Goal: Manage account settings: Manage account settings

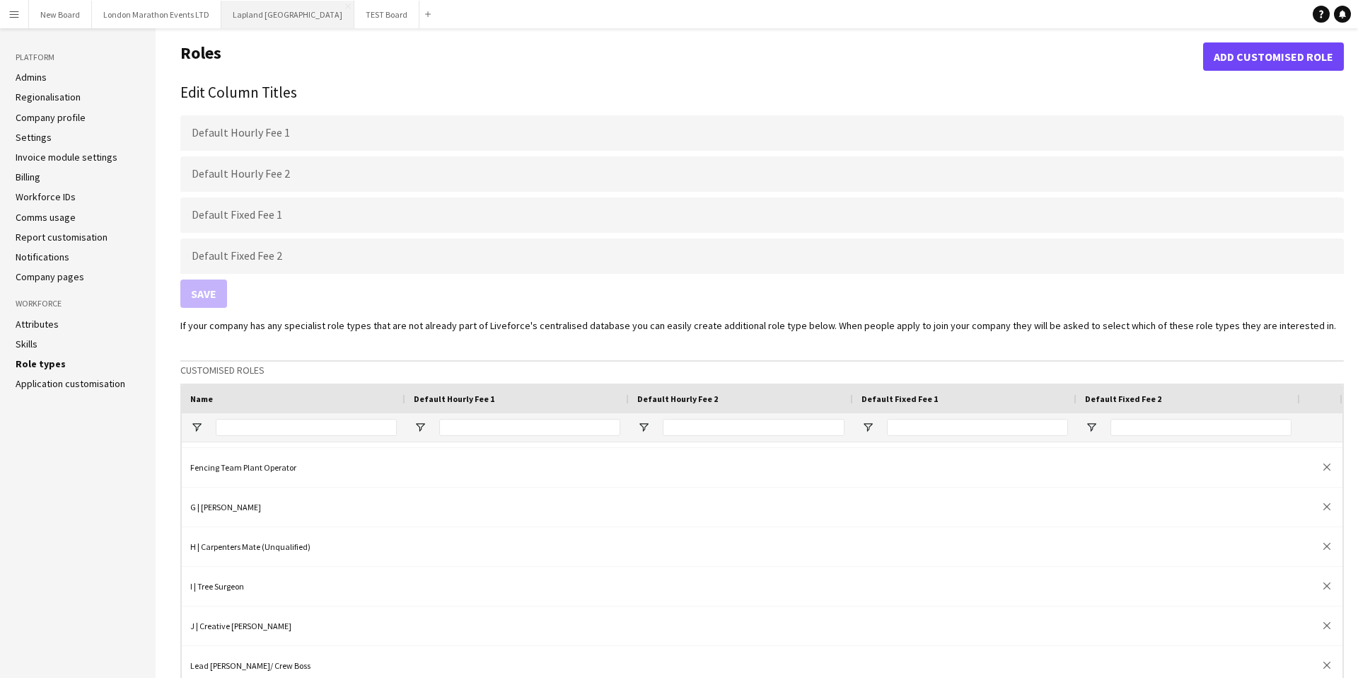
click at [254, 16] on button "Lapland UK Close" at bounding box center [287, 15] width 133 height 28
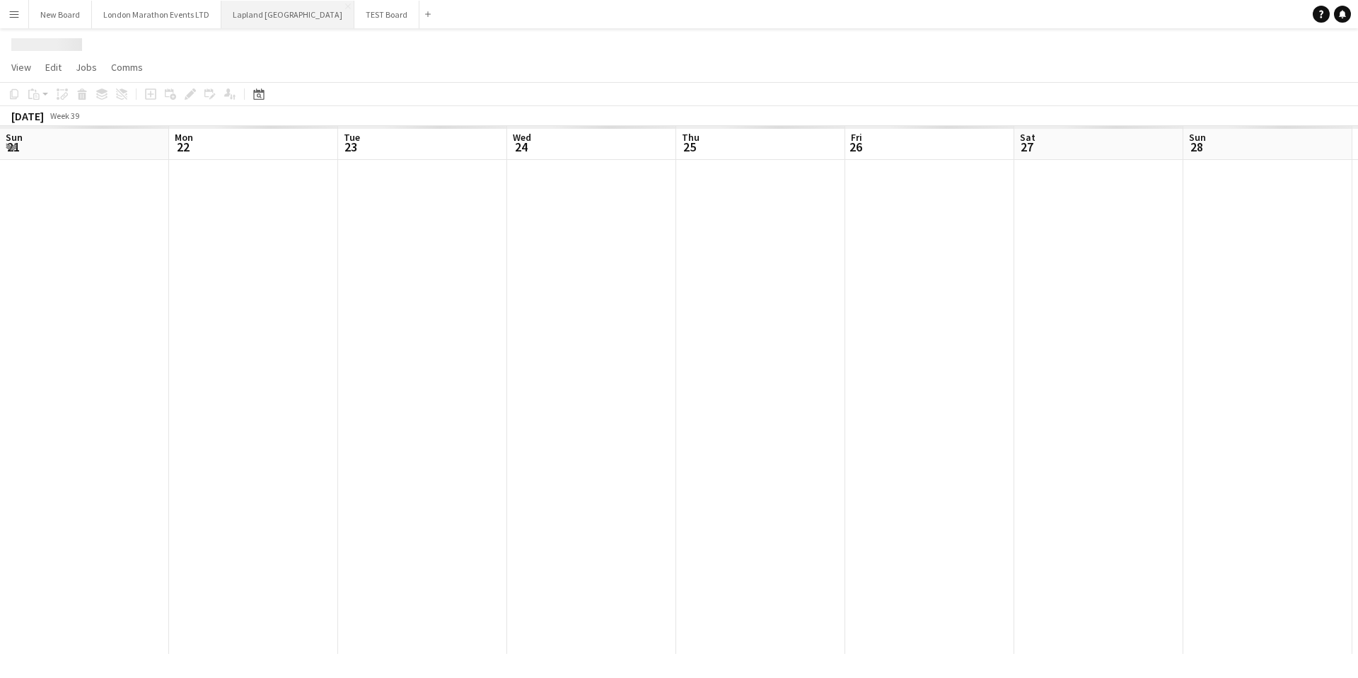
scroll to position [0, 424]
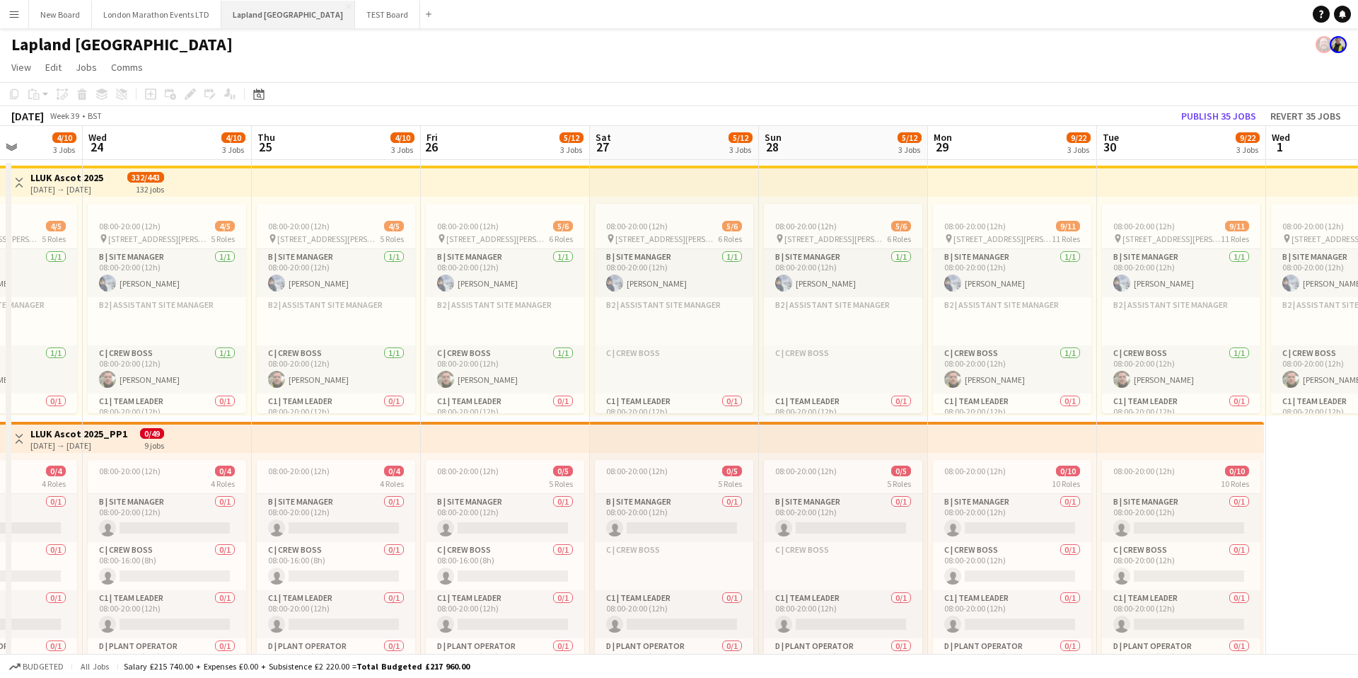
click at [251, 18] on button "Lapland UK Close" at bounding box center [288, 15] width 134 height 28
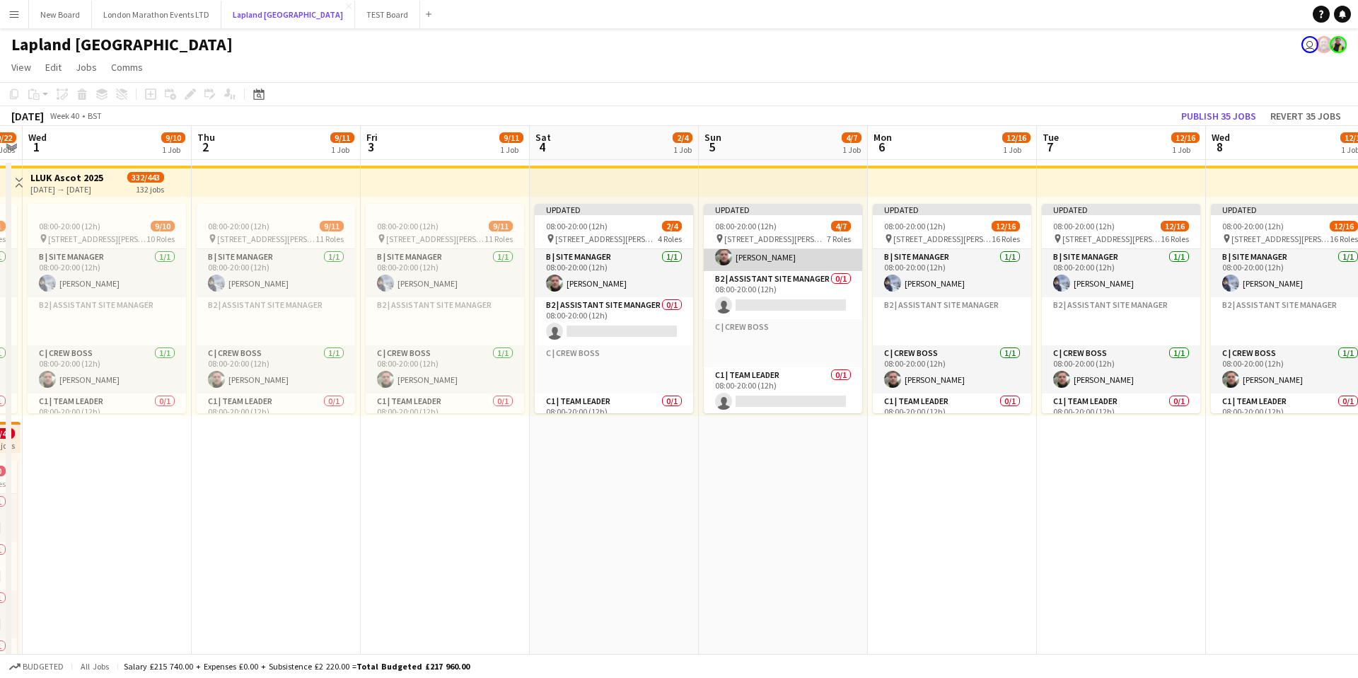
scroll to position [0, 0]
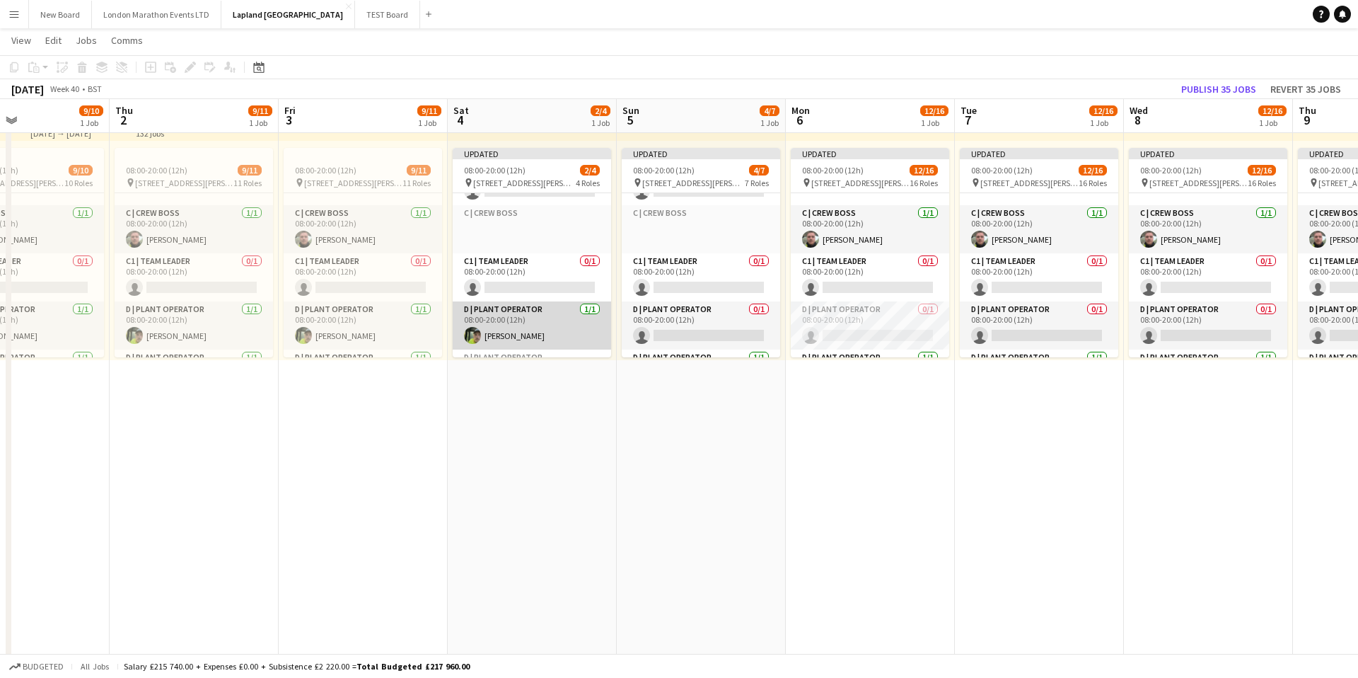
click at [560, 313] on app-card-role "D | Plant Operator [DATE] 08:00-20:00 (12h) [PERSON_NAME]" at bounding box center [532, 325] width 158 height 48
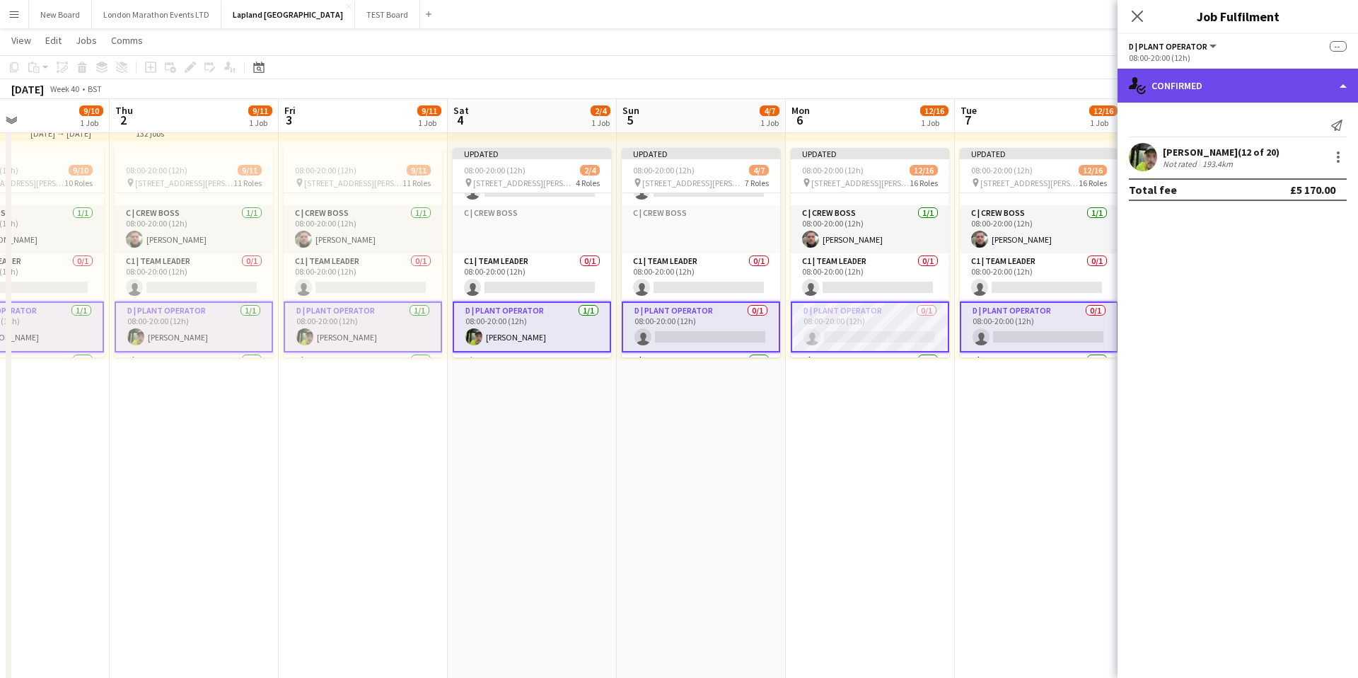
click at [1340, 83] on div "single-neutral-actions-check-2 Confirmed" at bounding box center [1238, 86] width 240 height 34
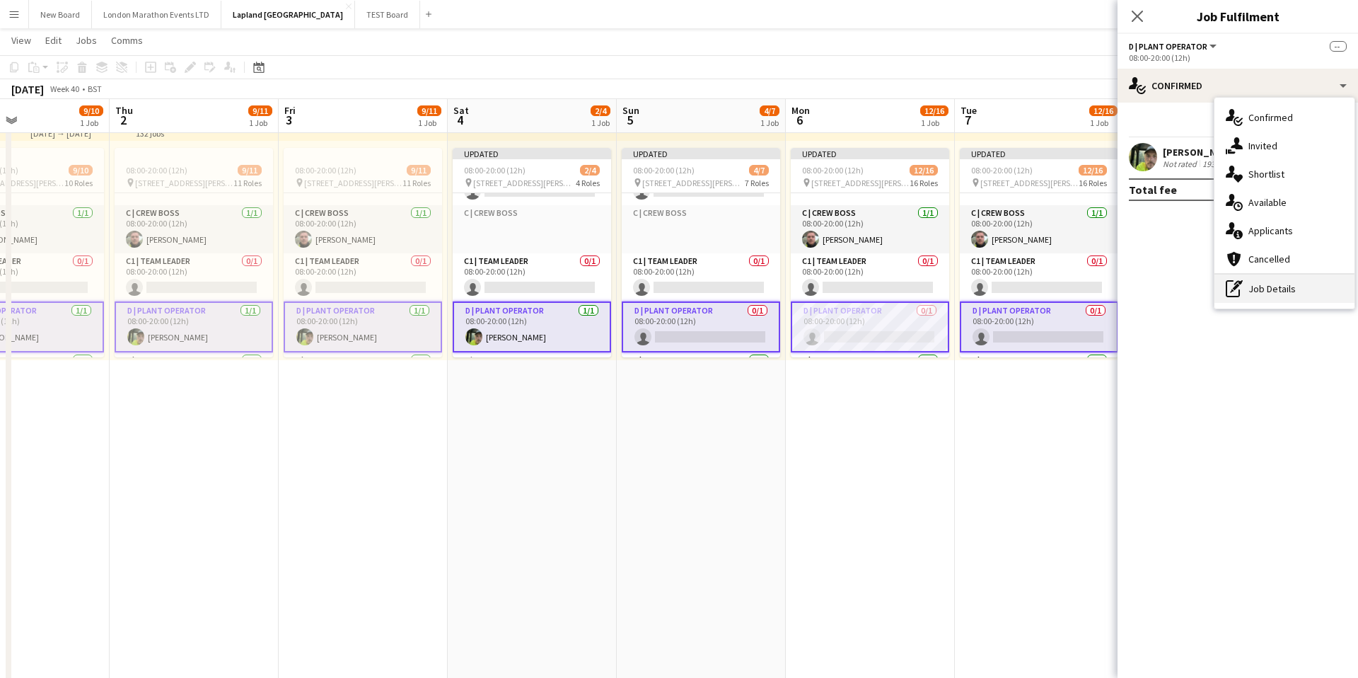
click at [1270, 291] on div "pen-write Job Details" at bounding box center [1285, 288] width 140 height 28
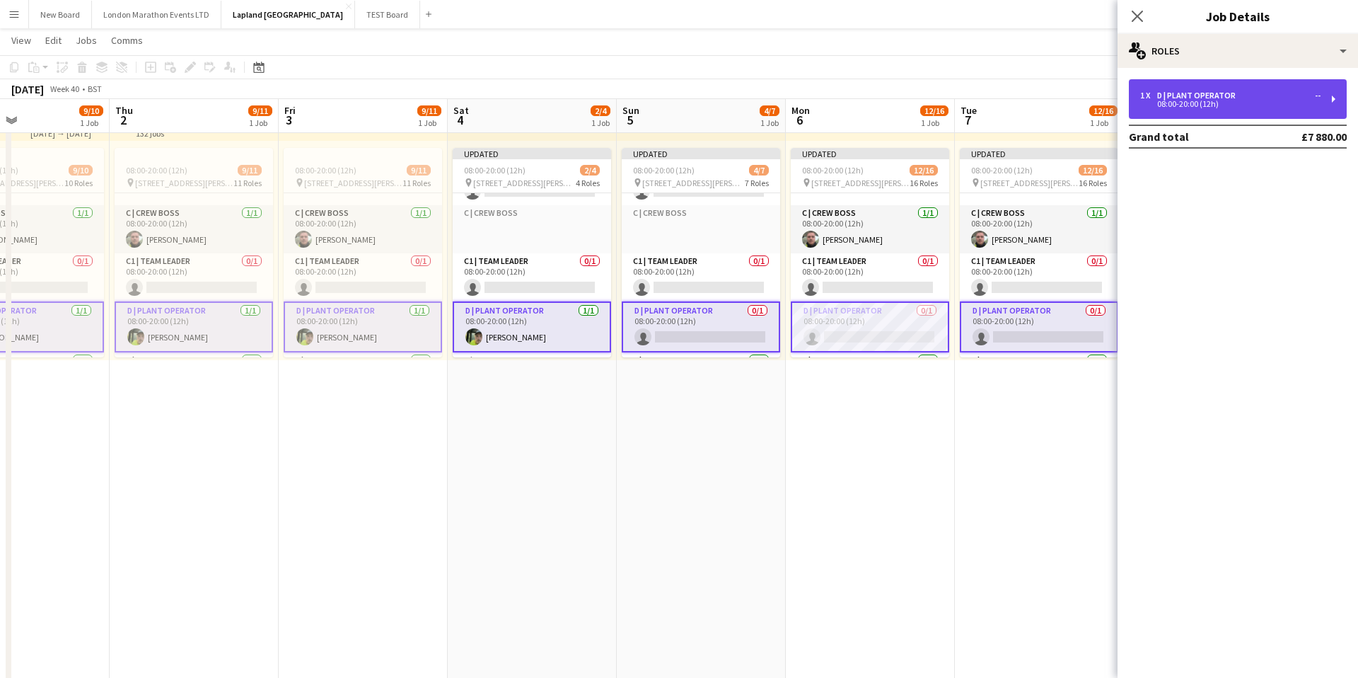
click at [1263, 109] on div "1 x D | Plant Operator -- 08:00-20:00 (12h)" at bounding box center [1238, 99] width 218 height 40
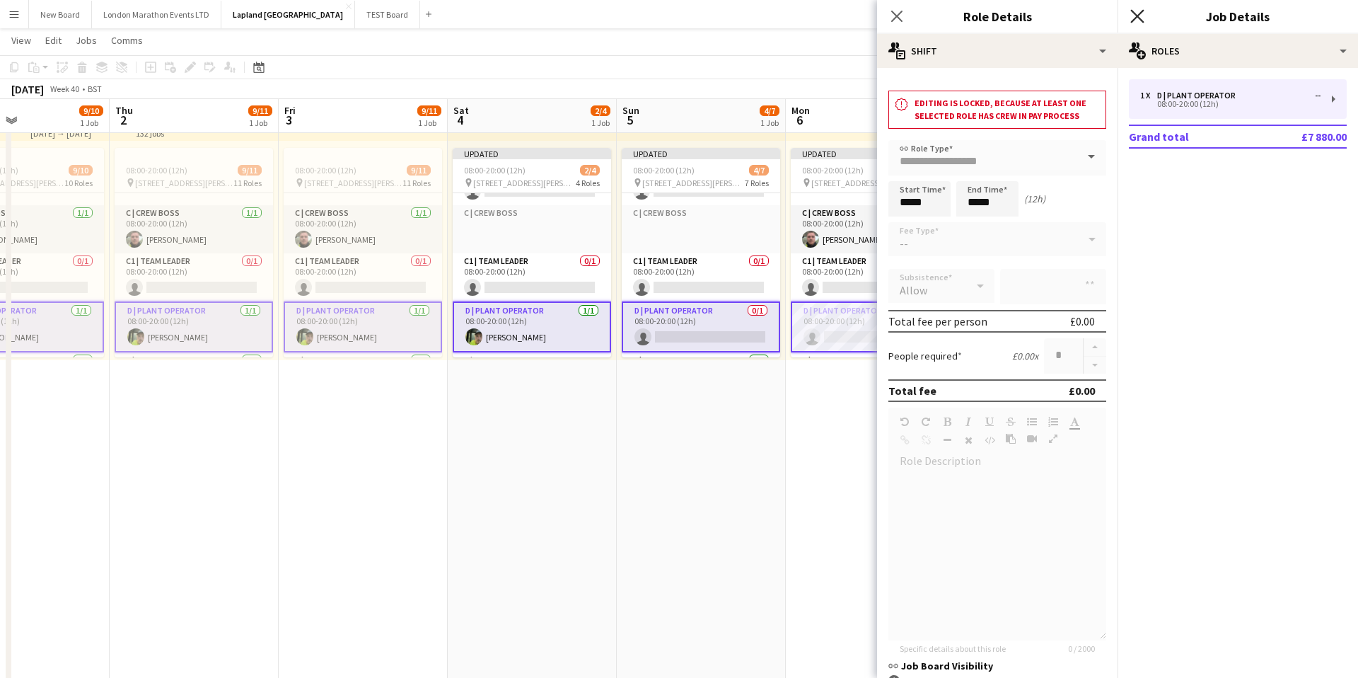
click at [1138, 22] on icon "Close pop-in" at bounding box center [1136, 15] width 13 height 13
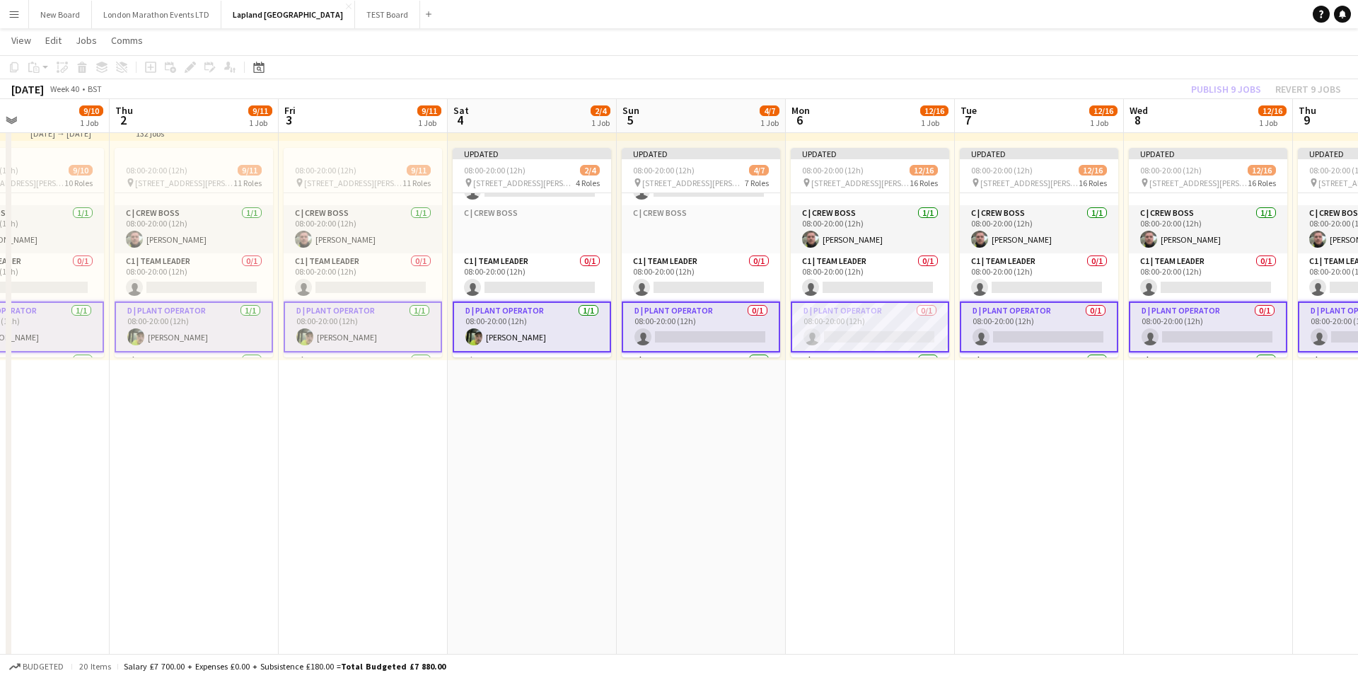
click at [550, 328] on app-card-role "D | Plant Operator [DATE] 08:00-20:00 (12h) [PERSON_NAME]" at bounding box center [532, 326] width 158 height 51
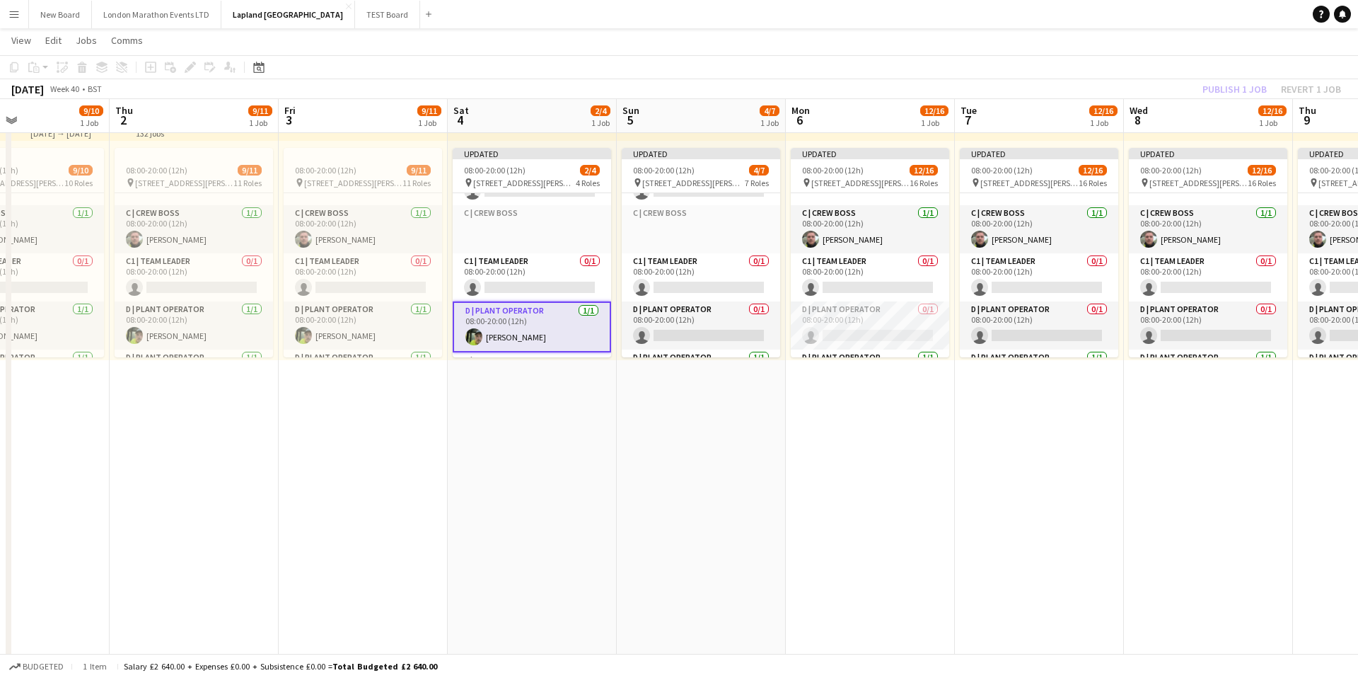
click at [563, 322] on app-card-role "D | Plant Operator [DATE] 08:00-20:00 (12h) [PERSON_NAME]" at bounding box center [532, 326] width 158 height 51
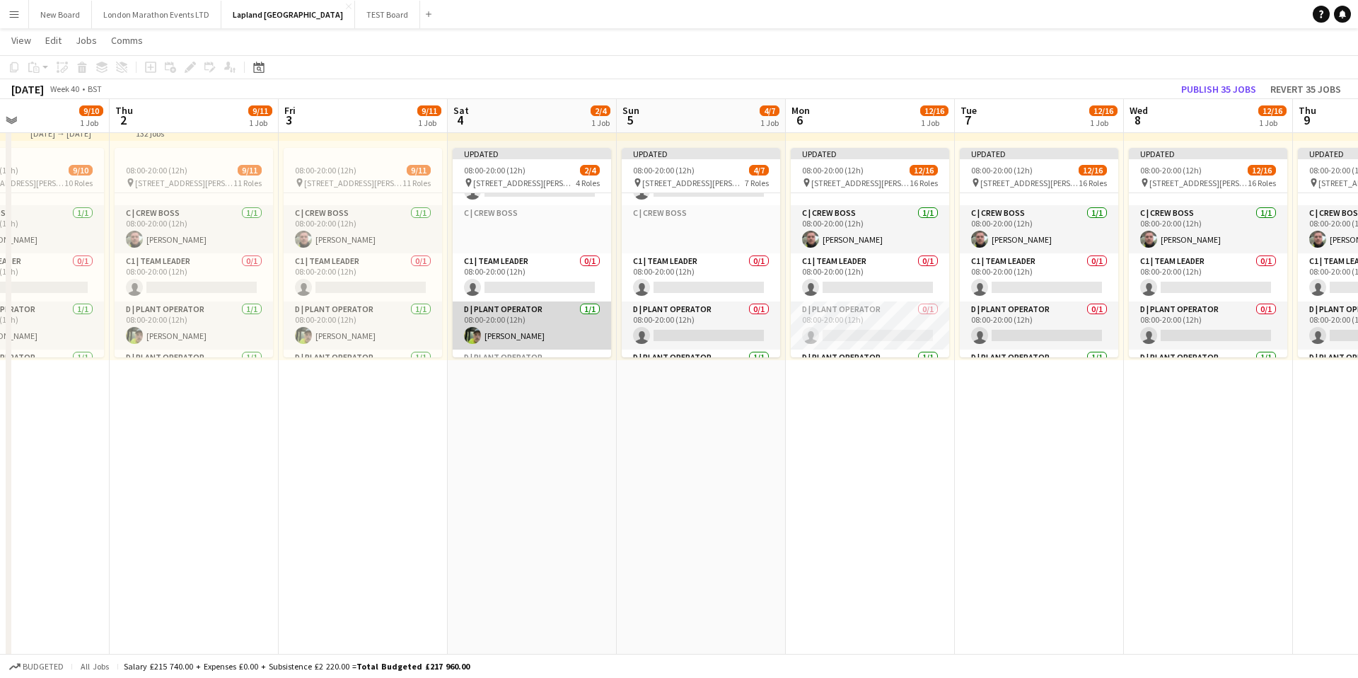
click at [563, 322] on app-card-role "D | Plant Operator [DATE] 08:00-20:00 (12h) [PERSON_NAME]" at bounding box center [532, 325] width 158 height 48
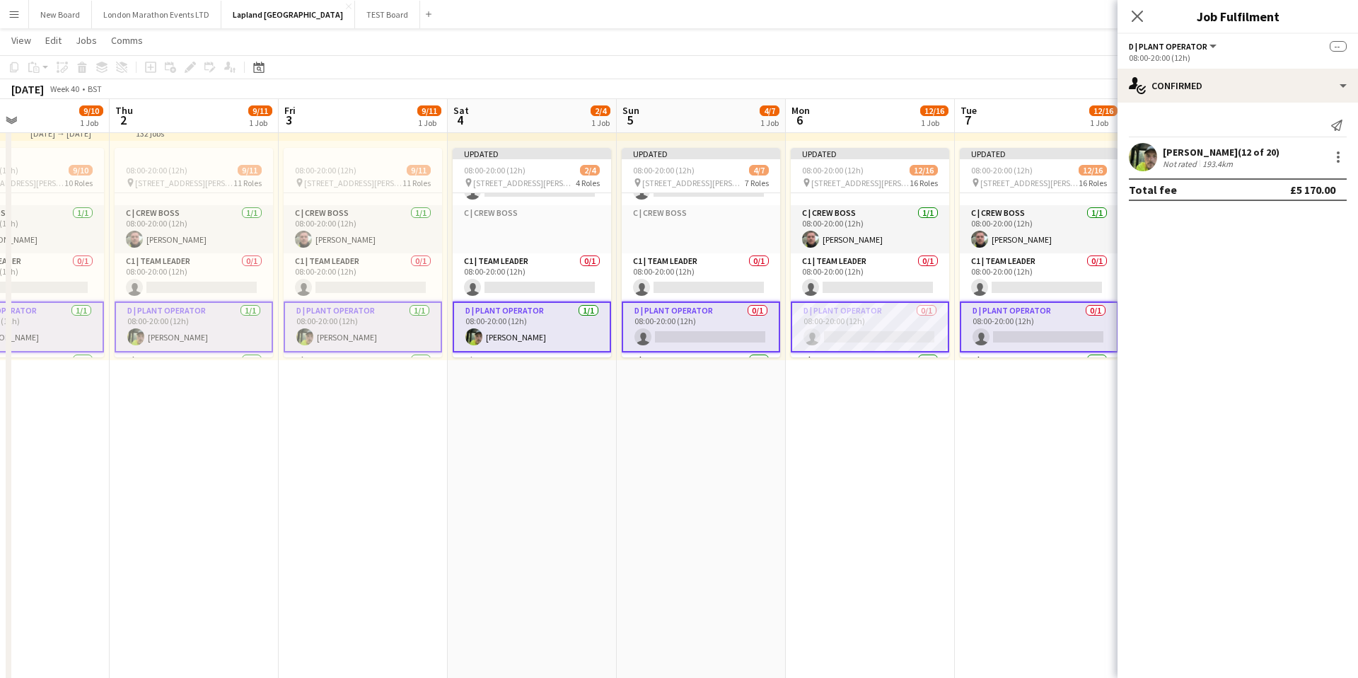
click at [563, 322] on app-card-role "D | Plant Operator [DATE] 08:00-20:00 (12h) [PERSON_NAME]" at bounding box center [532, 326] width 158 height 51
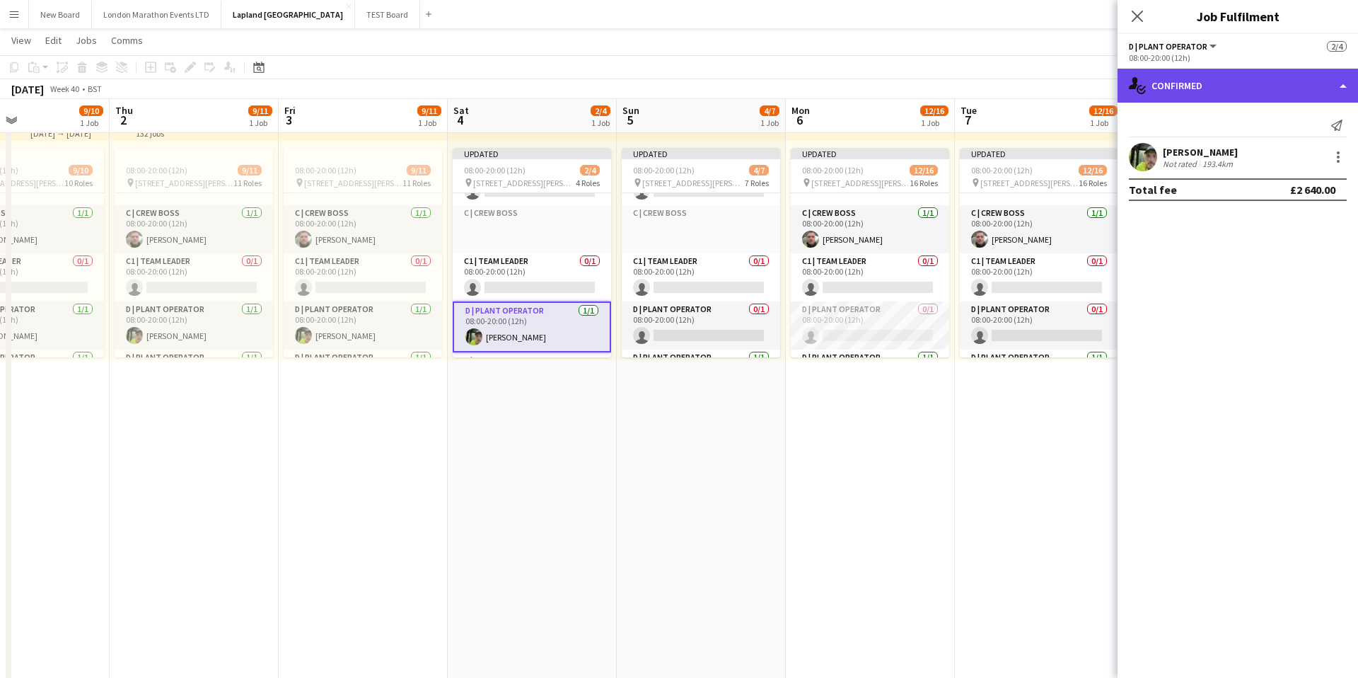
click at [1330, 80] on div "single-neutral-actions-check-2 Confirmed" at bounding box center [1238, 86] width 240 height 34
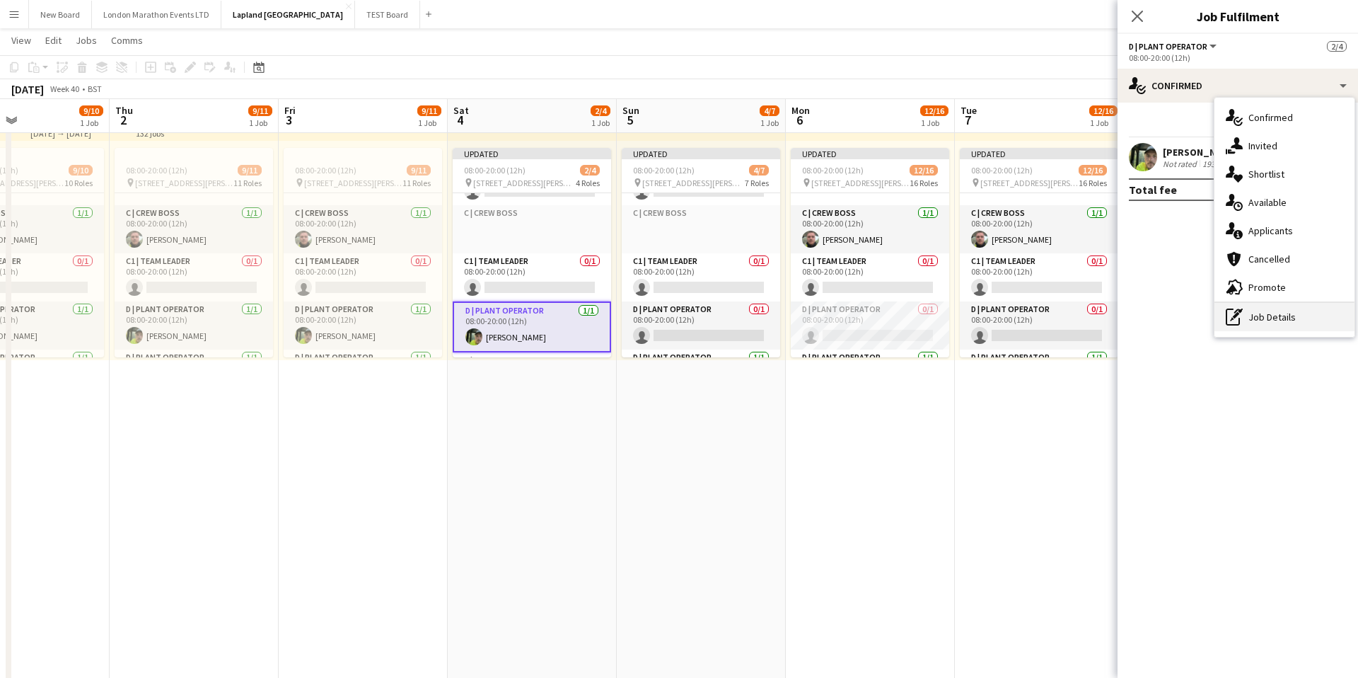
click at [1274, 319] on div "pen-write Job Details" at bounding box center [1285, 317] width 140 height 28
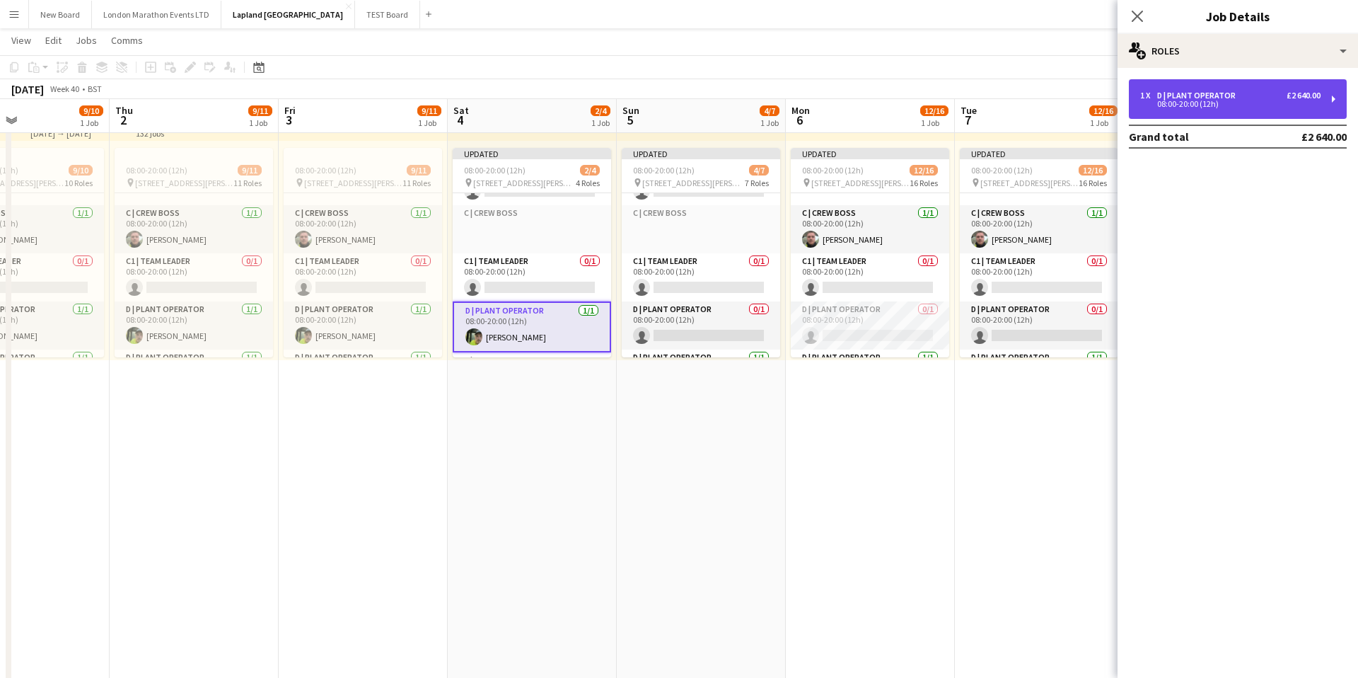
click at [1263, 95] on div "1 x D | Plant Operator £2 640.00" at bounding box center [1230, 96] width 180 height 10
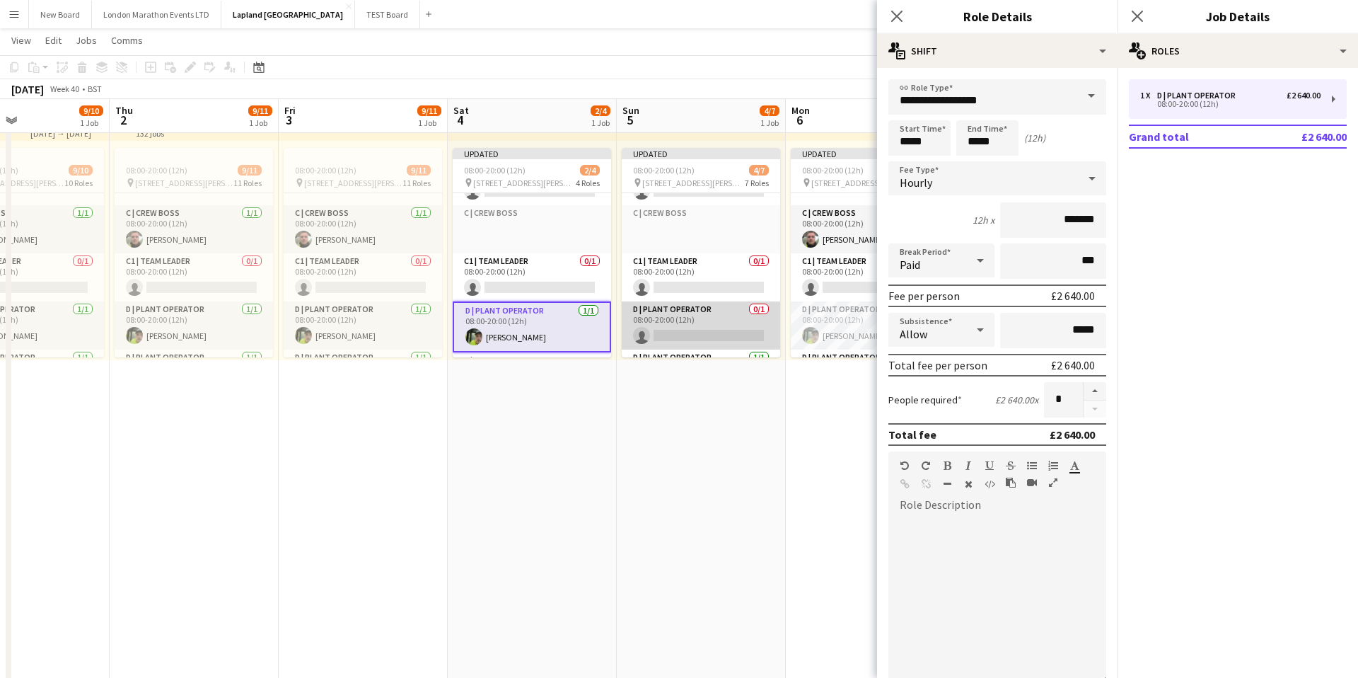
click at [709, 311] on app-card-role "D | Plant Operator 0/1 08:00-20:00 (12h) single-neutral-actions" at bounding box center [701, 325] width 158 height 48
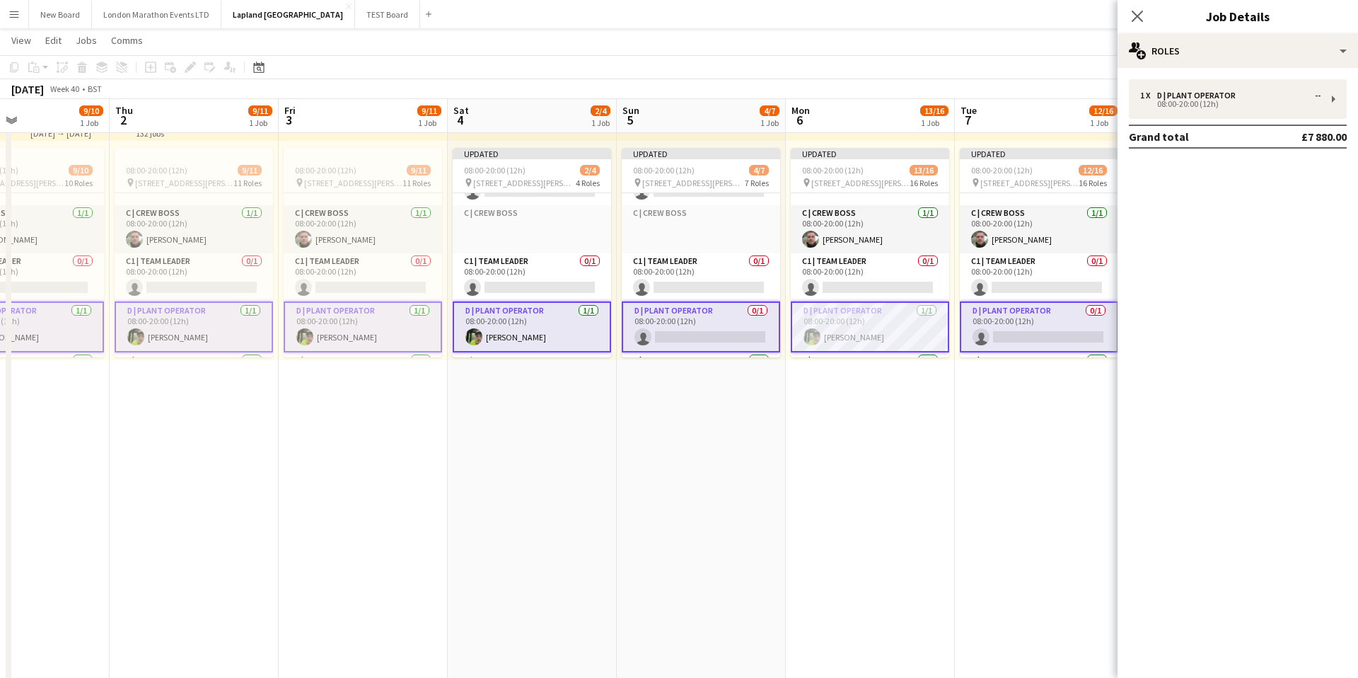
click at [712, 311] on app-card-role "D | Plant Operator 0/1 08:00-20:00 (12h) single-neutral-actions" at bounding box center [701, 326] width 158 height 51
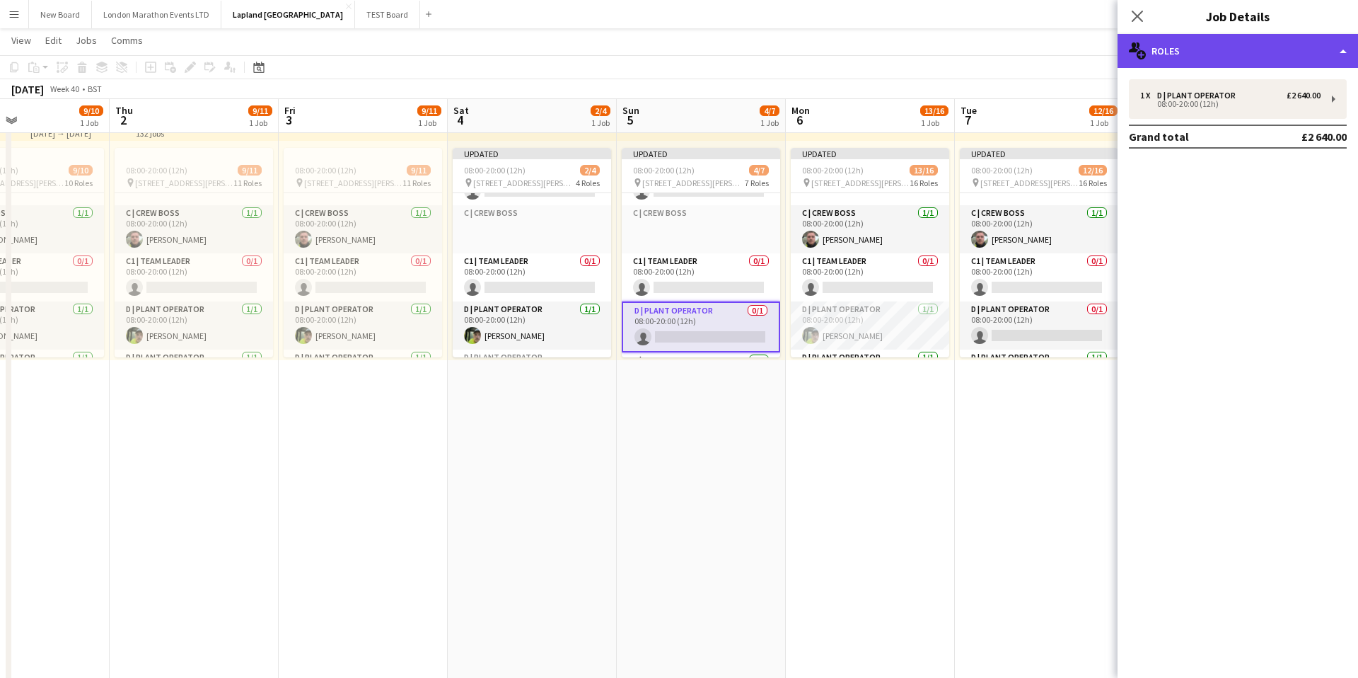
click at [1305, 52] on div "multiple-users-add Roles" at bounding box center [1238, 51] width 240 height 34
click at [1297, 52] on div "multiple-users-add Roles" at bounding box center [1238, 51] width 240 height 34
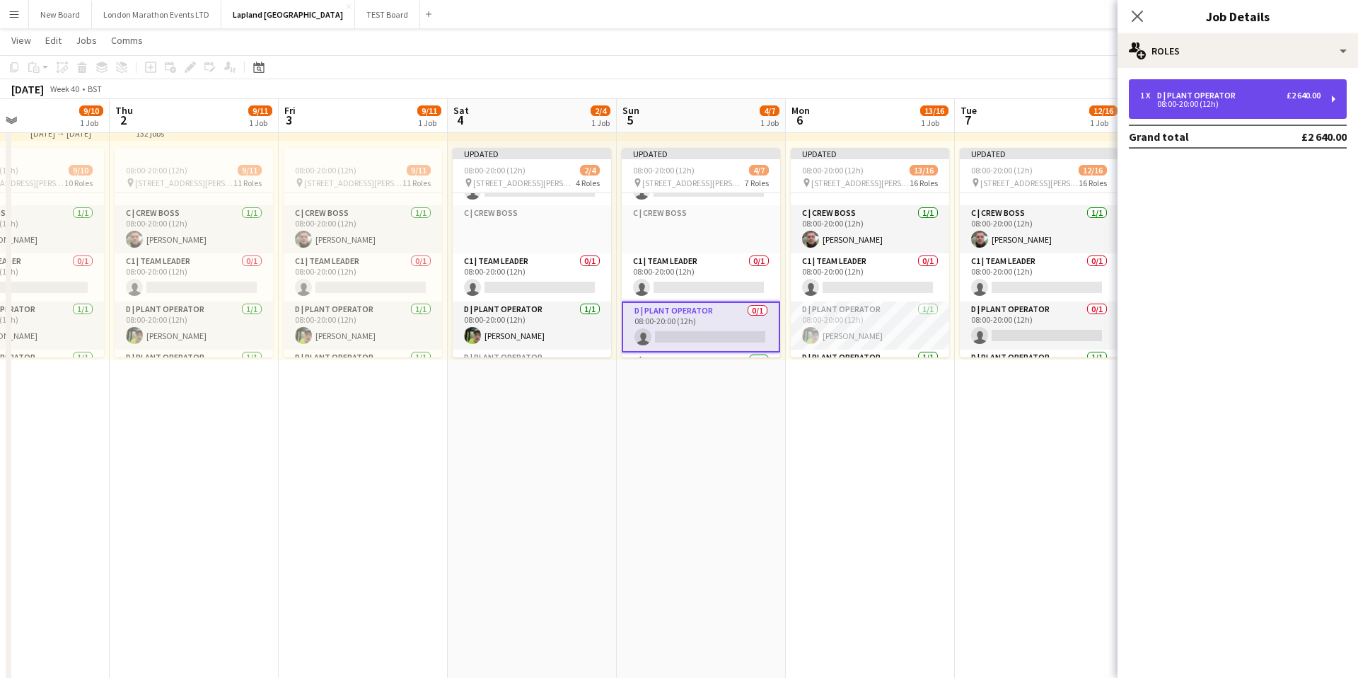
click at [1265, 101] on div "08:00-20:00 (12h)" at bounding box center [1230, 103] width 180 height 7
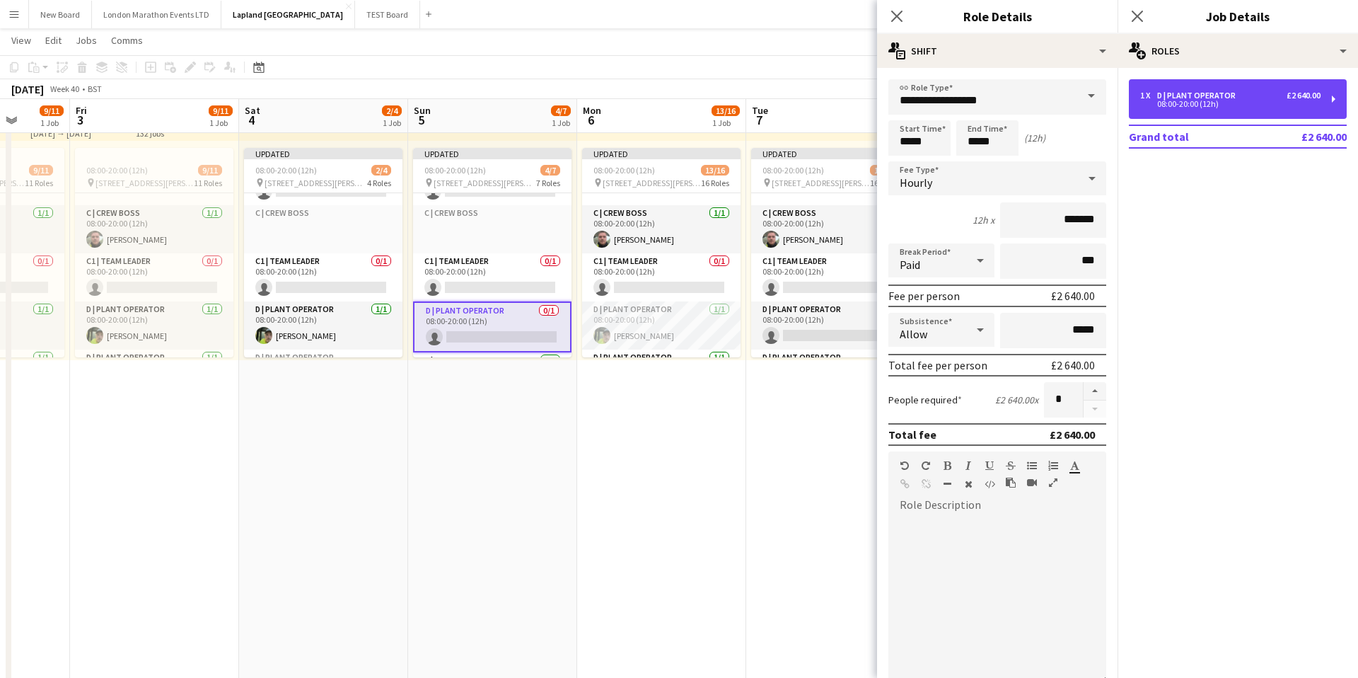
scroll to position [0, 608]
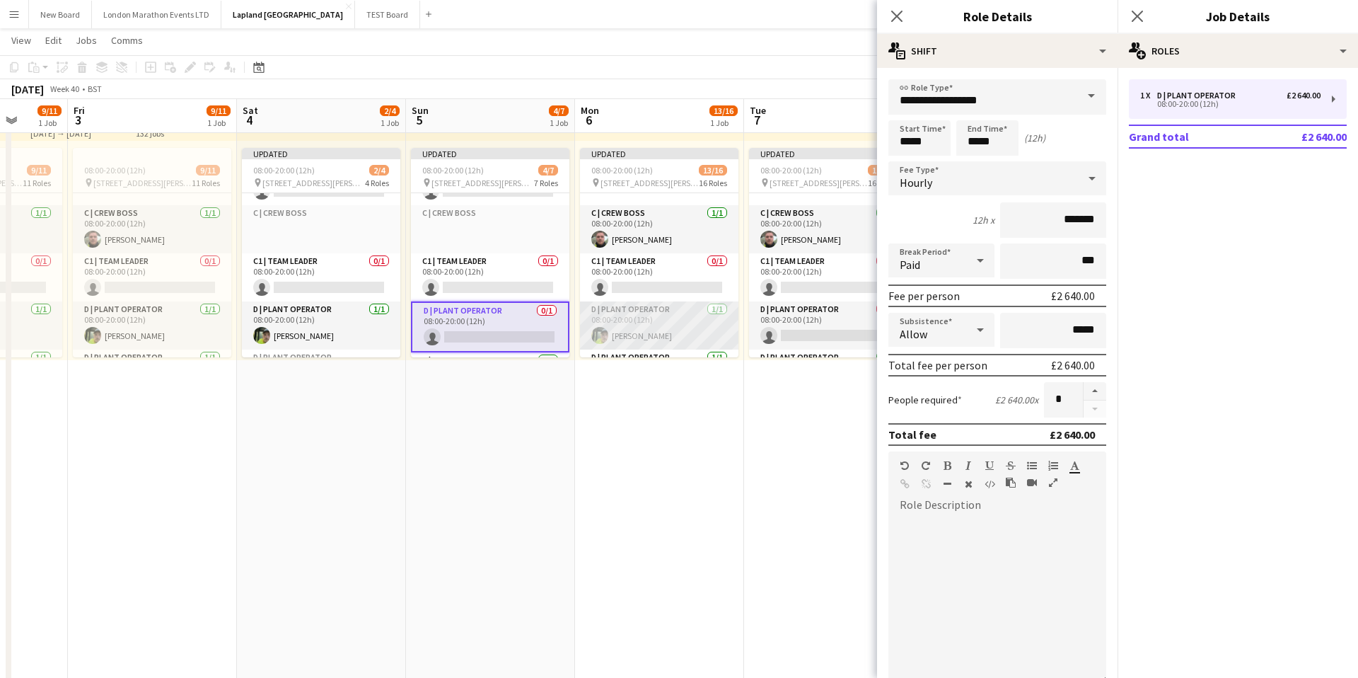
click at [708, 322] on app-card-role "D | Plant Operator [DATE] 08:00-20:00 (12h) [PERSON_NAME]" at bounding box center [659, 325] width 158 height 48
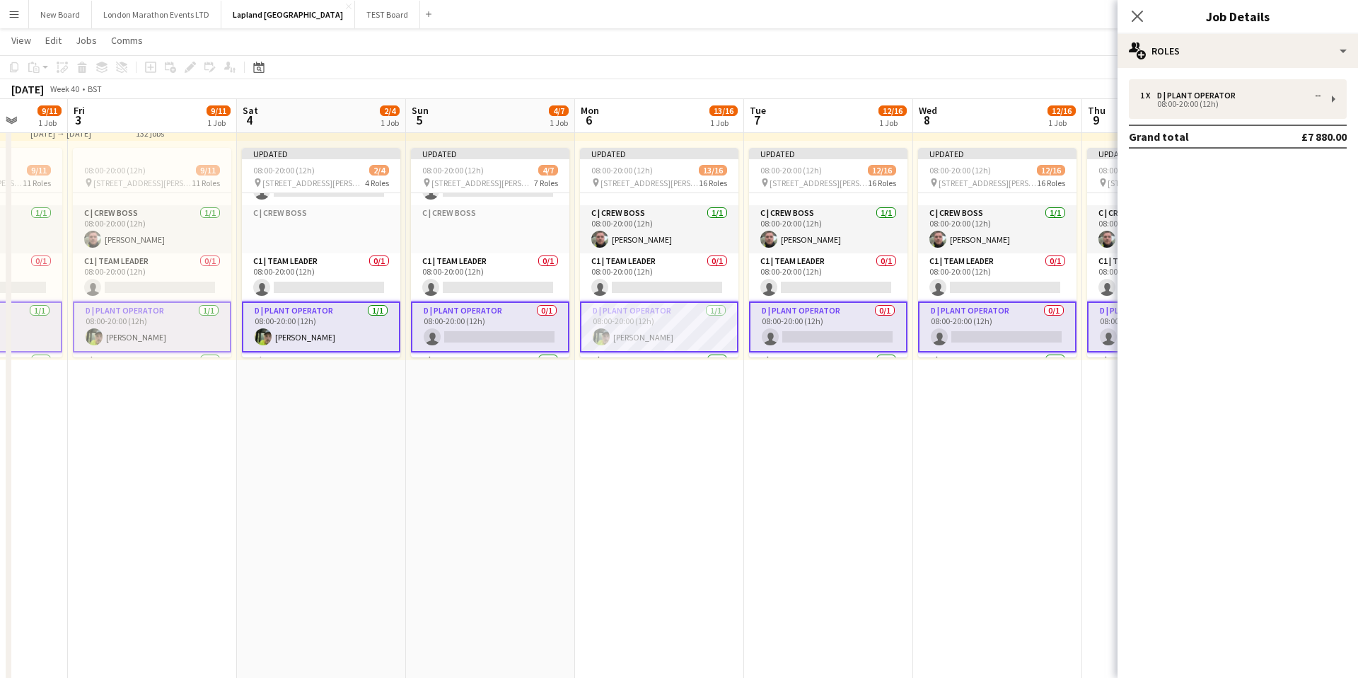
click at [718, 322] on app-card-role "D | Plant Operator [DATE] 08:00-20:00 (12h) [PERSON_NAME]" at bounding box center [659, 326] width 158 height 51
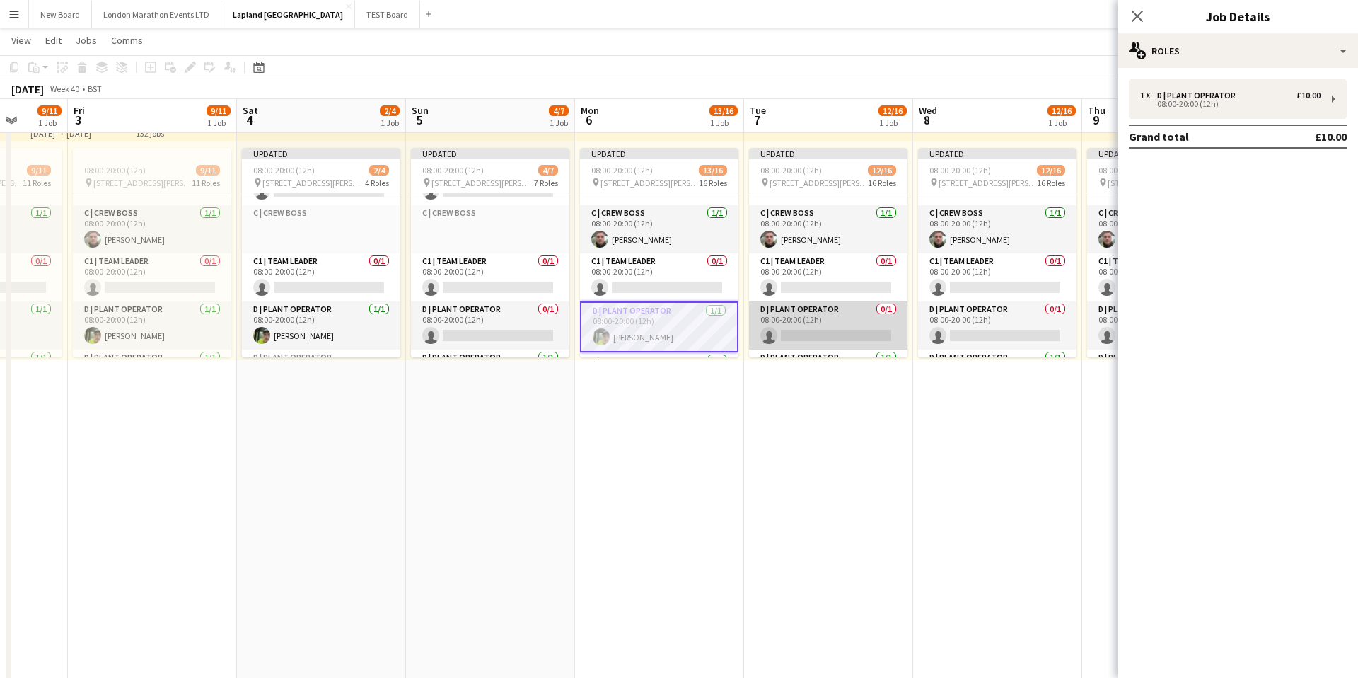
click at [856, 318] on app-card-role "D | Plant Operator 0/1 08:00-20:00 (12h) single-neutral-actions" at bounding box center [828, 325] width 158 height 48
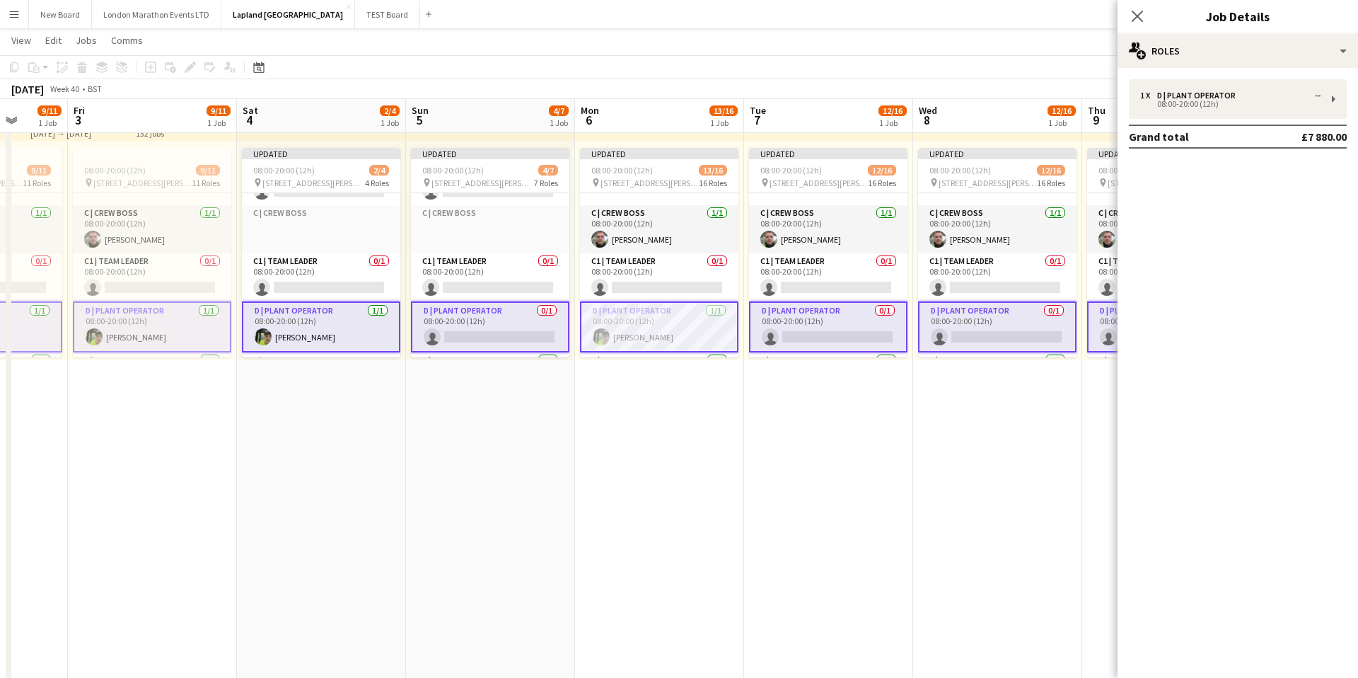
click at [856, 318] on app-card-role "D | Plant Operator 0/1 08:00-20:00 (12h) single-neutral-actions" at bounding box center [828, 326] width 158 height 51
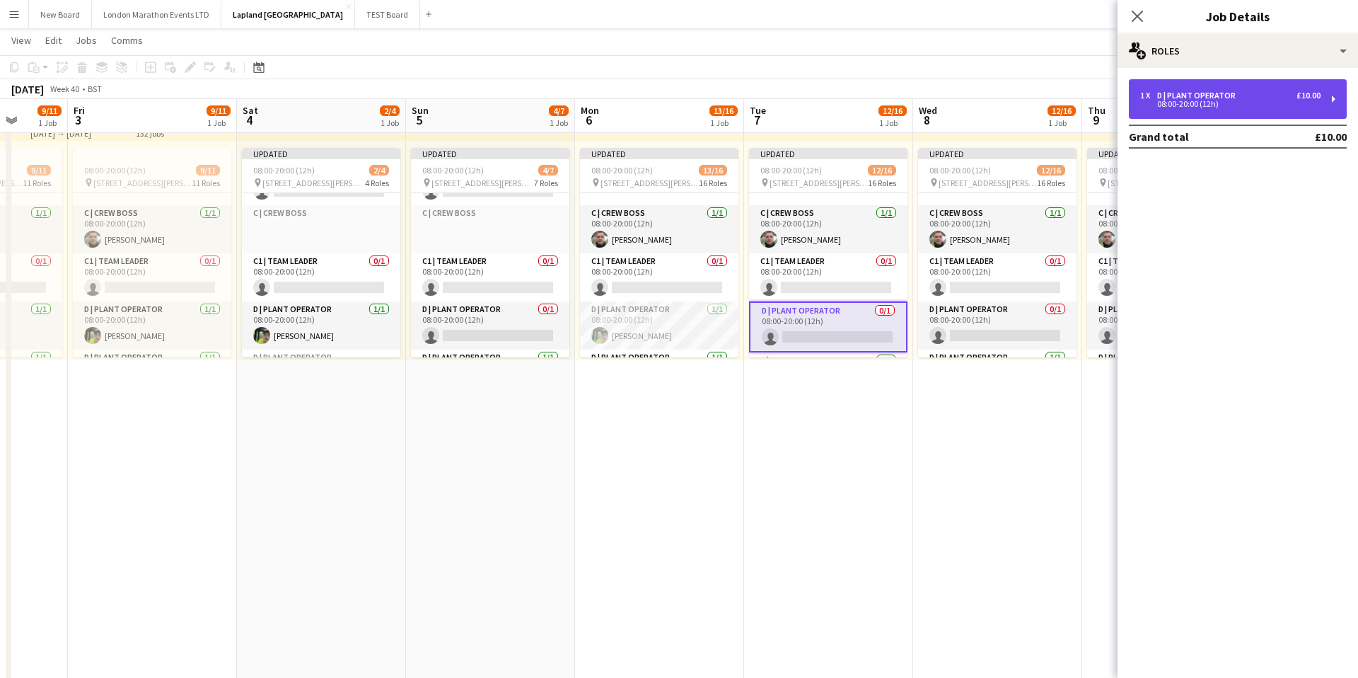
click at [1299, 108] on div "1 x D | Plant Operator £10.00 08:00-20:00 (12h)" at bounding box center [1238, 99] width 218 height 40
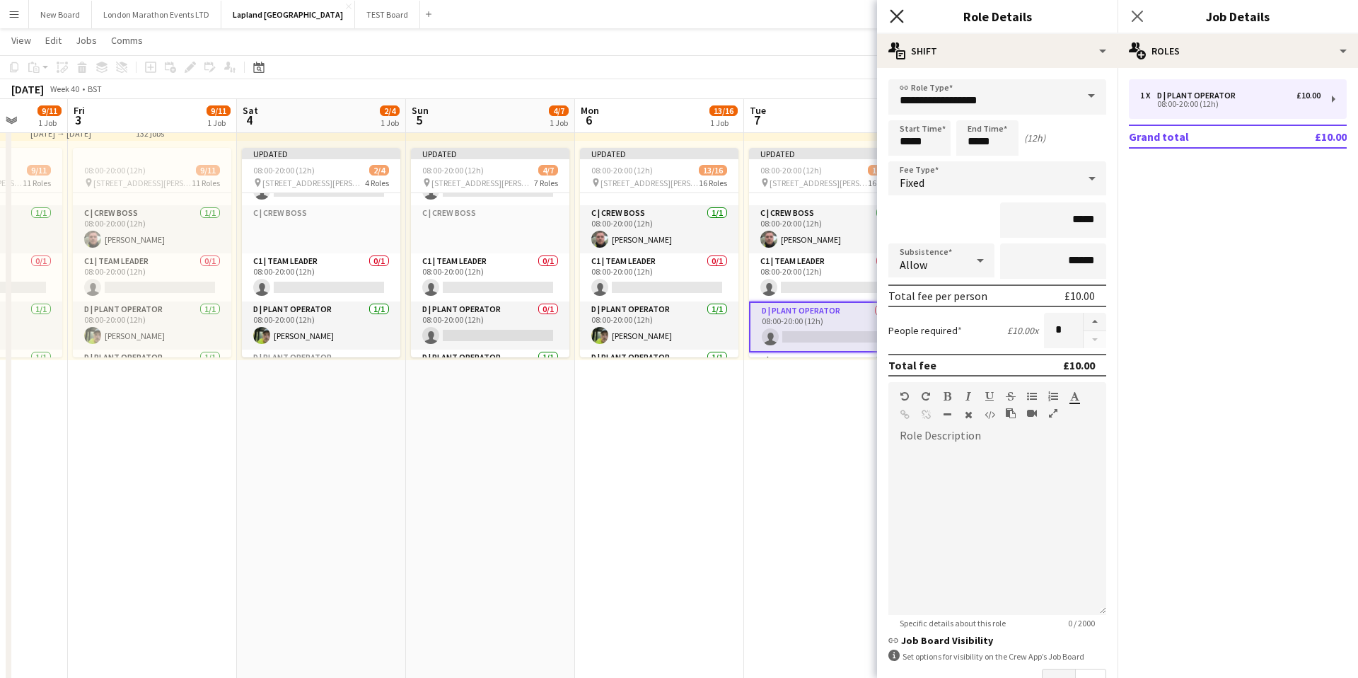
click at [902, 18] on icon "Close pop-in" at bounding box center [896, 15] width 13 height 13
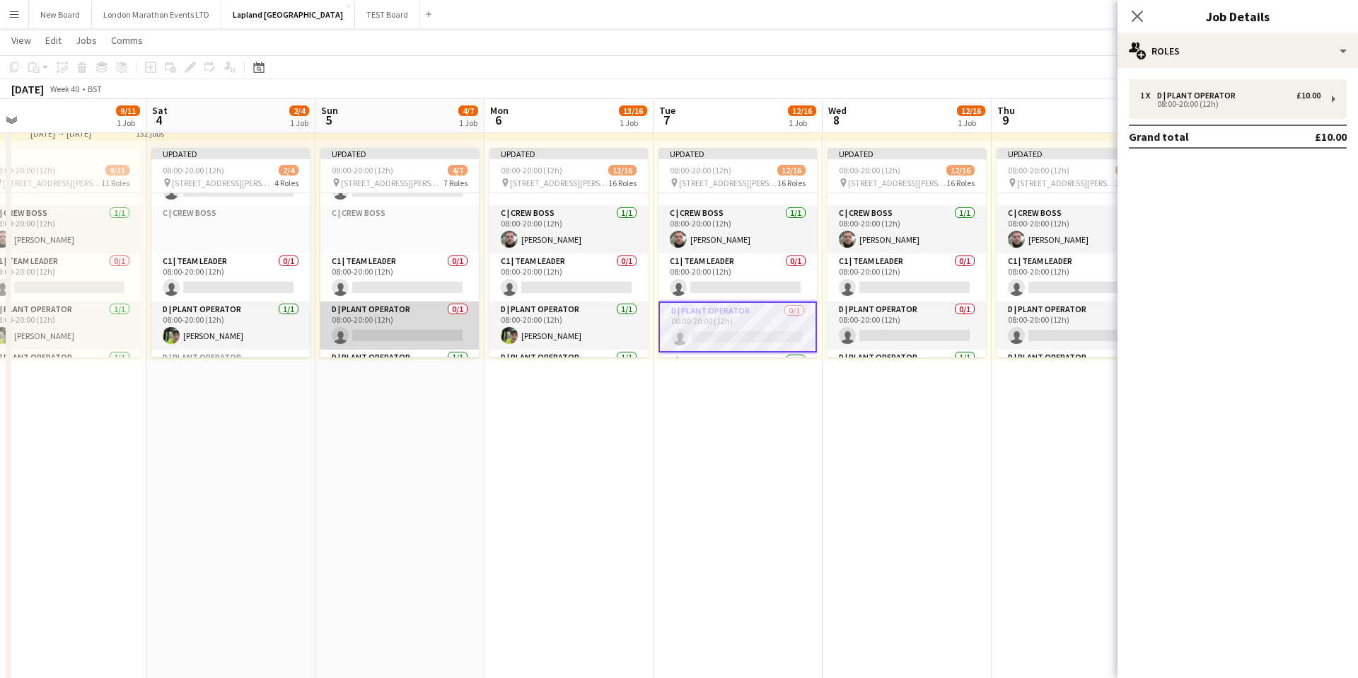
scroll to position [134, 0]
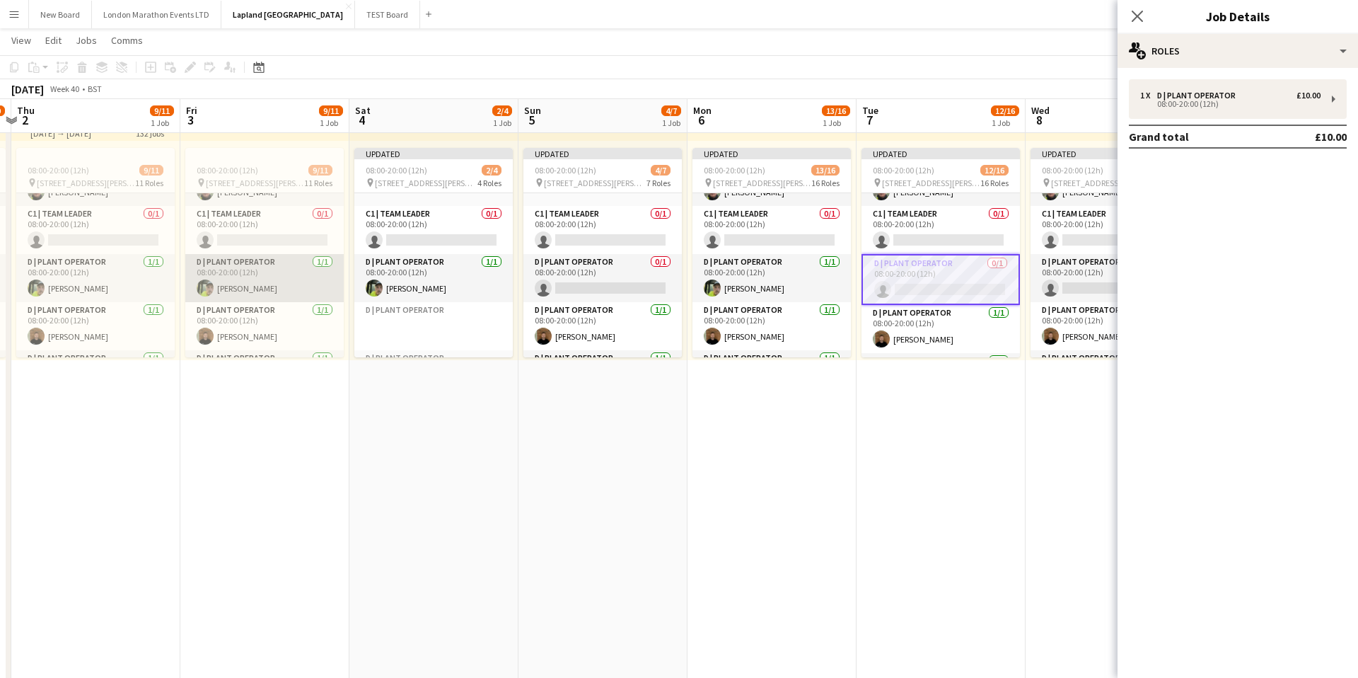
click at [286, 275] on app-card-role "D | Plant Operator [DATE] 08:00-20:00 (12h) [PERSON_NAME]" at bounding box center [264, 278] width 158 height 48
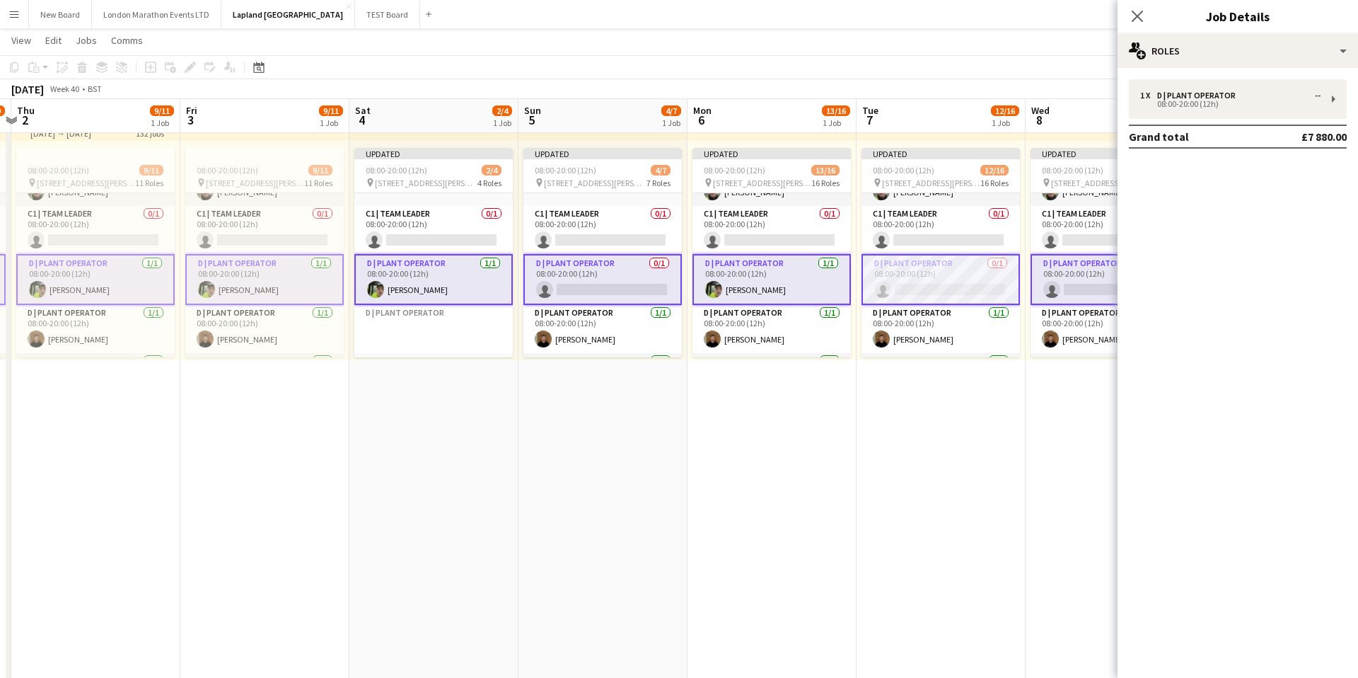
click at [286, 275] on app-card-role "D | Plant Operator [DATE] 08:00-20:00 (12h) [PERSON_NAME]" at bounding box center [264, 279] width 158 height 51
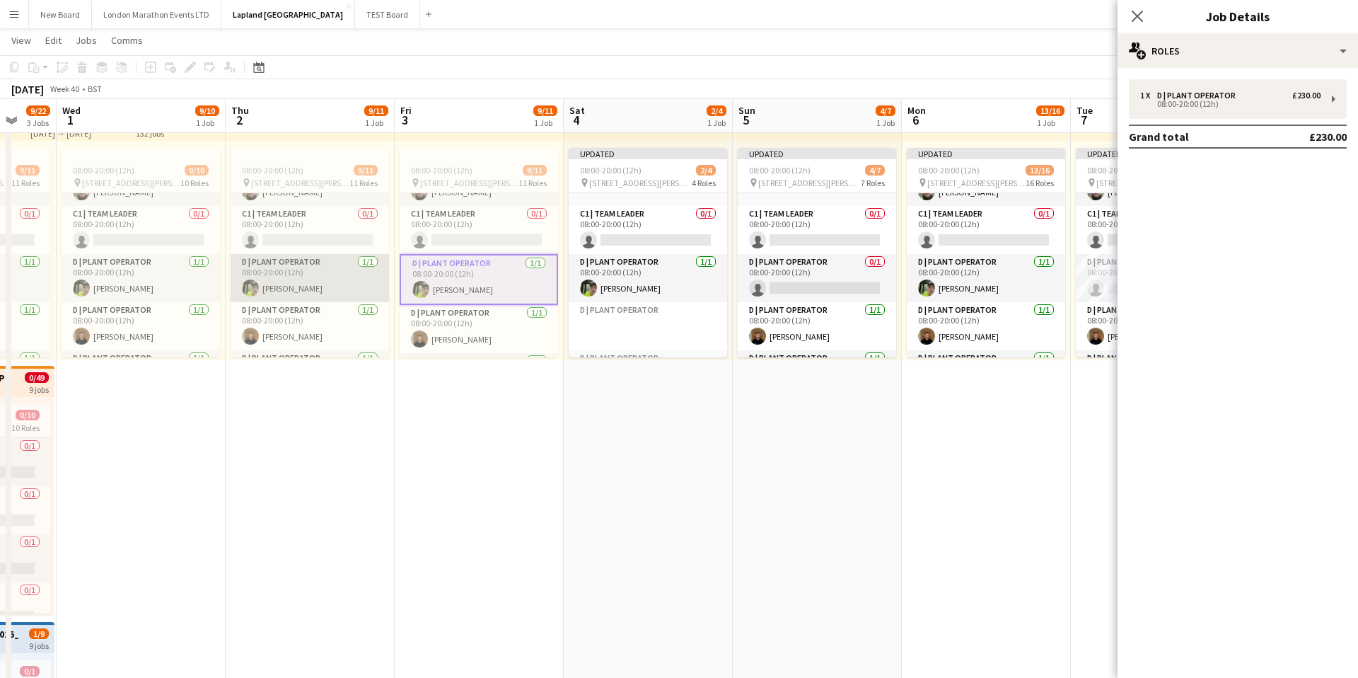
click at [330, 273] on app-card-role "D | Plant Operator [DATE] 08:00-20:00 (12h) [PERSON_NAME]" at bounding box center [310, 278] width 158 height 48
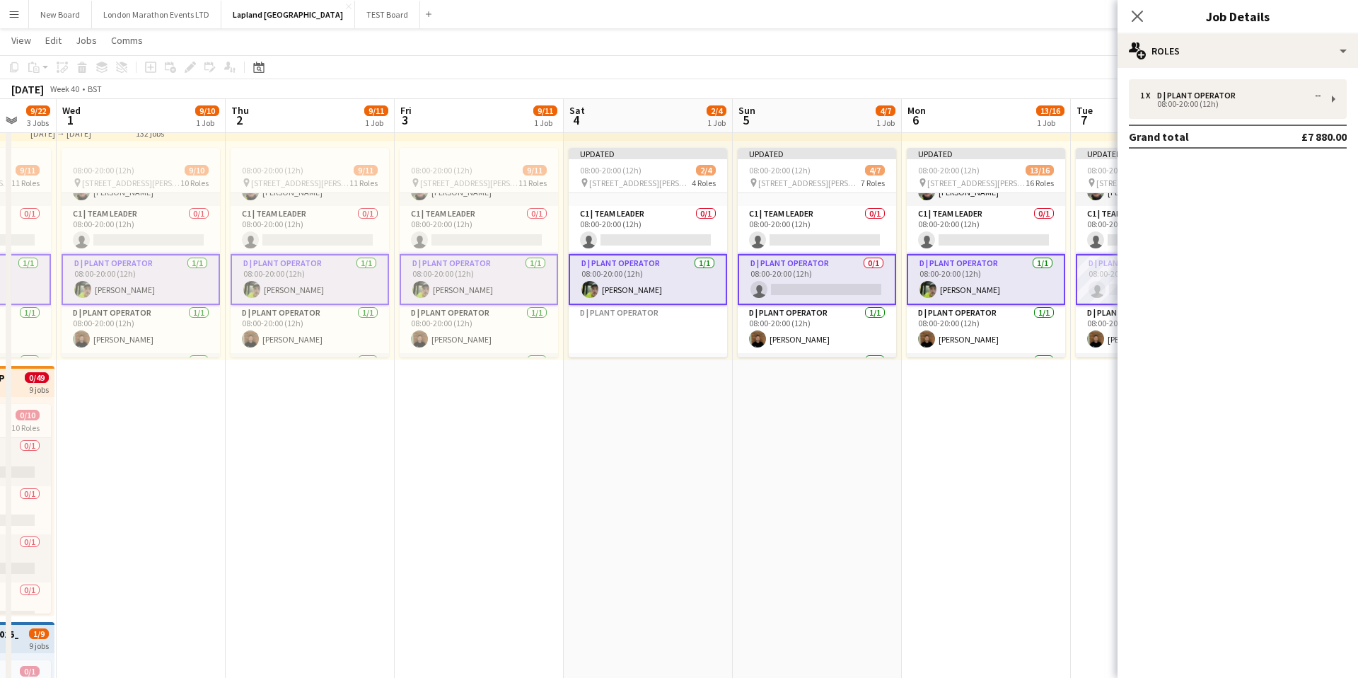
click at [330, 273] on app-card-role "D | Plant Operator [DATE] 08:00-20:00 (12h) [PERSON_NAME]" at bounding box center [310, 279] width 158 height 51
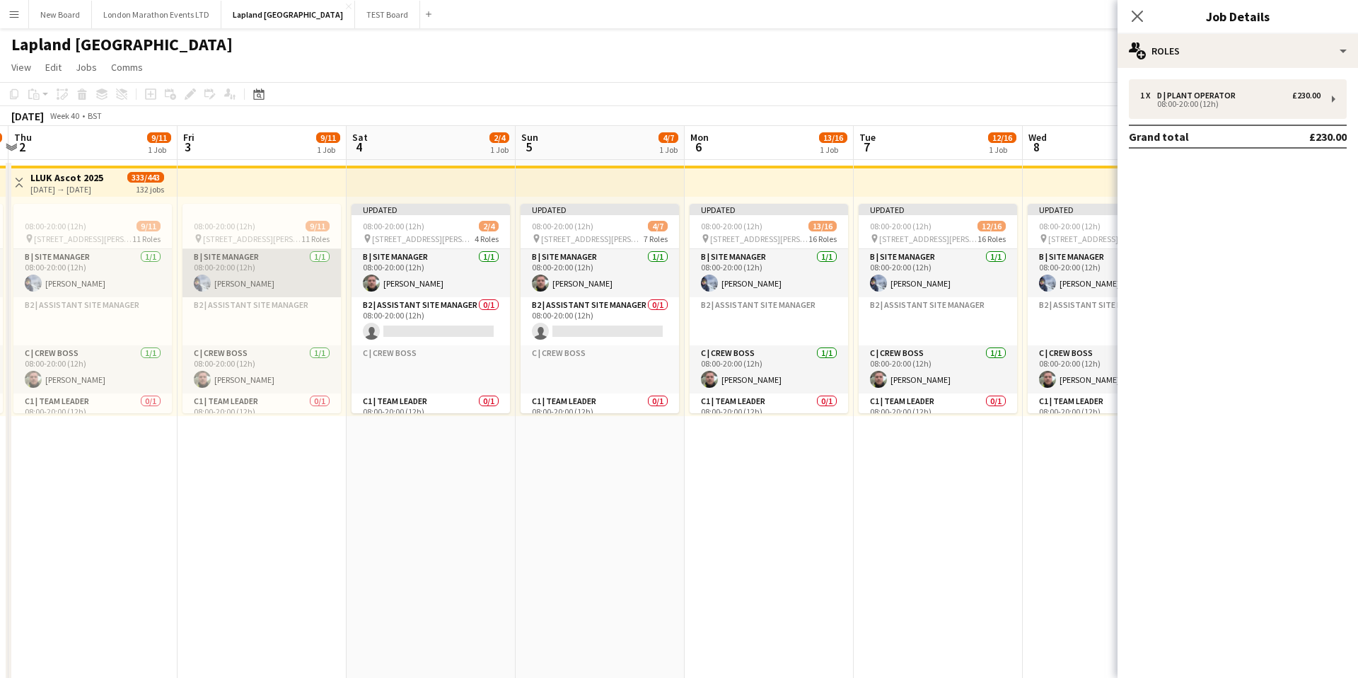
click at [277, 267] on app-card-role "B | Site Manager [DATE] 08:00-20:00 (12h) [PERSON_NAME]" at bounding box center [261, 273] width 158 height 48
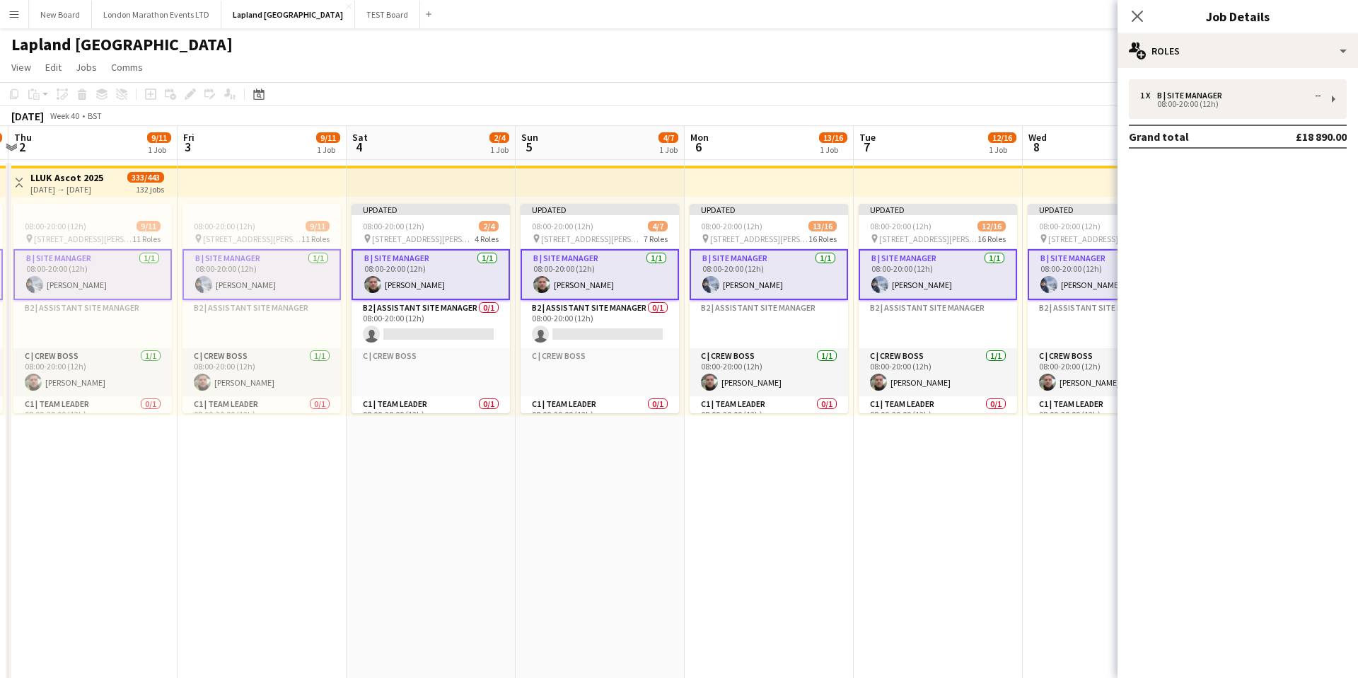
click at [277, 267] on app-card-role "B | Site Manager [DATE] 08:00-20:00 (12h) [PERSON_NAME]" at bounding box center [261, 274] width 158 height 51
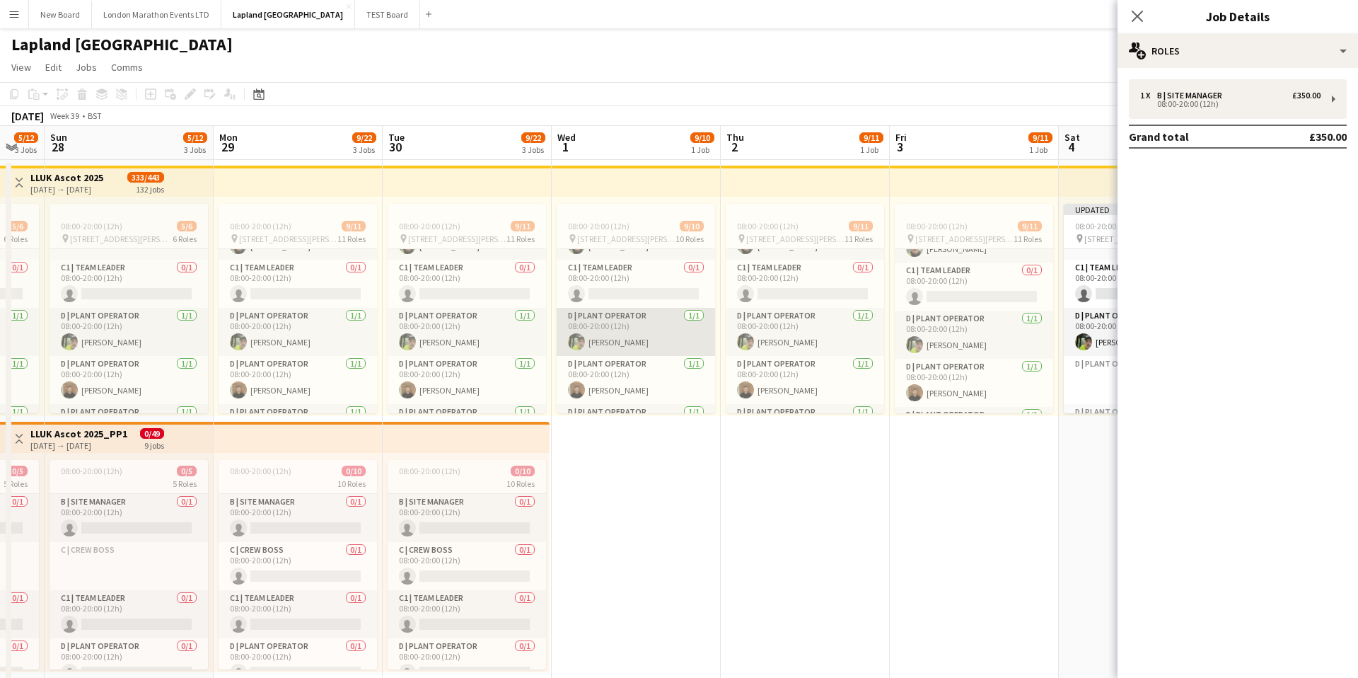
click at [671, 330] on app-card-role "D | Plant Operator [DATE] 08:00-20:00 (12h) [PERSON_NAME]" at bounding box center [636, 332] width 158 height 48
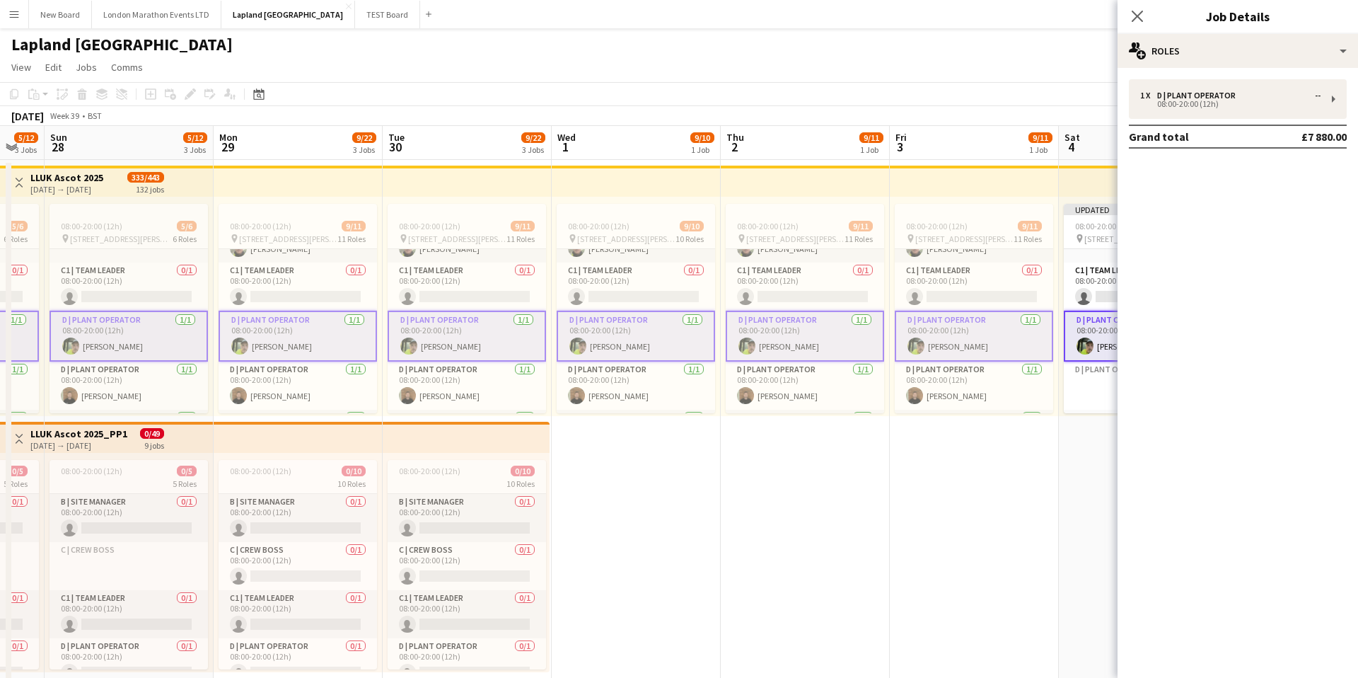
click at [654, 333] on app-card-role "D | Plant Operator [DATE] 08:00-20:00 (12h) [PERSON_NAME]" at bounding box center [636, 336] width 158 height 51
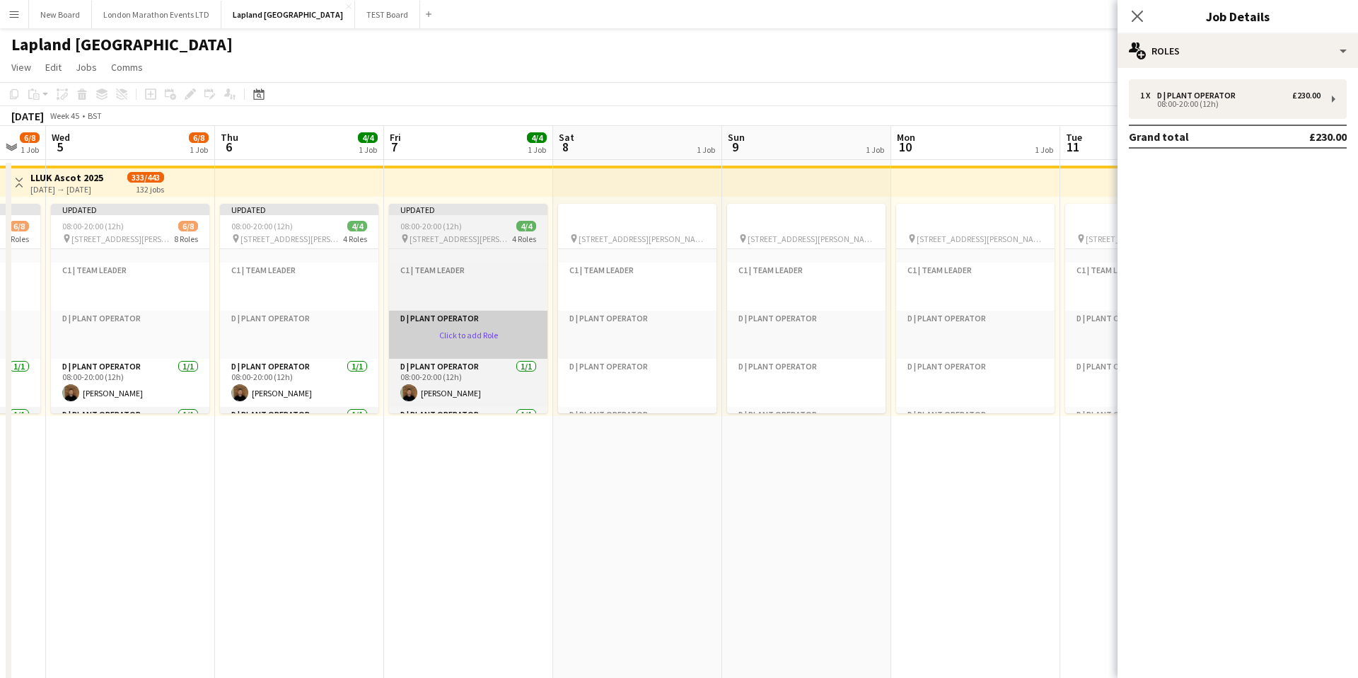
click at [503, 332] on app-card-role-placeholder "D | Plant Operator Click to add Role" at bounding box center [468, 335] width 158 height 48
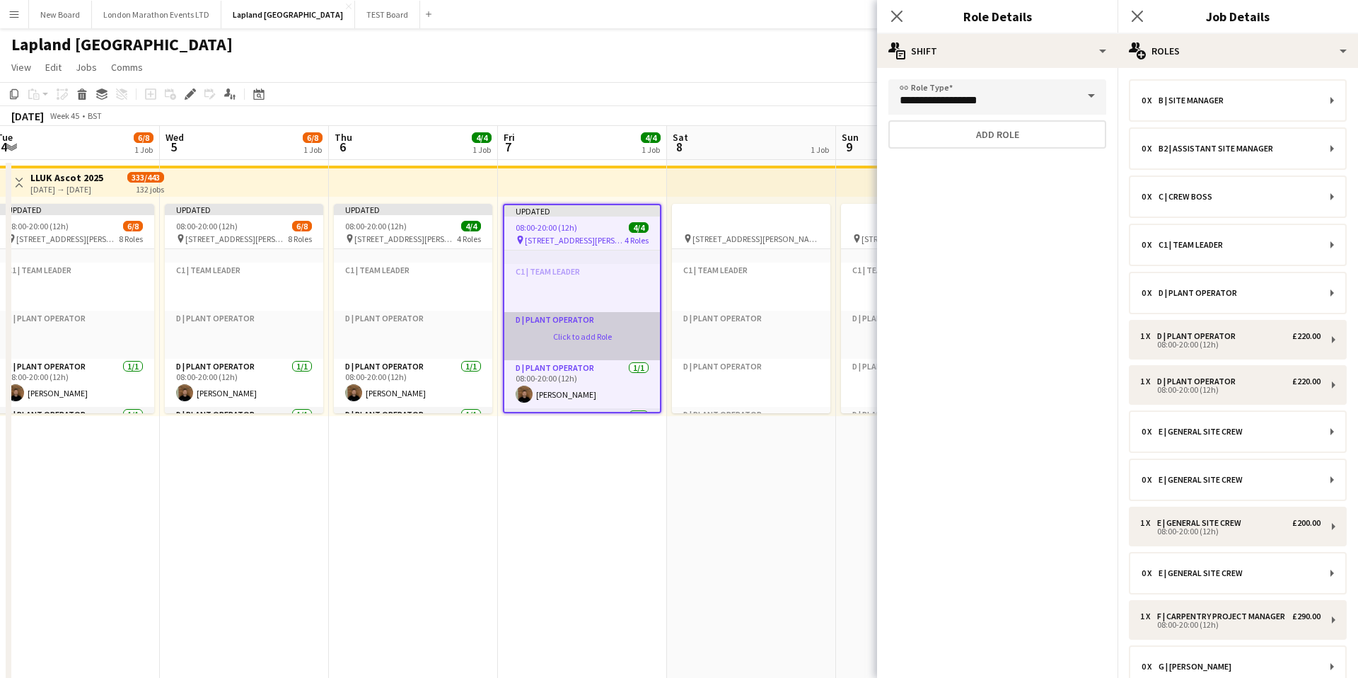
click at [622, 325] on app-card-role-placeholder "D | Plant Operator Click to add Role" at bounding box center [582, 336] width 156 height 48
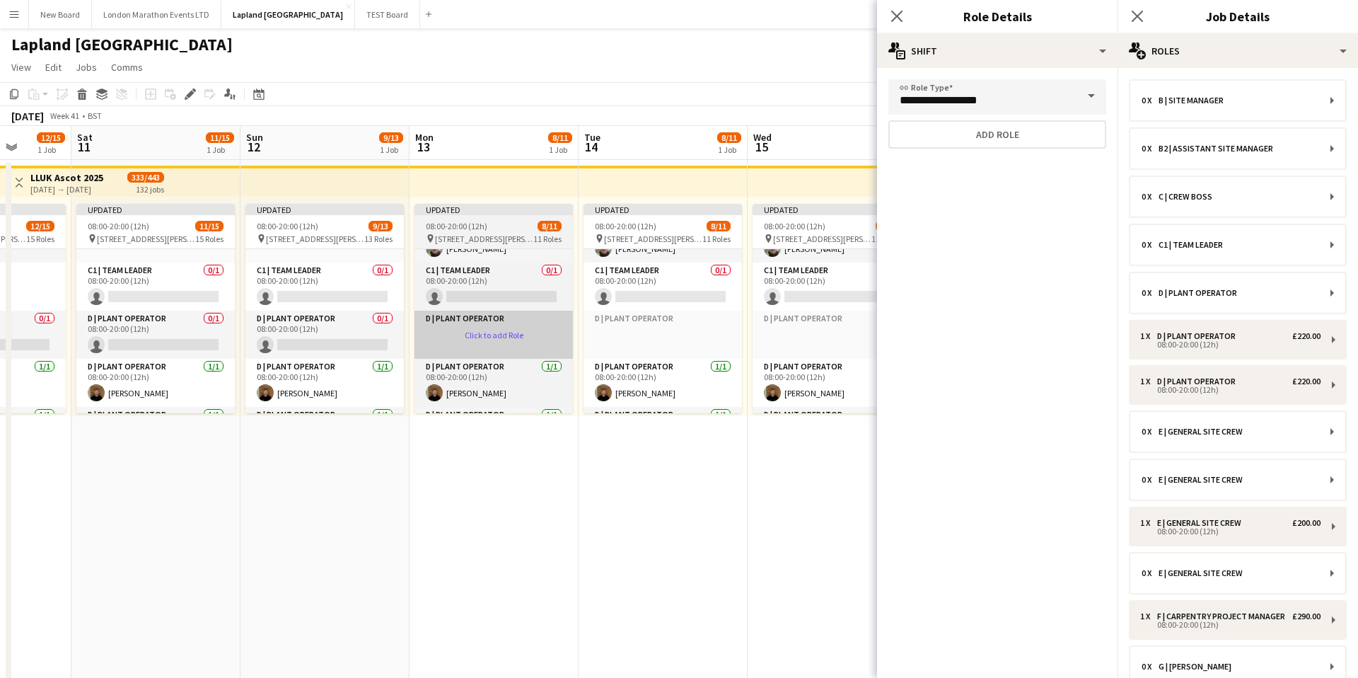
click at [437, 328] on app-card-role-placeholder "D | Plant Operator Click to add Role" at bounding box center [494, 335] width 158 height 48
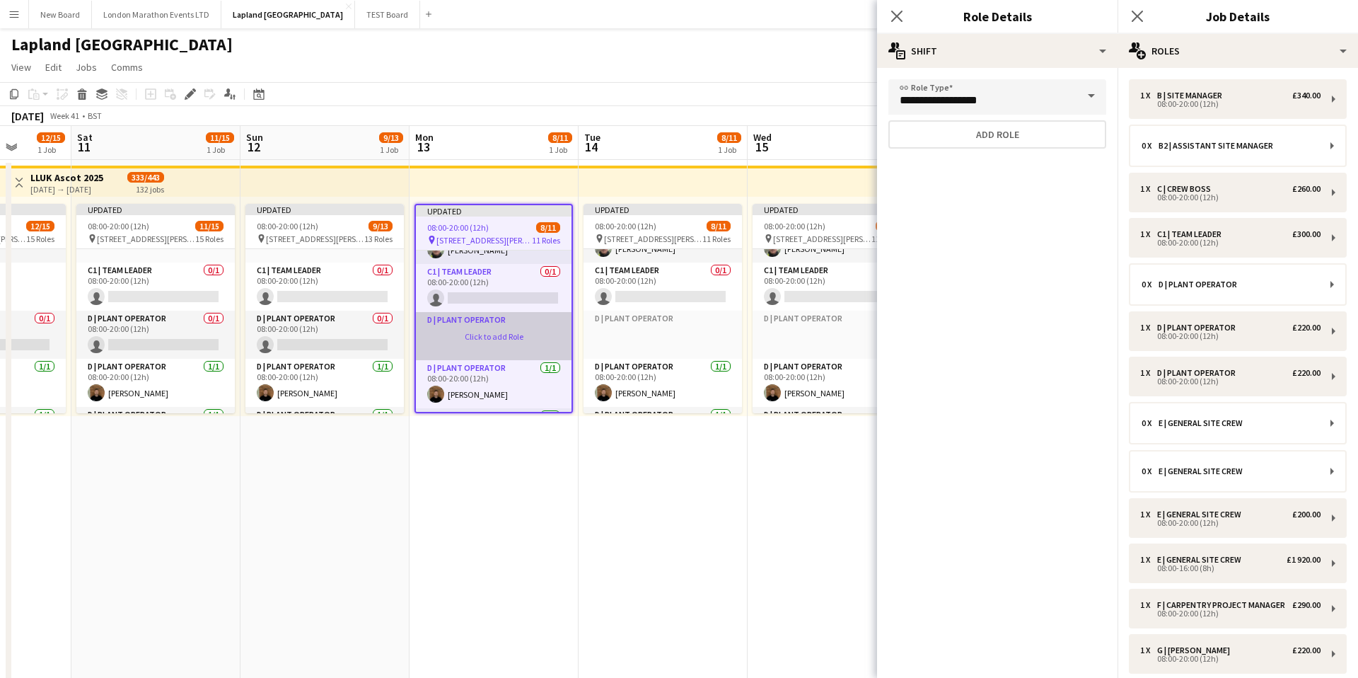
click at [449, 321] on app-card-role-placeholder "D | Plant Operator Click to add Role" at bounding box center [494, 336] width 156 height 48
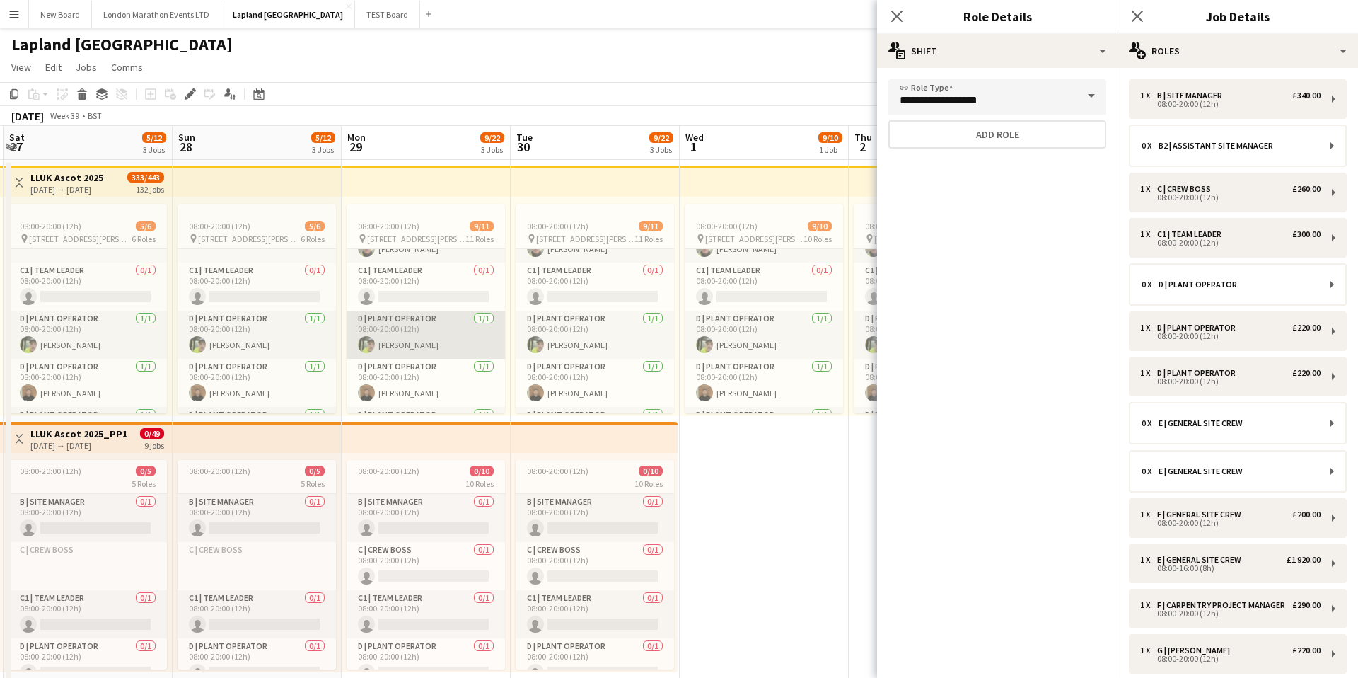
click at [464, 322] on app-card-role "D | Plant Operator [DATE] 08:00-20:00 (12h) [PERSON_NAME]" at bounding box center [426, 335] width 158 height 48
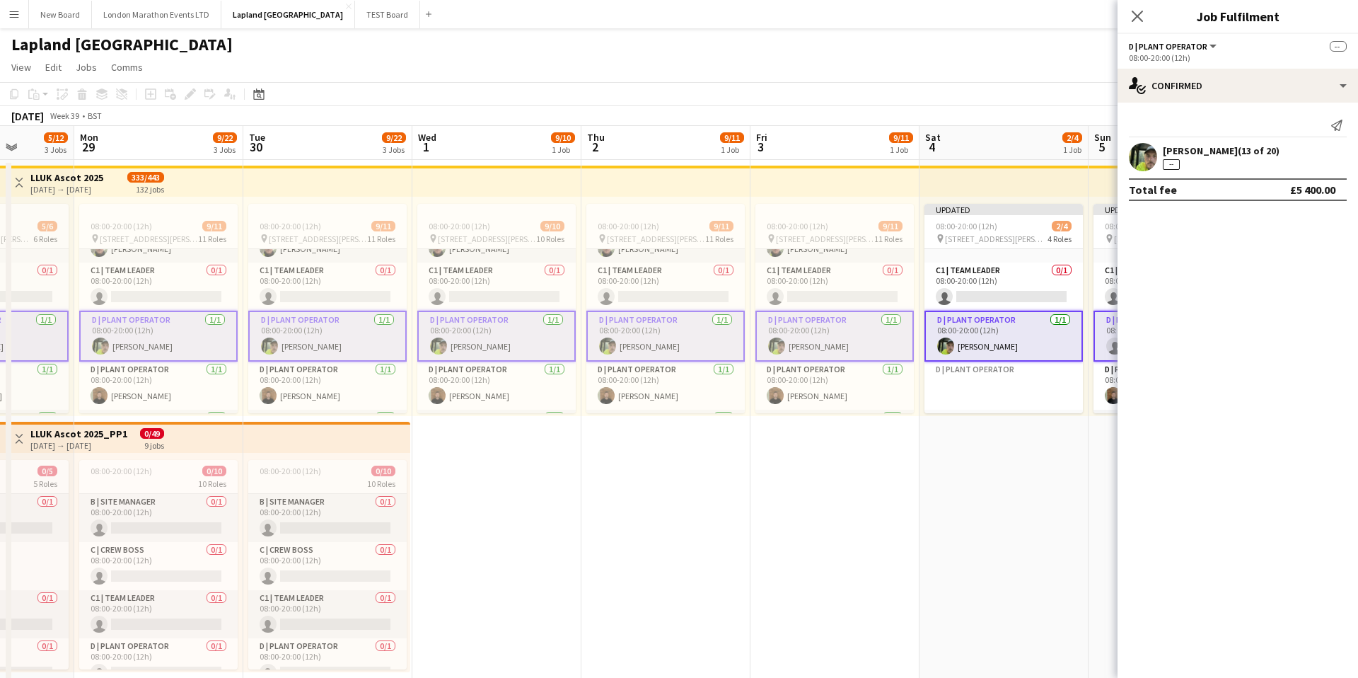
click at [520, 327] on app-card-role "D | Plant Operator [DATE] 08:00-20:00 (12h) [PERSON_NAME]" at bounding box center [496, 336] width 158 height 51
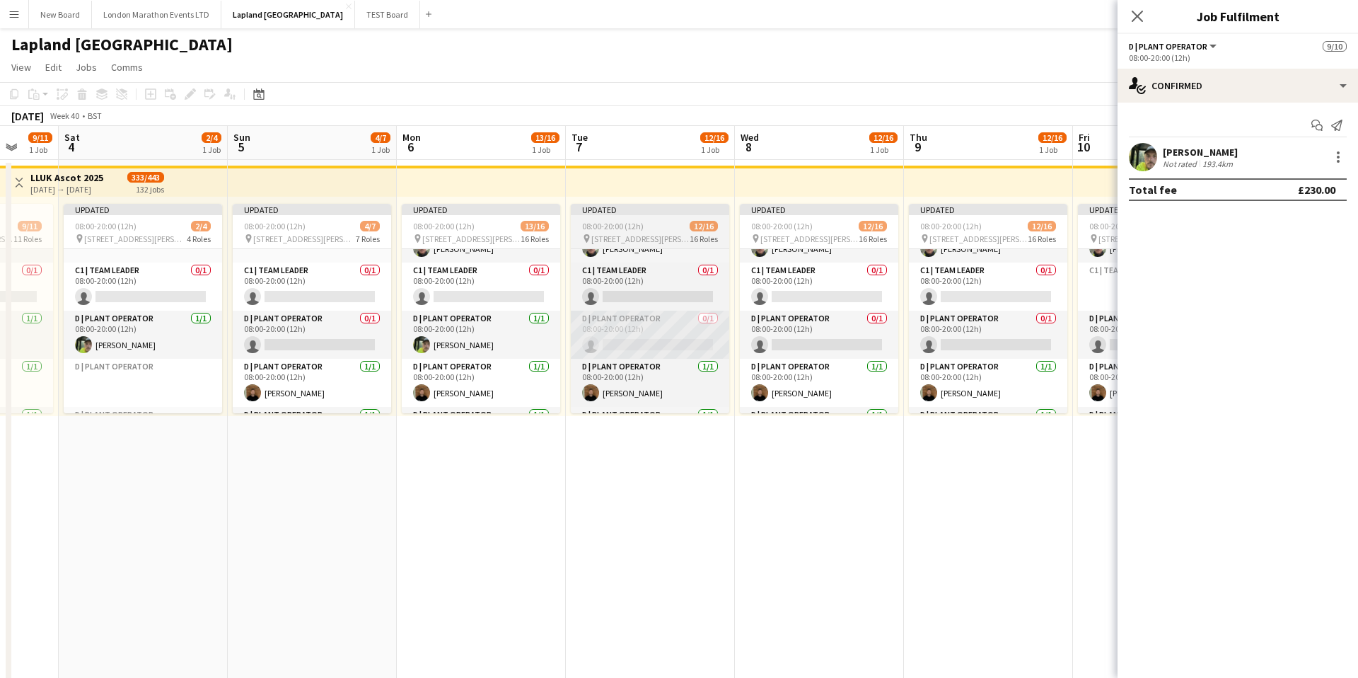
scroll to position [131, 0]
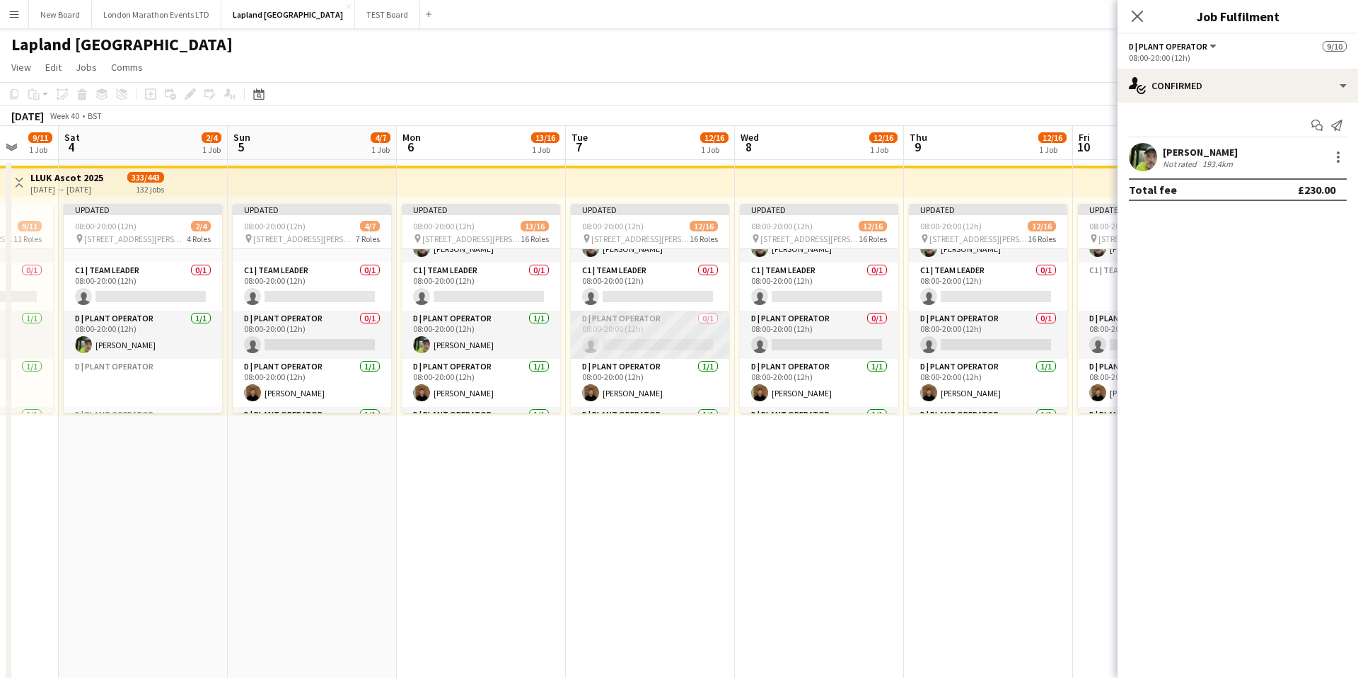
click at [673, 318] on app-card-role "D | Plant Operator 0/1 08:00-20:00 (12h) single-neutral-actions" at bounding box center [650, 335] width 158 height 48
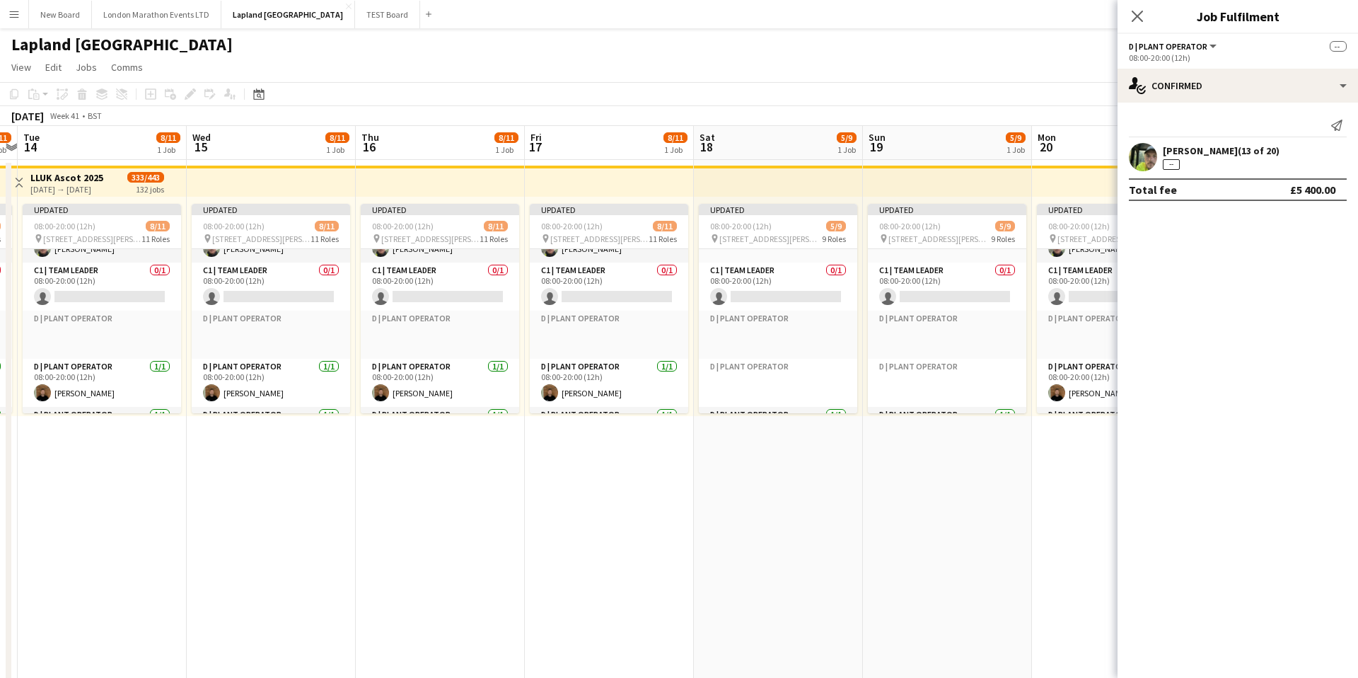
scroll to position [0, 495]
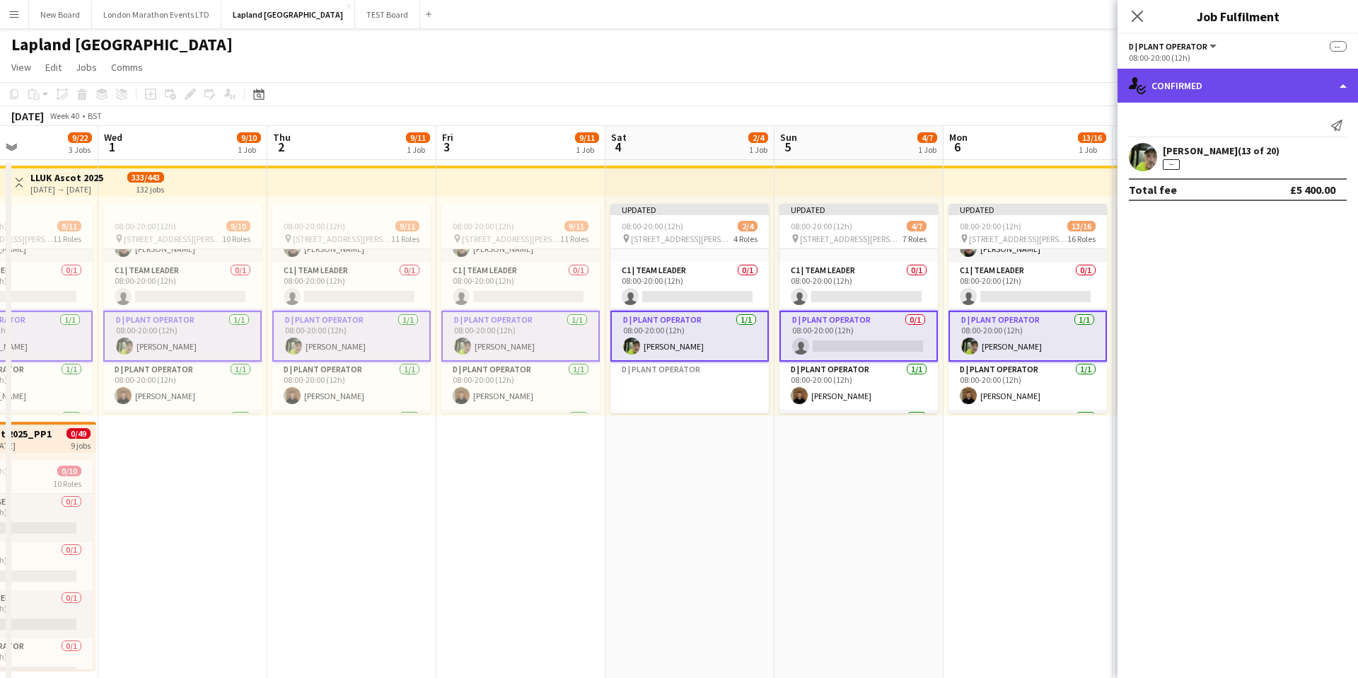
click at [1341, 85] on div "single-neutral-actions-check-2 Confirmed" at bounding box center [1238, 86] width 240 height 34
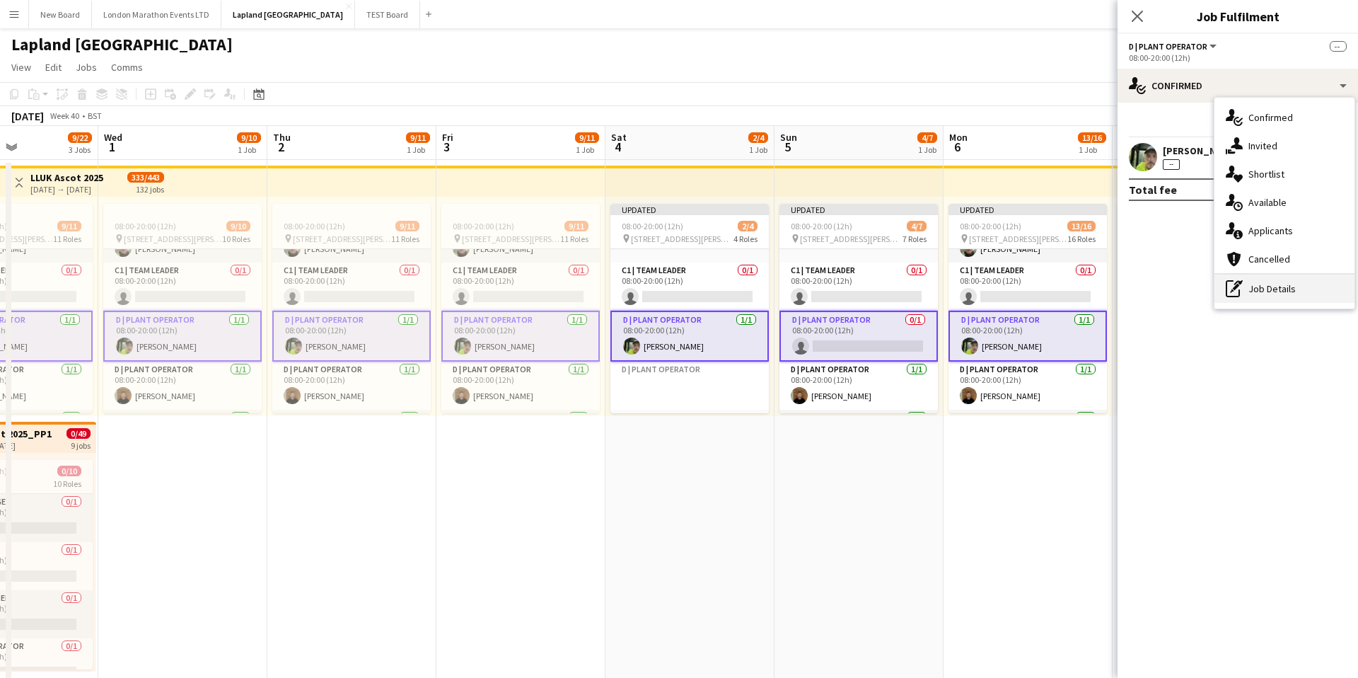
click at [1268, 289] on div "pen-write Job Details" at bounding box center [1285, 288] width 140 height 28
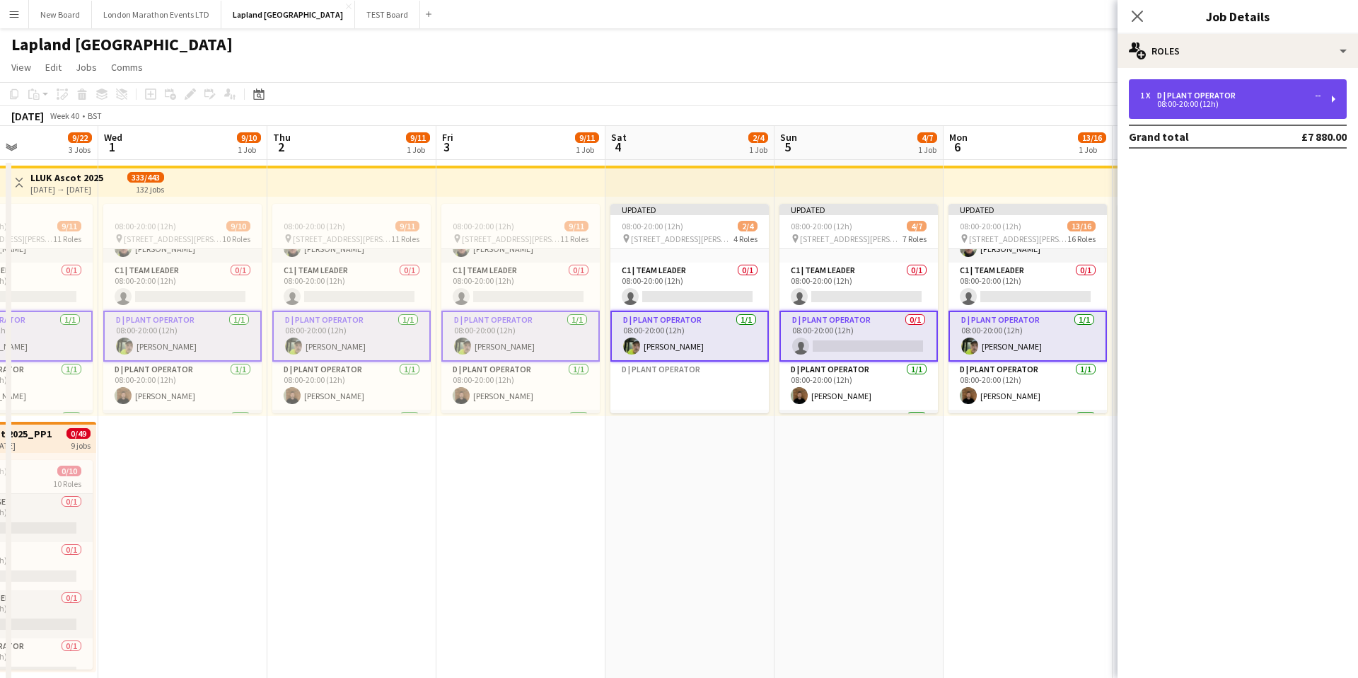
click at [1252, 100] on div "08:00-20:00 (12h)" at bounding box center [1230, 103] width 180 height 7
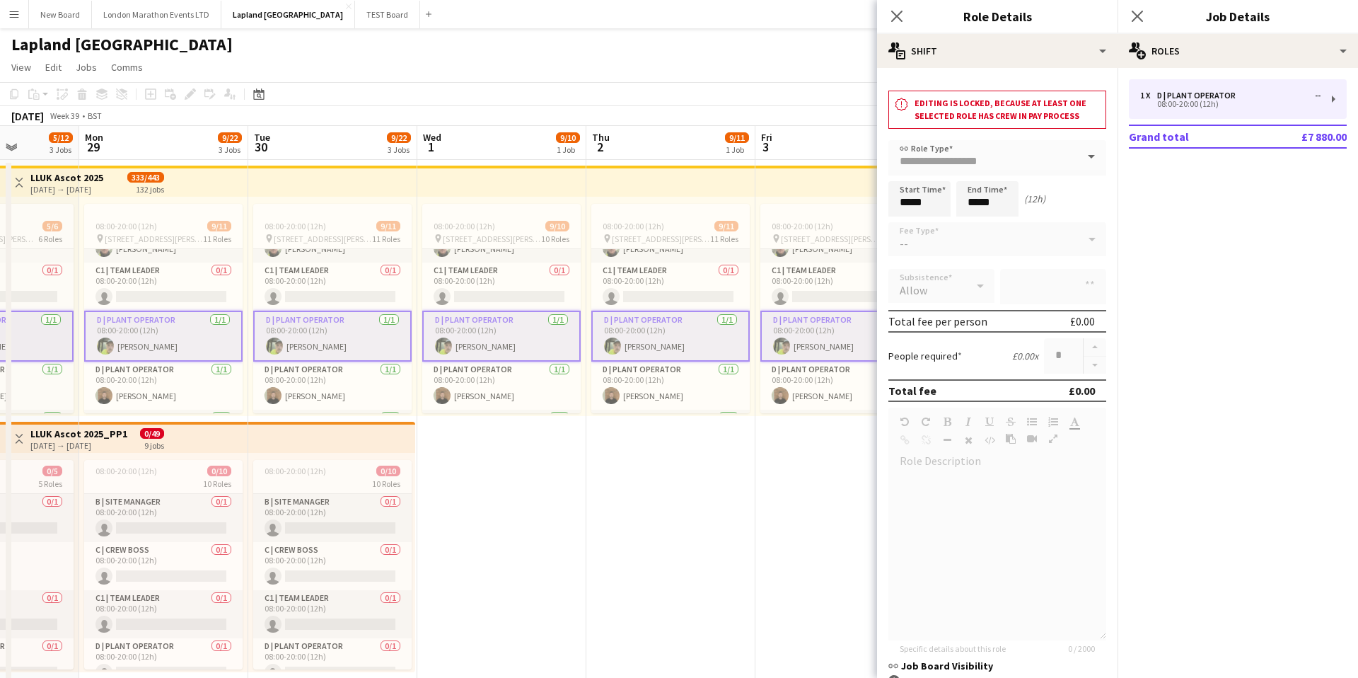
click at [519, 332] on app-card-role "D | Plant Operator [DATE] 08:00-20:00 (12h) [PERSON_NAME]" at bounding box center [501, 336] width 158 height 51
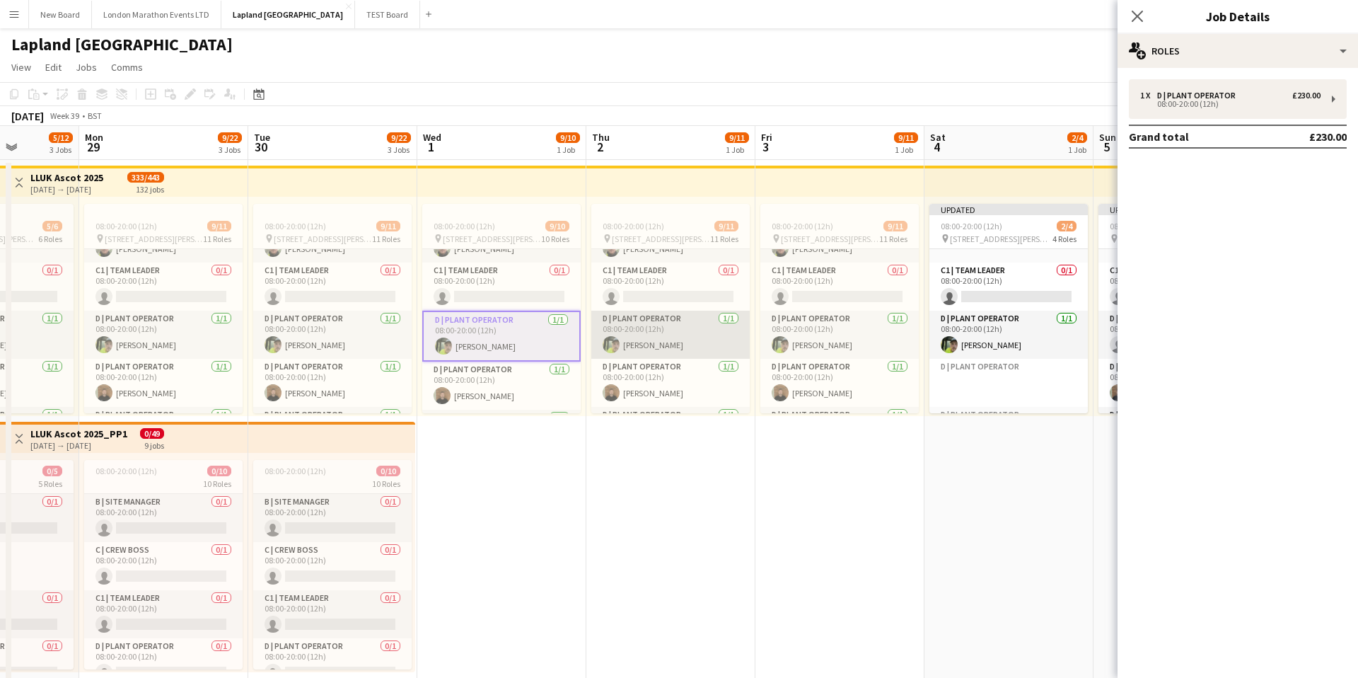
click at [688, 325] on app-card-role "D | Plant Operator [DATE] 08:00-20:00 (12h) [PERSON_NAME]" at bounding box center [670, 335] width 158 height 48
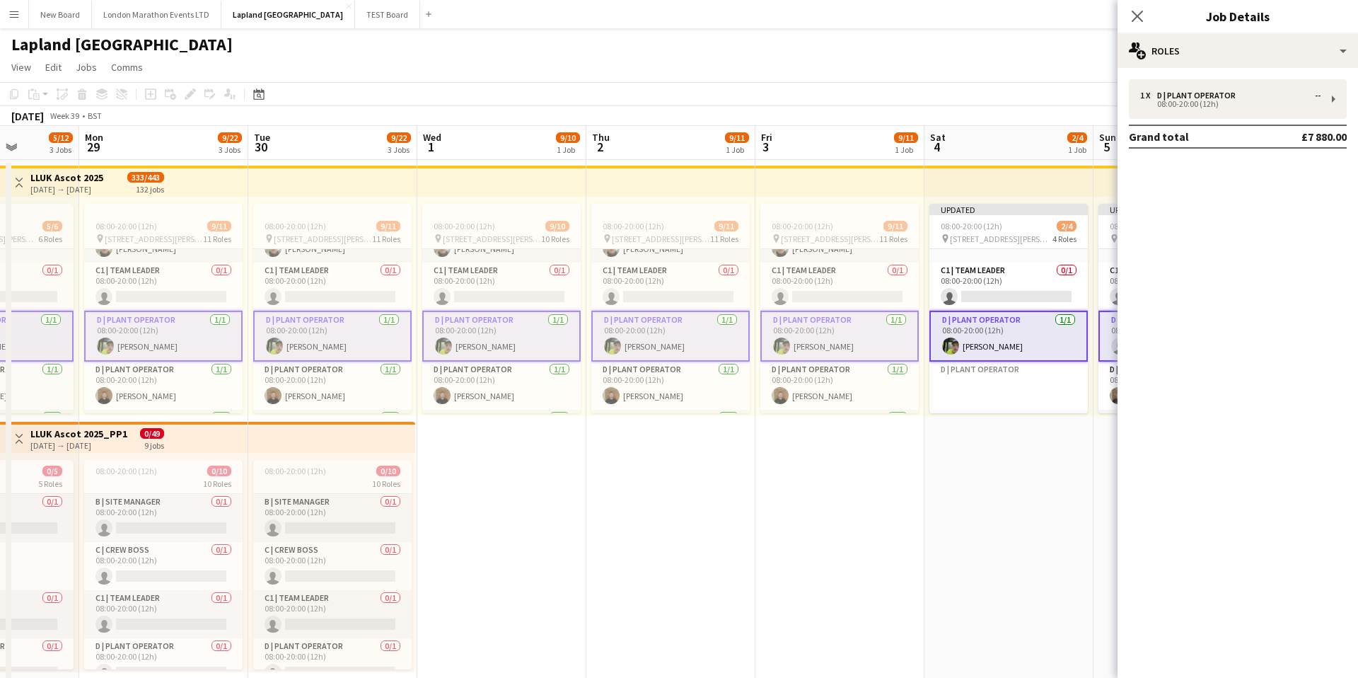
click at [509, 328] on app-card-role "D | Plant Operator [DATE] 08:00-20:00 (12h) [PERSON_NAME]" at bounding box center [501, 336] width 158 height 51
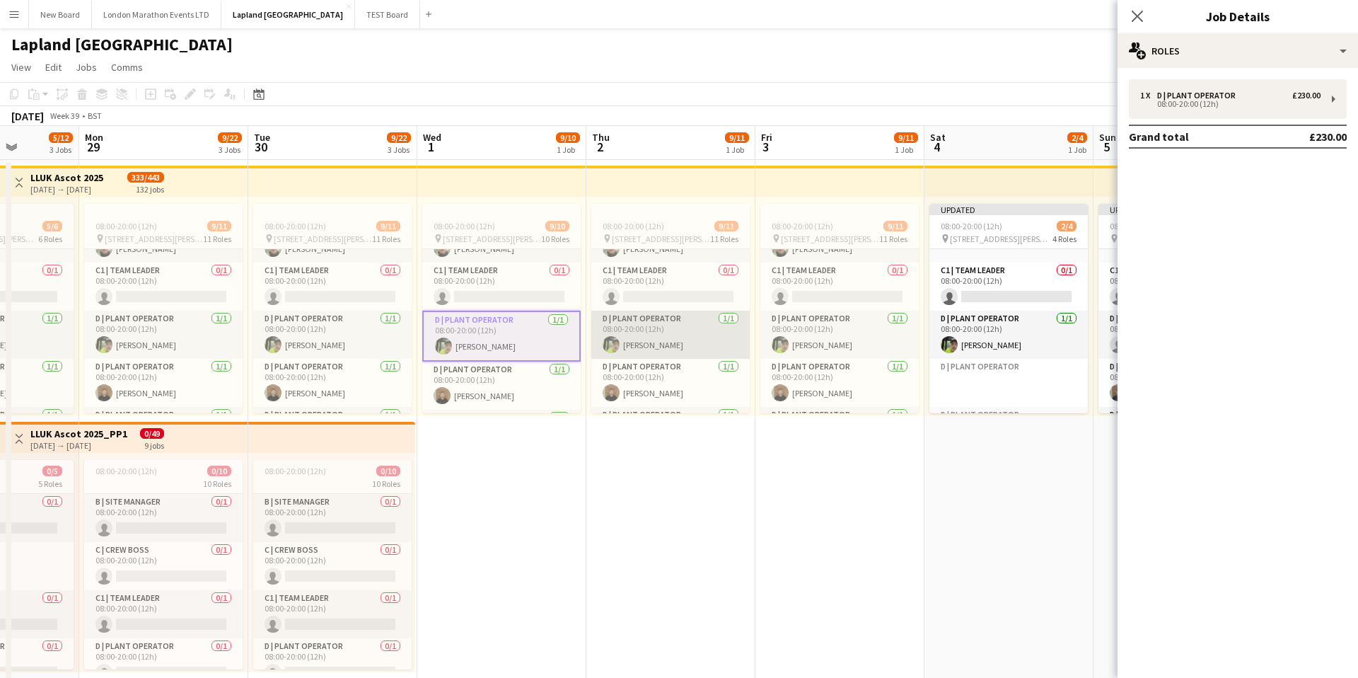
click at [695, 320] on app-card-role "D | Plant Operator [DATE] 08:00-20:00 (12h) [PERSON_NAME]" at bounding box center [670, 335] width 158 height 48
click at [531, 321] on app-card-role "D | Plant Operator [DATE] 08:00-20:00 (12h) [PERSON_NAME]" at bounding box center [501, 336] width 158 height 51
click at [844, 332] on app-card-role "D | Plant Operator [DATE] 08:00-20:00 (12h) [PERSON_NAME]" at bounding box center [839, 335] width 158 height 48
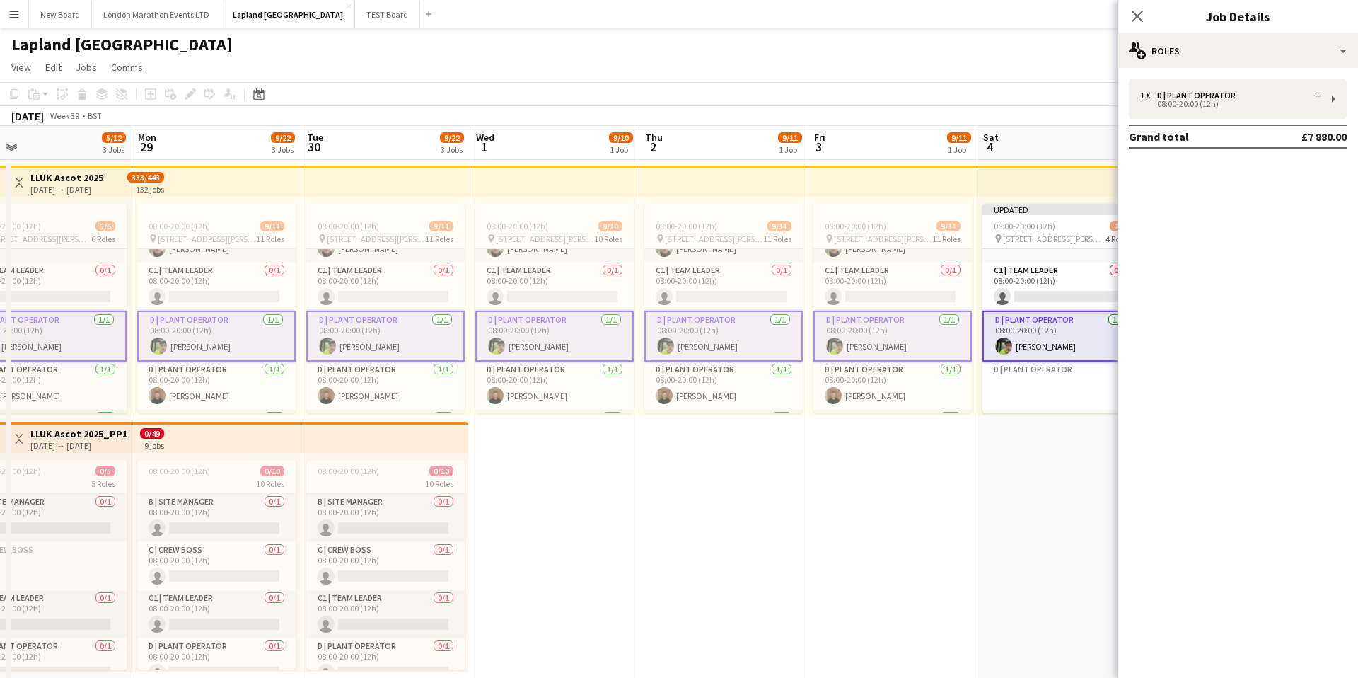
click at [419, 325] on app-card-role "D | Plant Operator [DATE] 08:00-20:00 (12h) [PERSON_NAME]" at bounding box center [385, 336] width 158 height 51
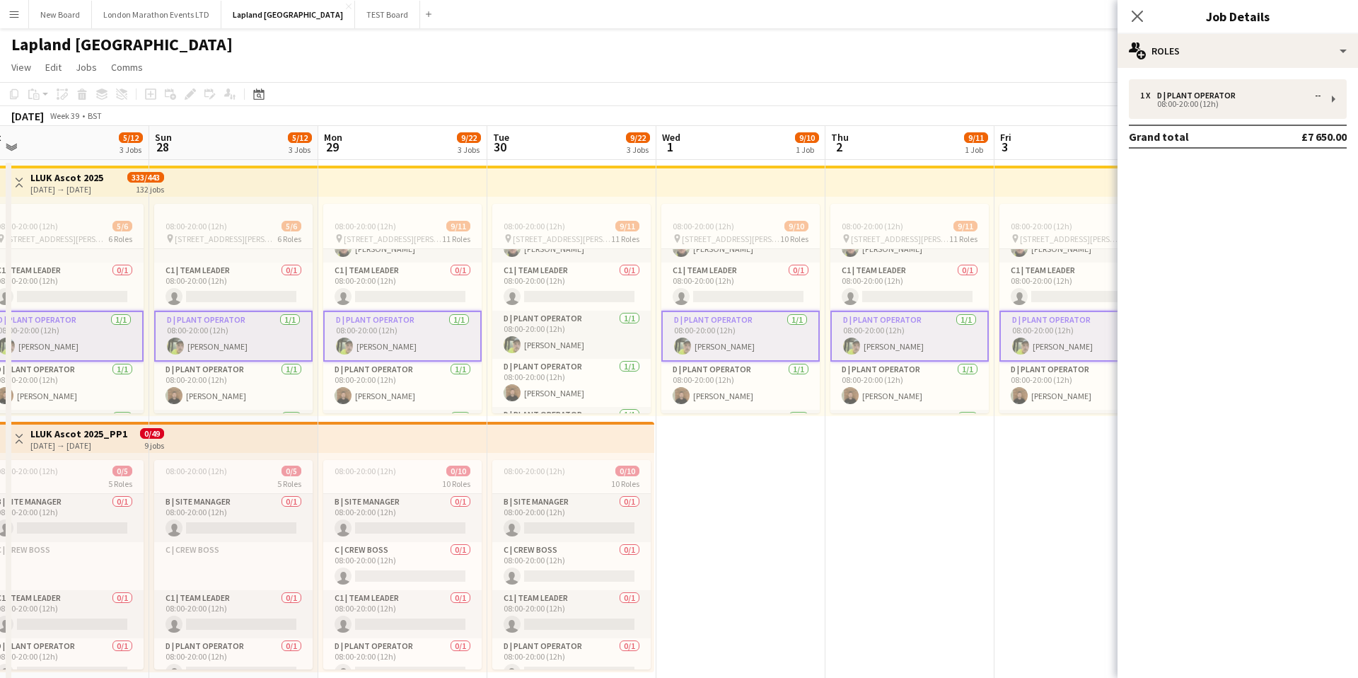
click at [422, 337] on app-card-role "D | Plant Operator [DATE] 08:00-20:00 (12h) [PERSON_NAME]" at bounding box center [402, 336] width 158 height 51
click at [282, 336] on app-card-role "D | Plant Operator [DATE] 08:00-20:00 (12h) [PERSON_NAME]" at bounding box center [233, 336] width 158 height 51
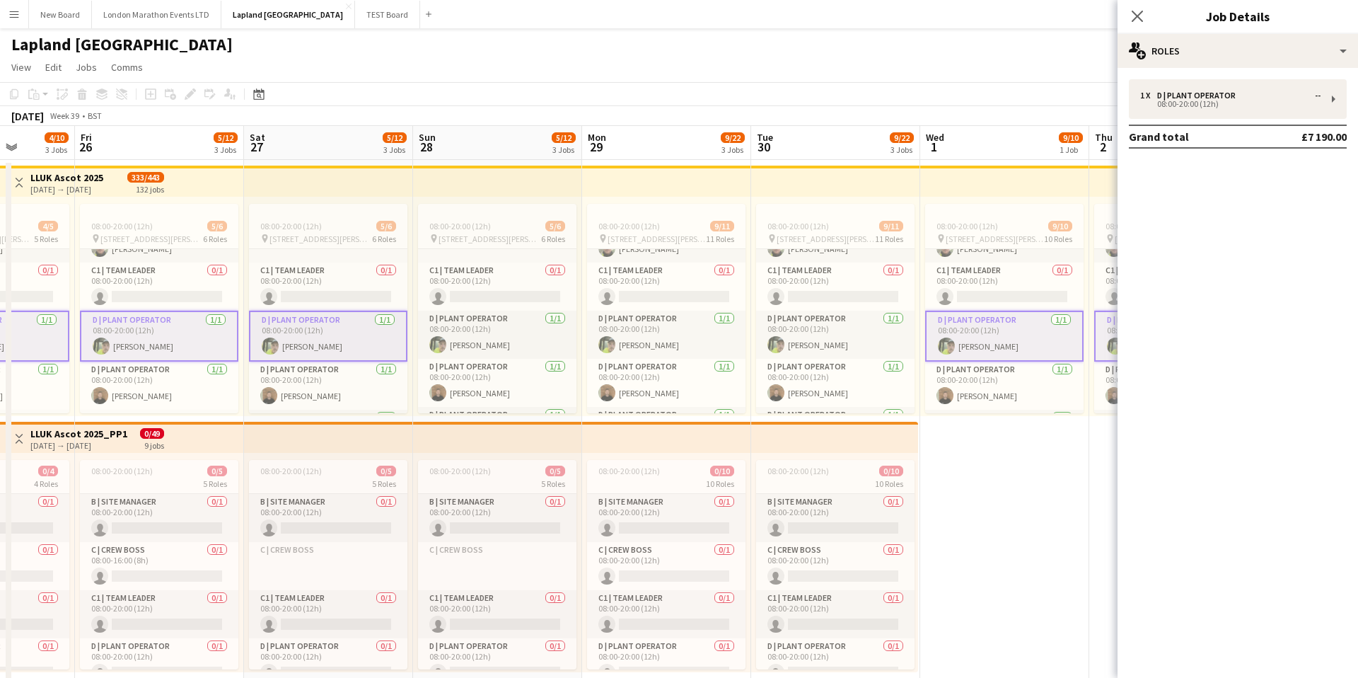
click at [364, 339] on app-card-role "D | Plant Operator [DATE] 08:00-20:00 (12h) [PERSON_NAME]" at bounding box center [328, 336] width 158 height 51
click at [196, 330] on app-card-role "D | Plant Operator [DATE] 08:00-20:00 (12h) [PERSON_NAME]" at bounding box center [159, 336] width 158 height 51
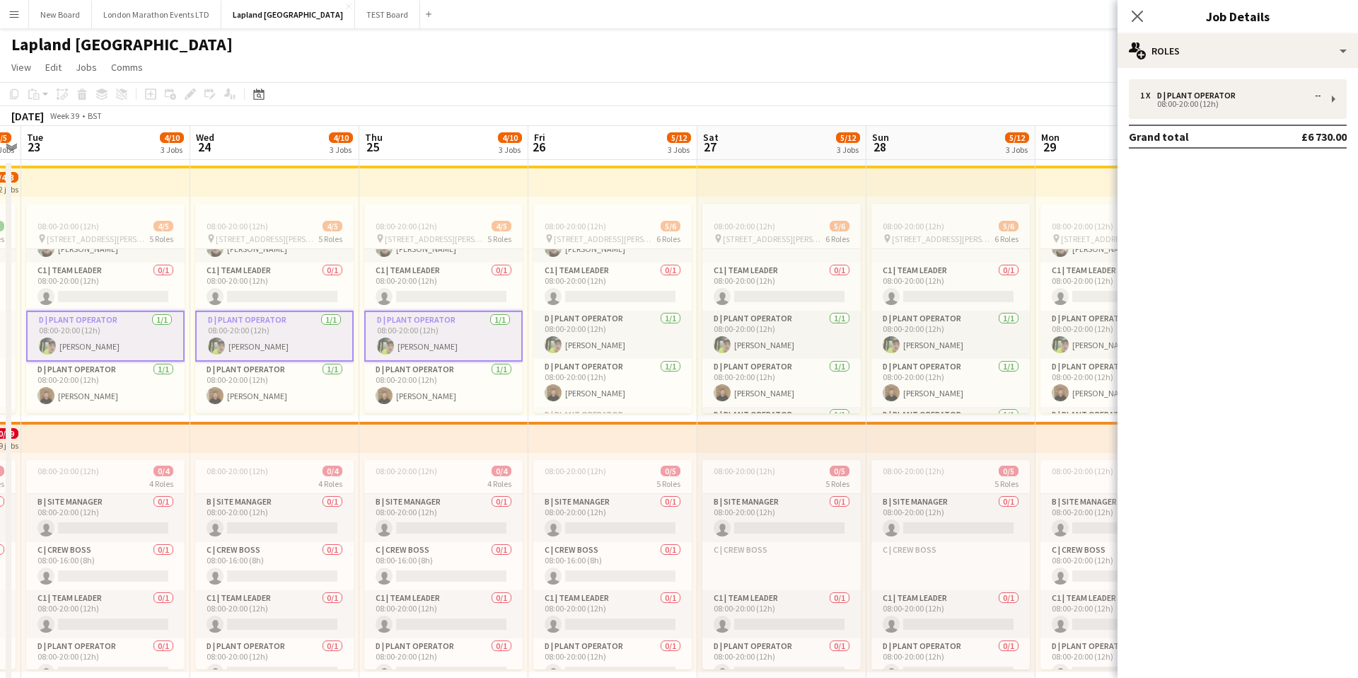
click at [457, 337] on app-card-role "D | Plant Operator [DATE] 08:00-20:00 (12h) [PERSON_NAME]" at bounding box center [443, 336] width 158 height 51
click at [319, 331] on app-card-role "D | Plant Operator [DATE] 08:00-20:00 (12h) [PERSON_NAME]" at bounding box center [274, 336] width 158 height 51
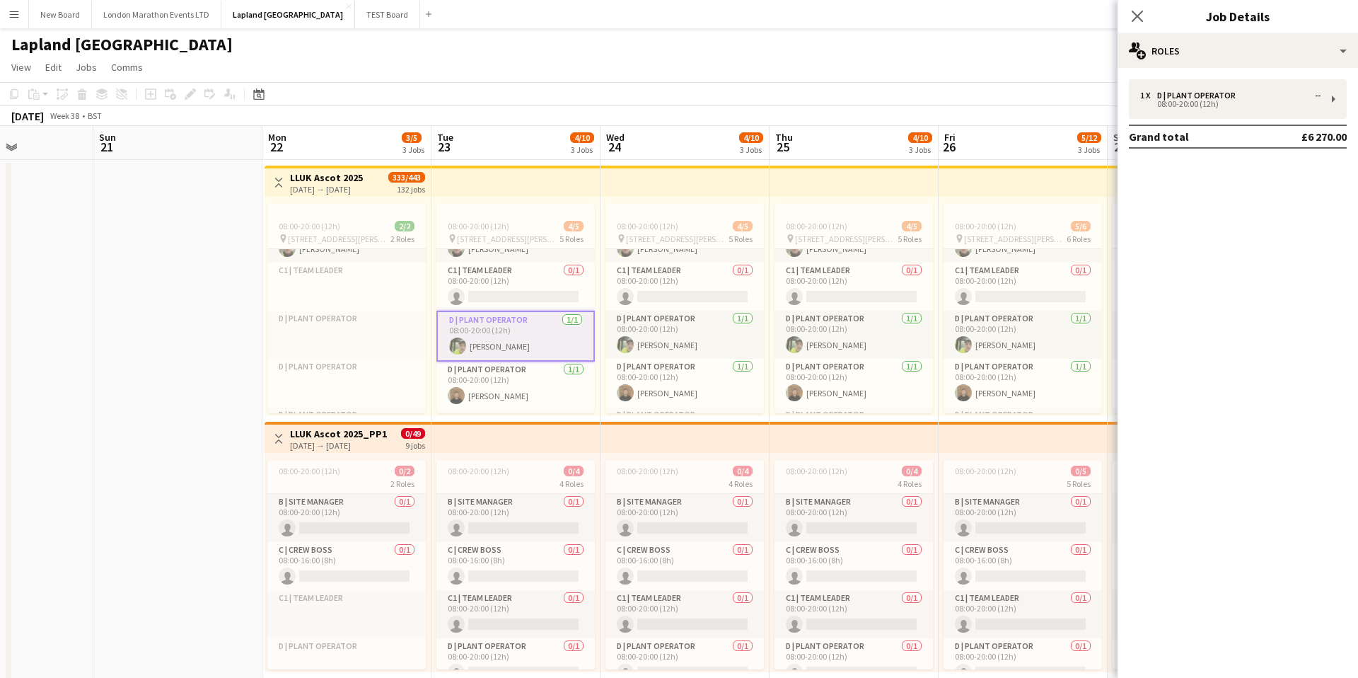
click at [536, 335] on app-card-role "D | Plant Operator [DATE] 08:00-20:00 (12h) [PERSON_NAME]" at bounding box center [515, 336] width 158 height 51
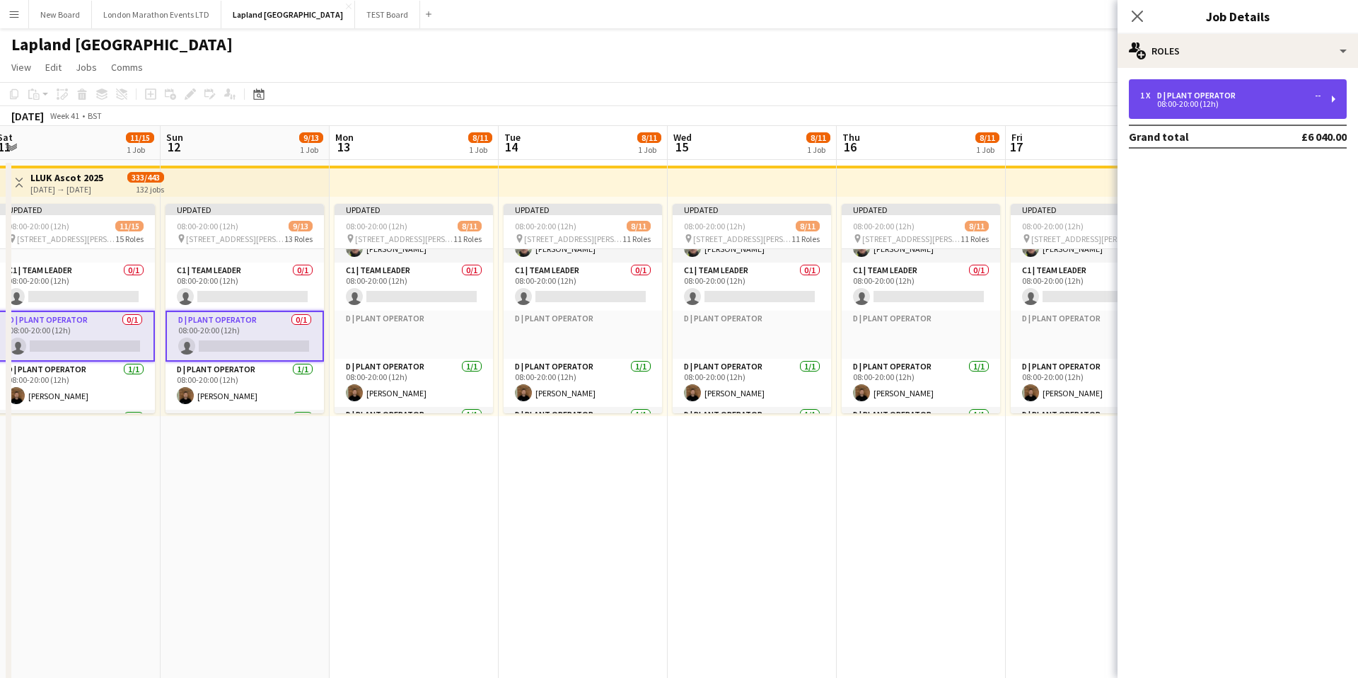
click at [1291, 96] on div "1 x D | Plant Operator --" at bounding box center [1230, 96] width 180 height 10
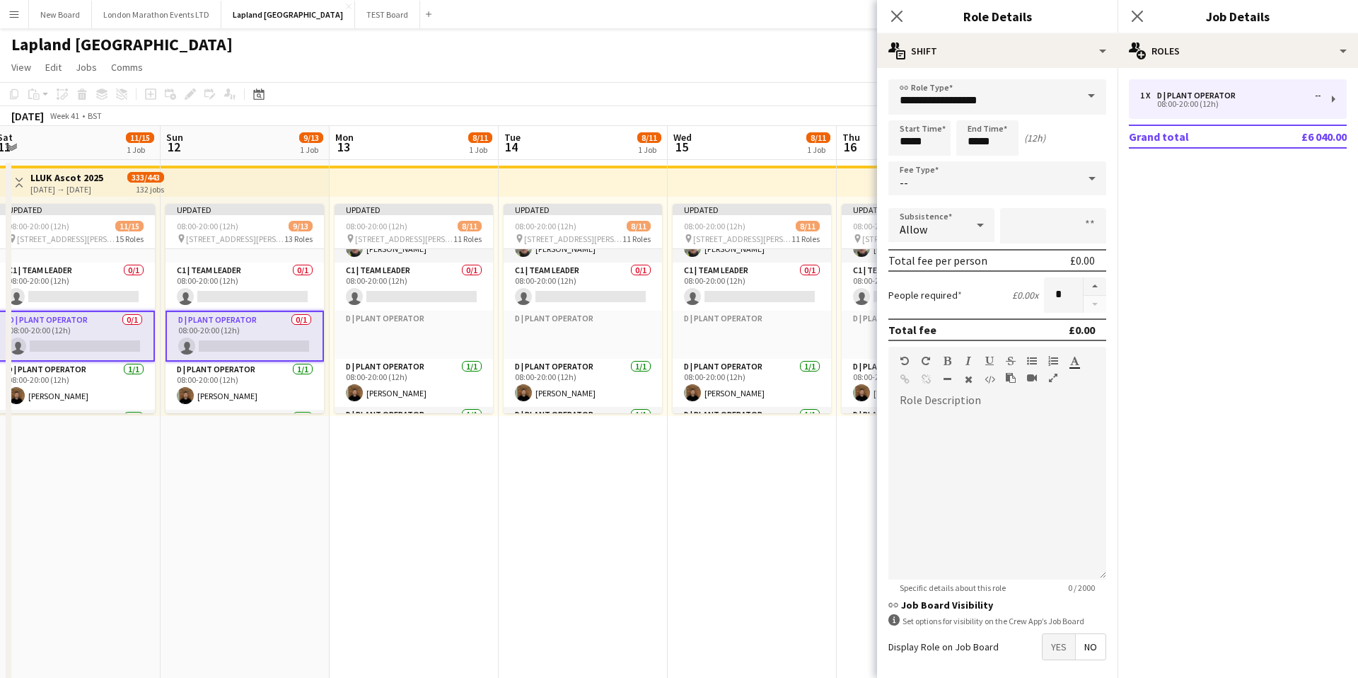
click at [1035, 182] on div "--" at bounding box center [983, 178] width 190 height 34
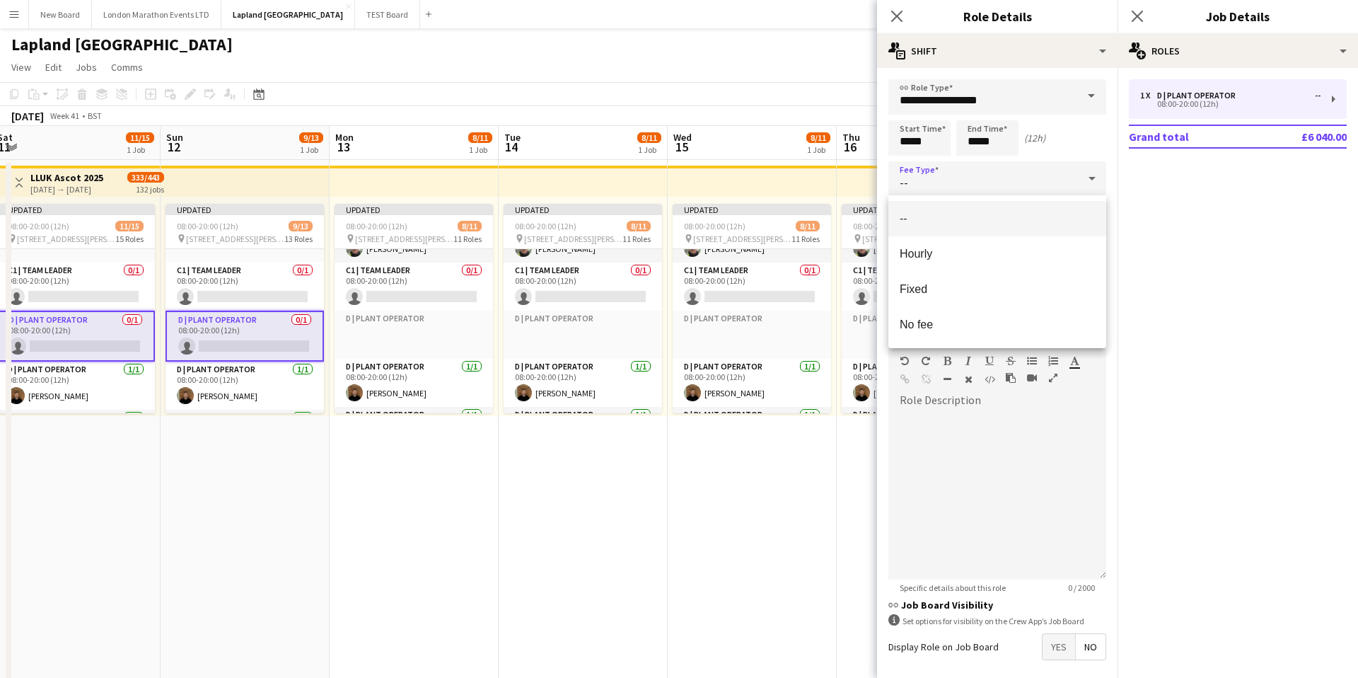
click at [1035, 182] on div at bounding box center [679, 339] width 1358 height 678
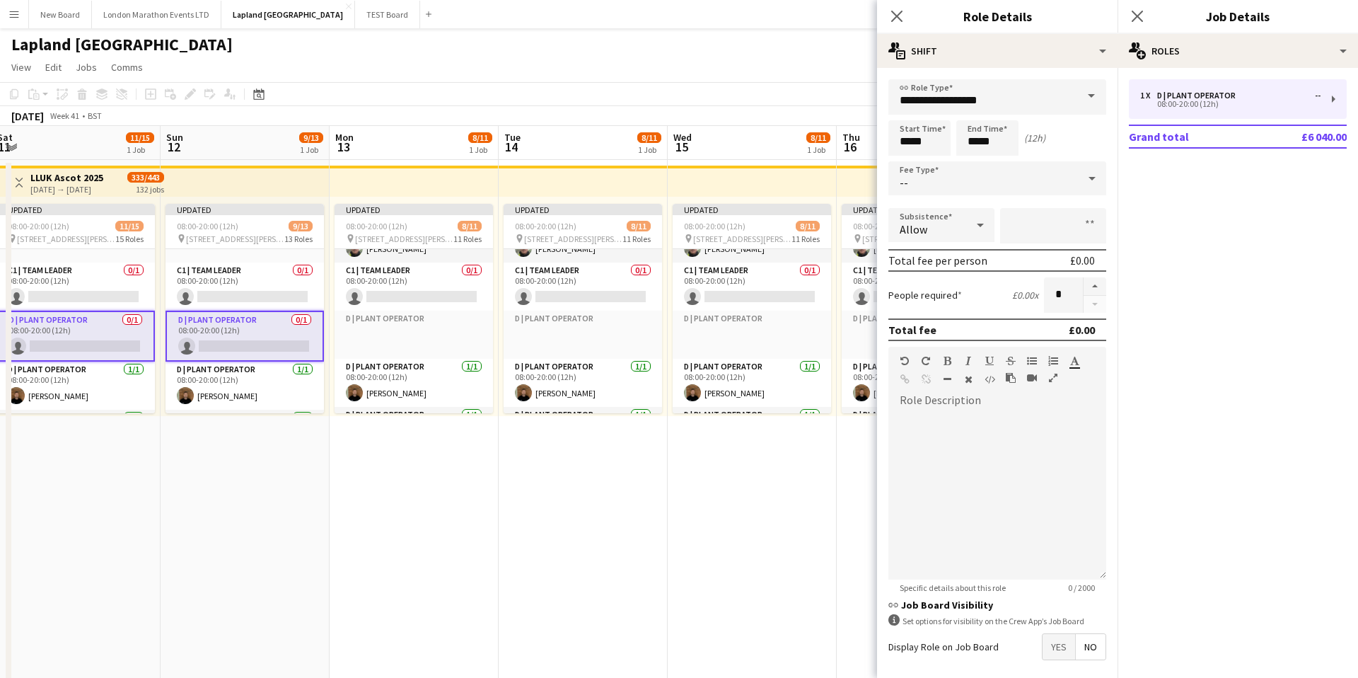
click at [1090, 98] on span at bounding box center [1092, 96] width 30 height 34
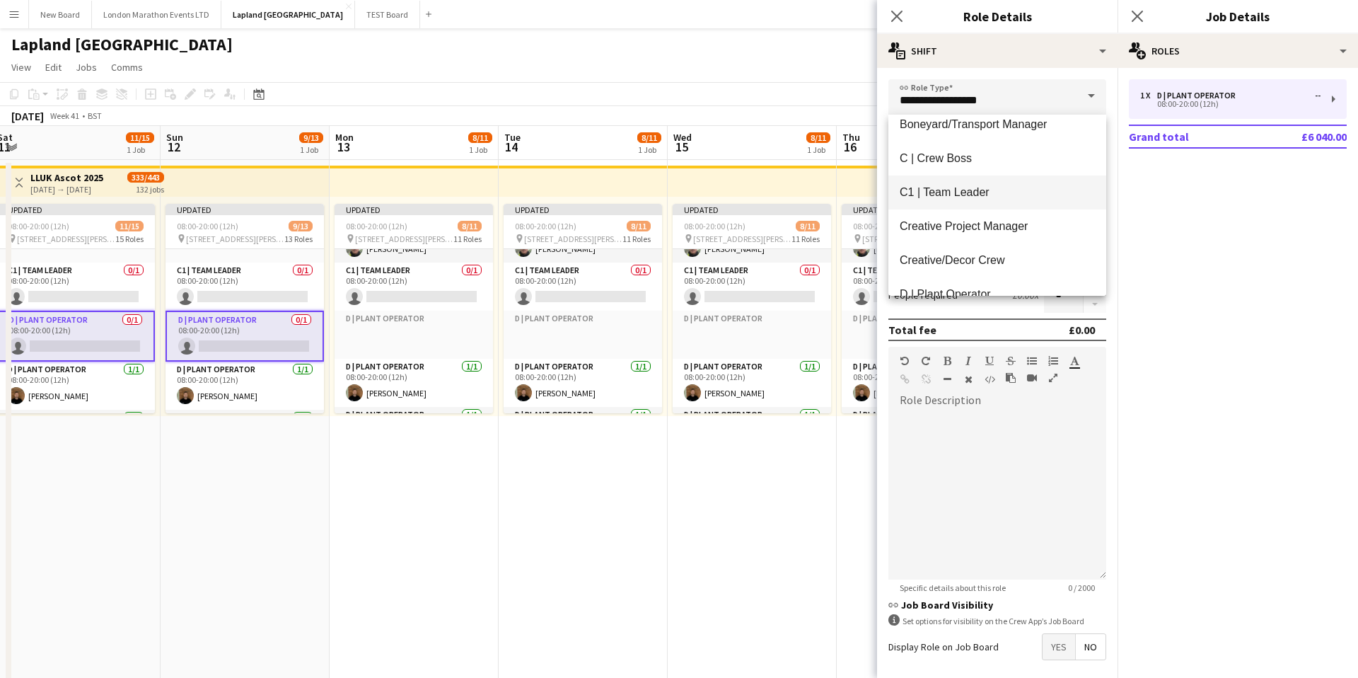
click at [973, 190] on span "C1 | Team Leader" at bounding box center [997, 191] width 195 height 13
type input "**********"
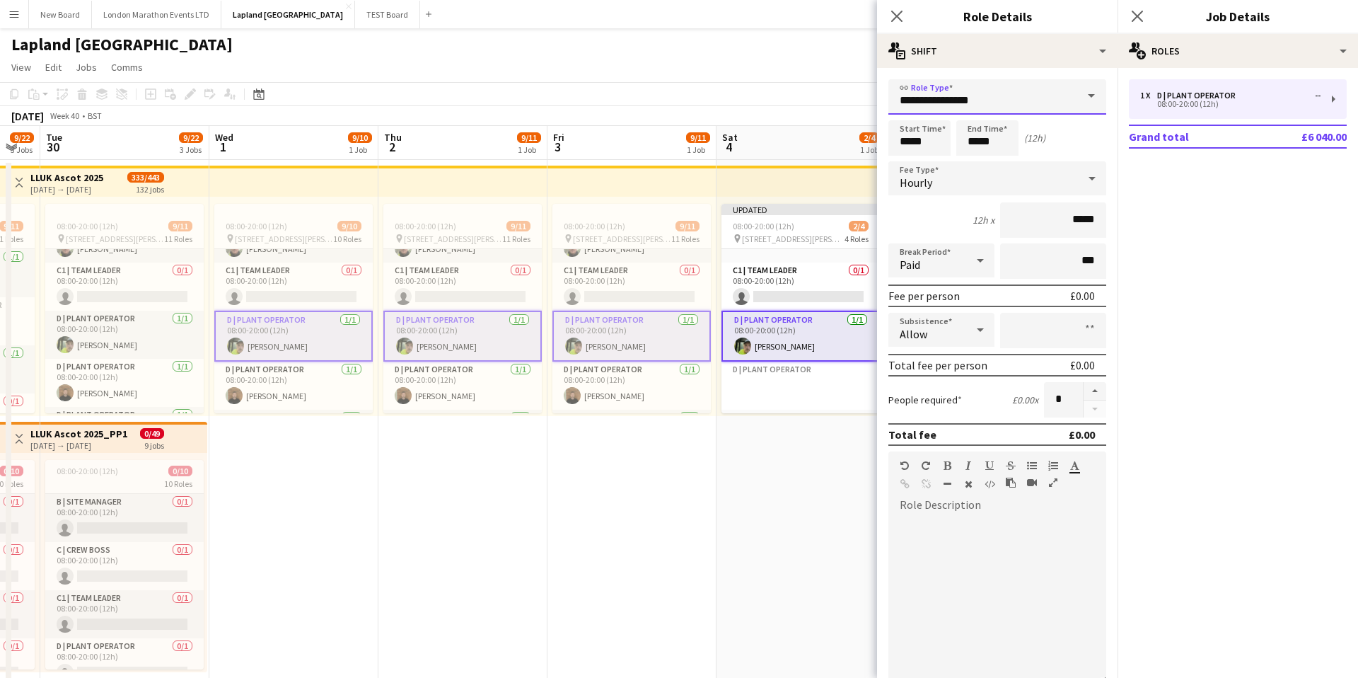
scroll to position [131, 0]
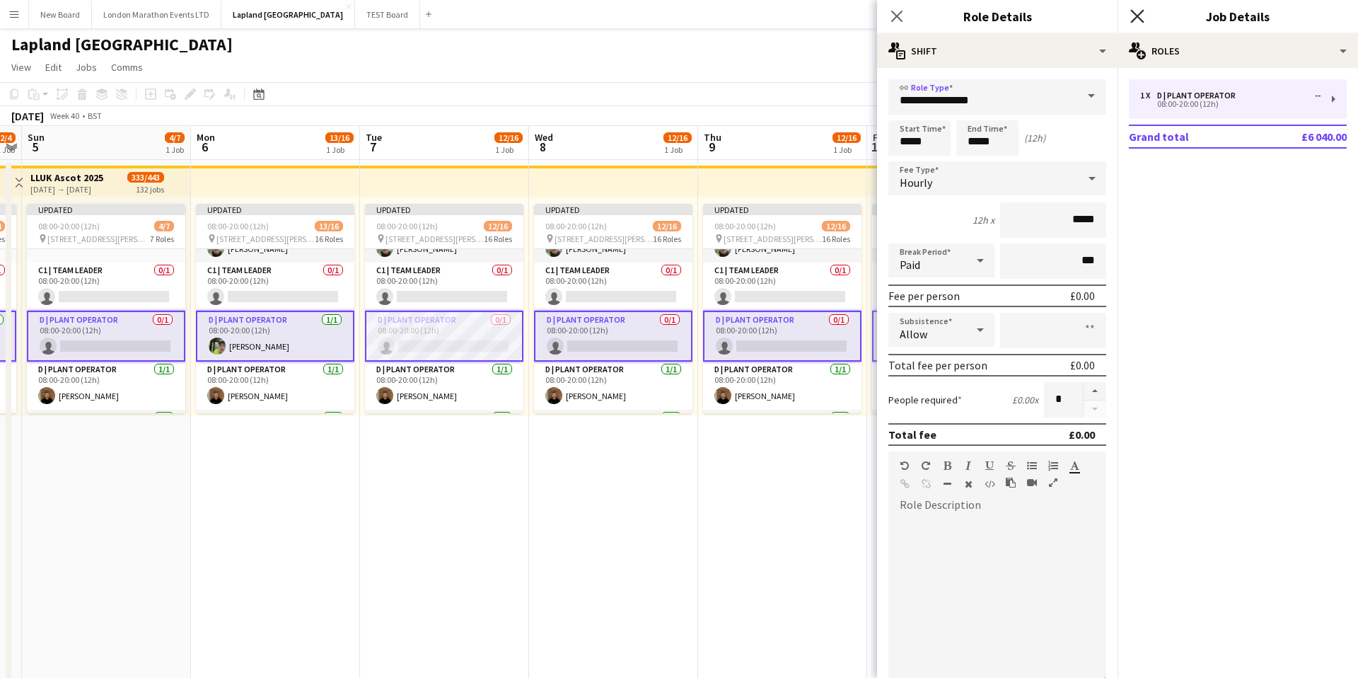
click at [1135, 20] on icon "Close pop-in" at bounding box center [1136, 15] width 13 height 13
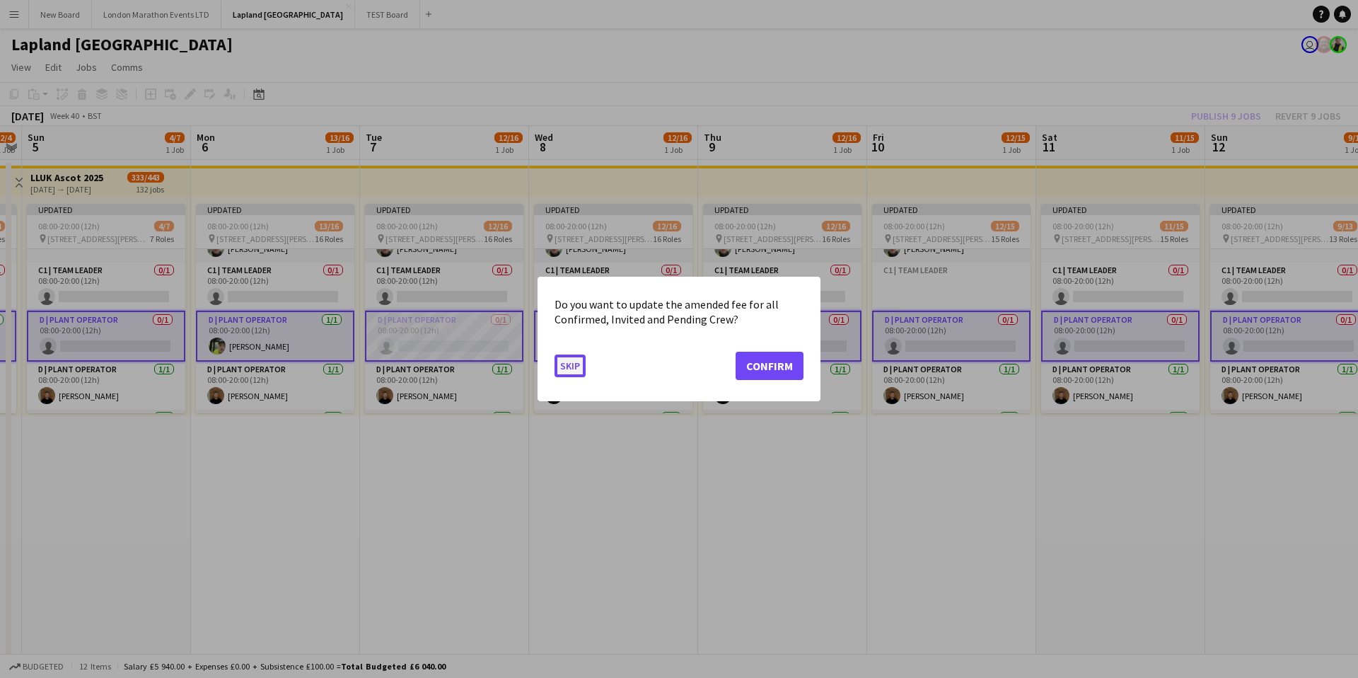
click at [569, 369] on button "Skip" at bounding box center [570, 365] width 31 height 23
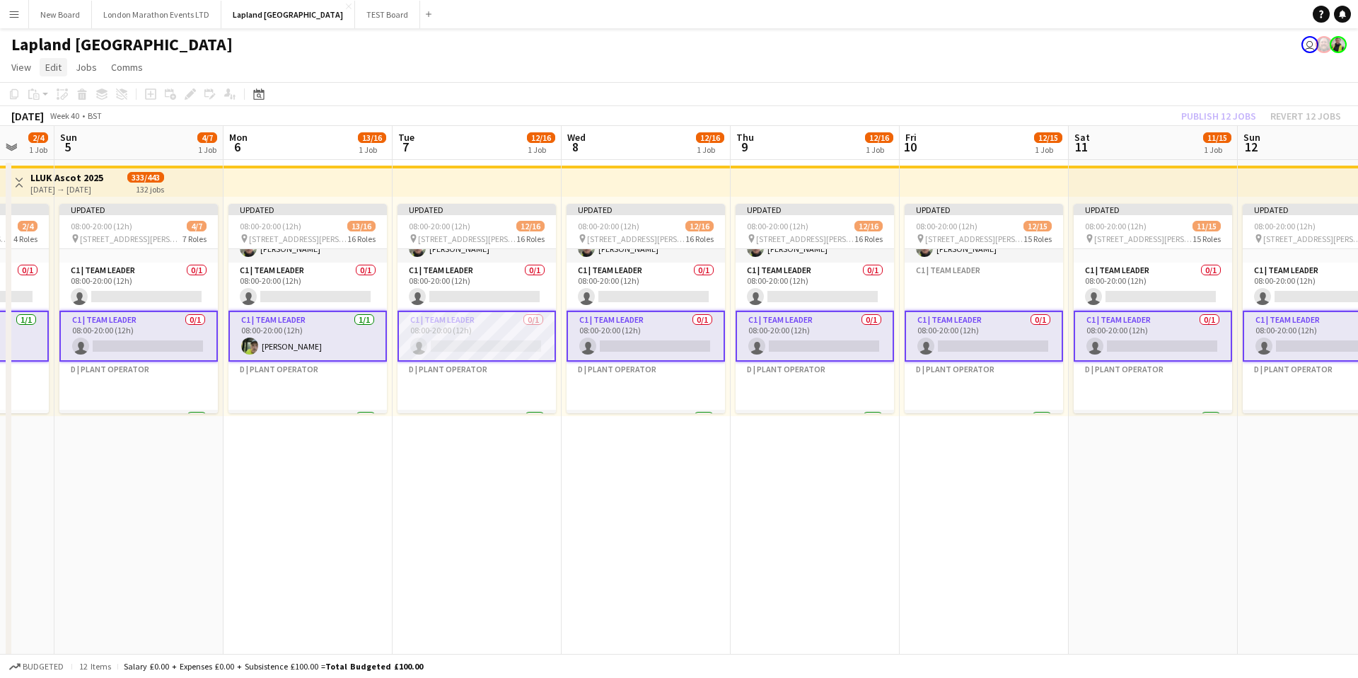
click at [47, 65] on span "Edit" at bounding box center [53, 67] width 16 height 13
click at [30, 65] on span "View" at bounding box center [21, 67] width 20 height 13
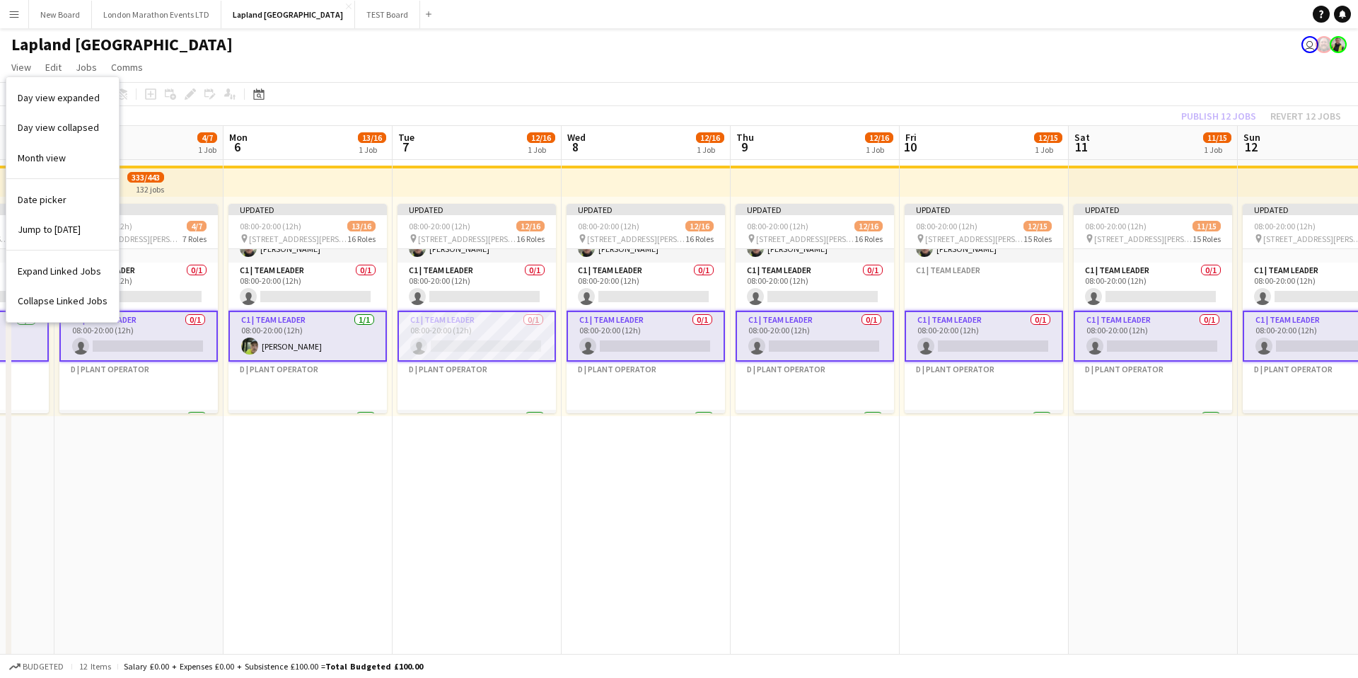
click at [246, 68] on app-page-menu "View Day view expanded Day view collapsed Month view Date picker Jump to [DATE]…" at bounding box center [679, 68] width 1358 height 27
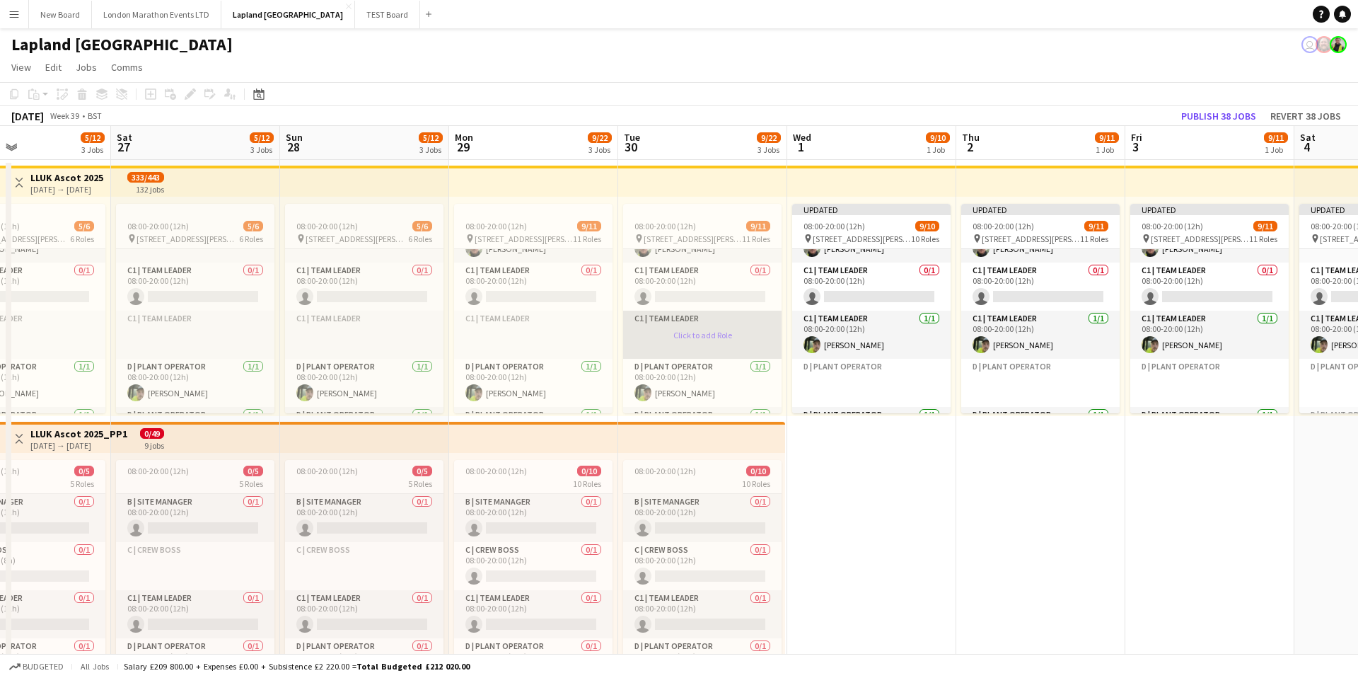
scroll to position [180, 0]
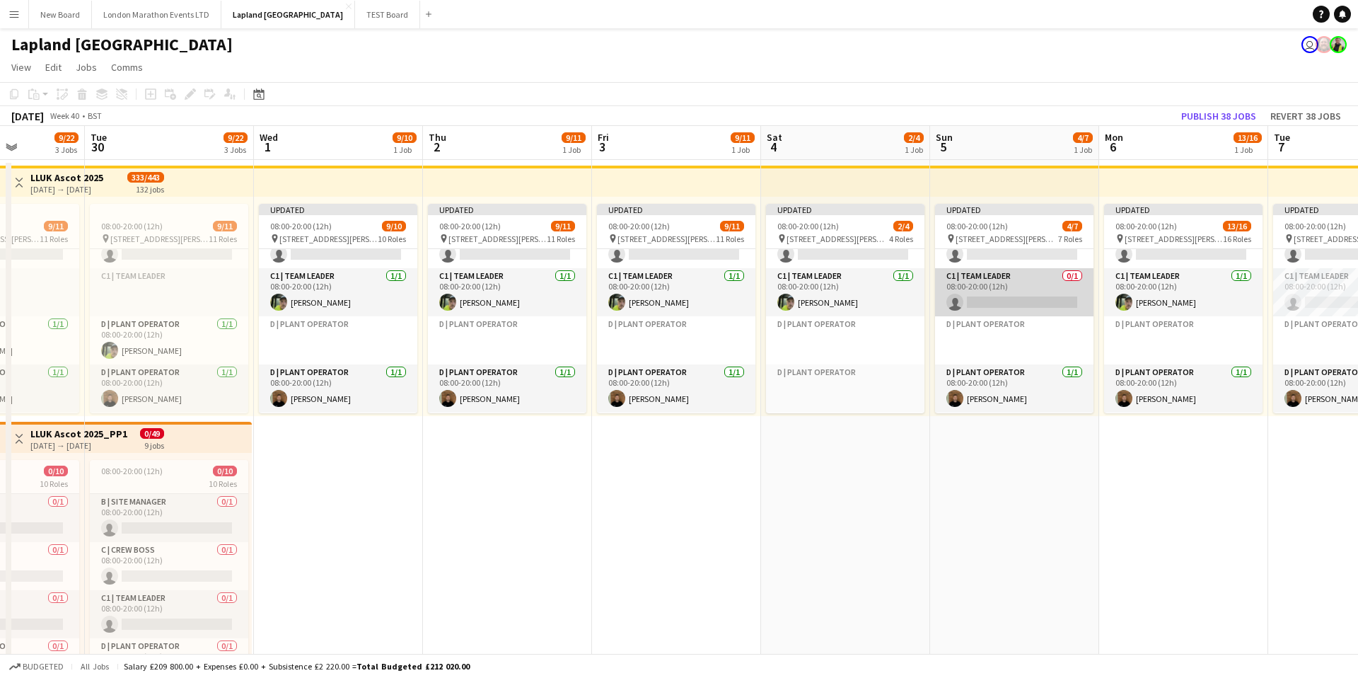
click at [1016, 298] on app-card-role "C1 | Team Leader 0/1 08:00-20:00 (12h) single-neutral-actions" at bounding box center [1014, 292] width 158 height 48
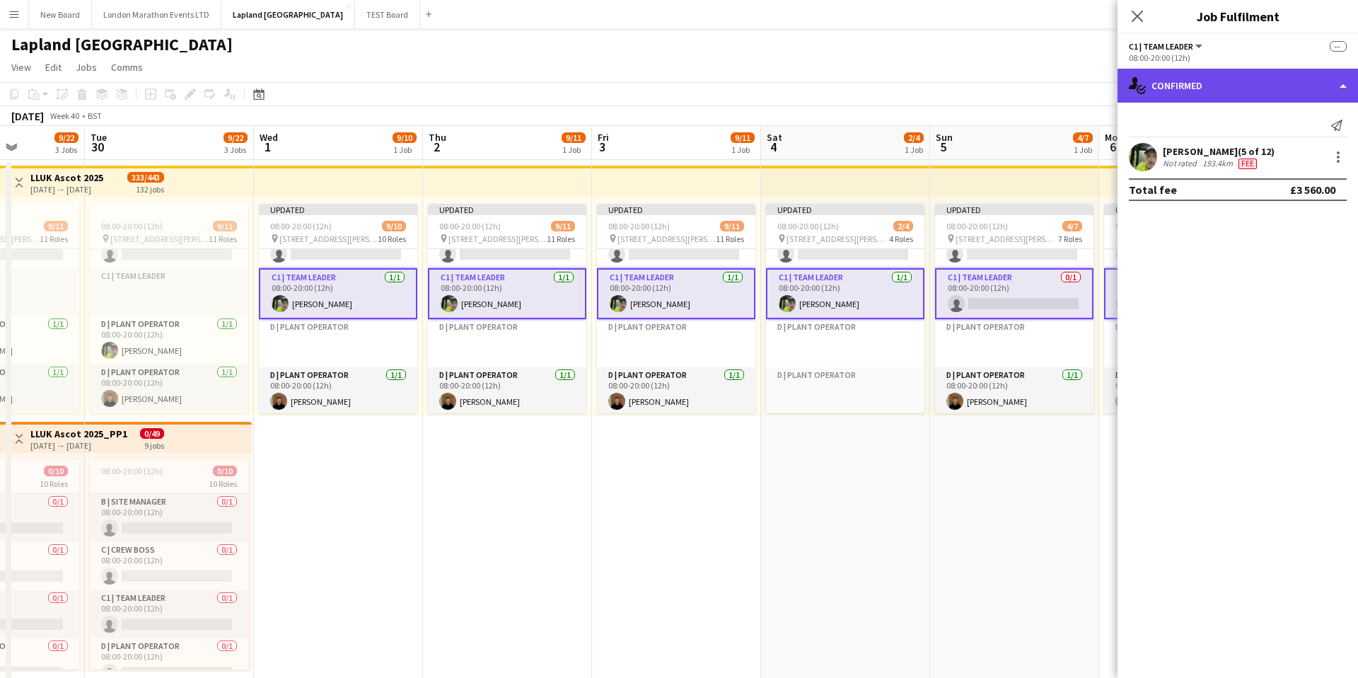
click at [1307, 83] on div "single-neutral-actions-check-2 Confirmed" at bounding box center [1238, 86] width 240 height 34
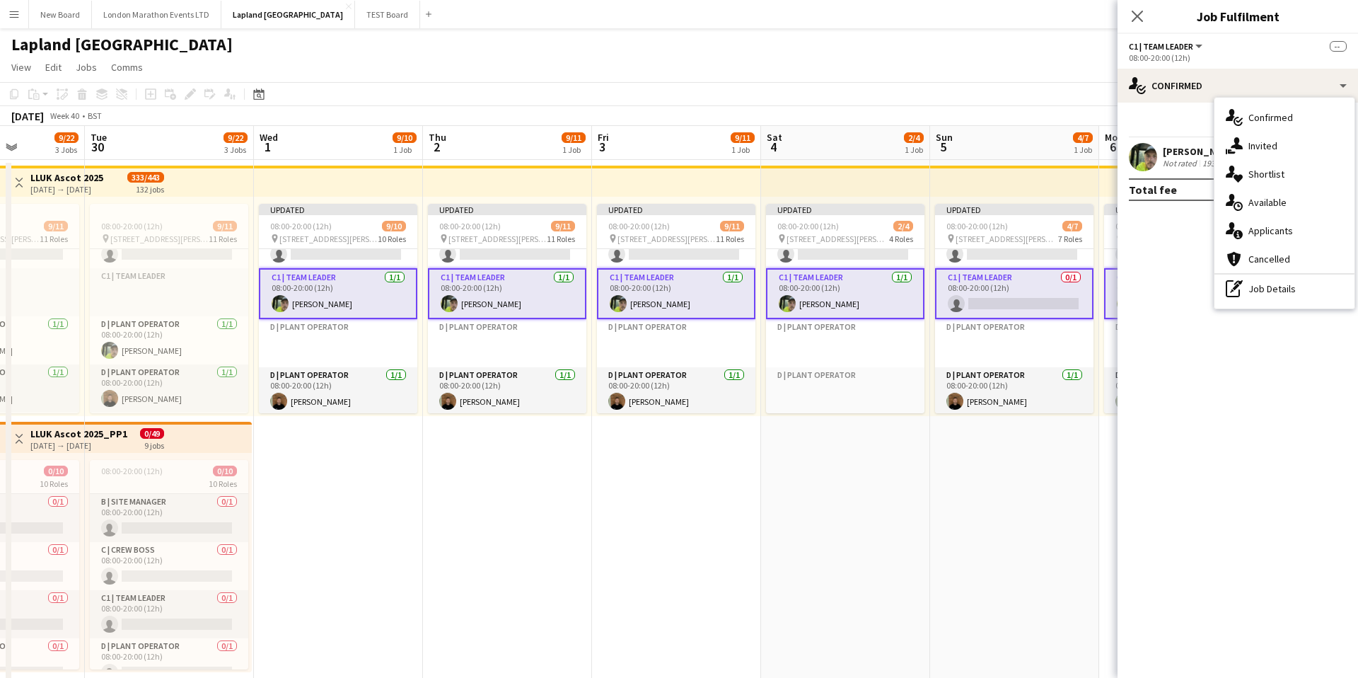
click at [1278, 287] on div "pen-write Job Details" at bounding box center [1285, 288] width 140 height 28
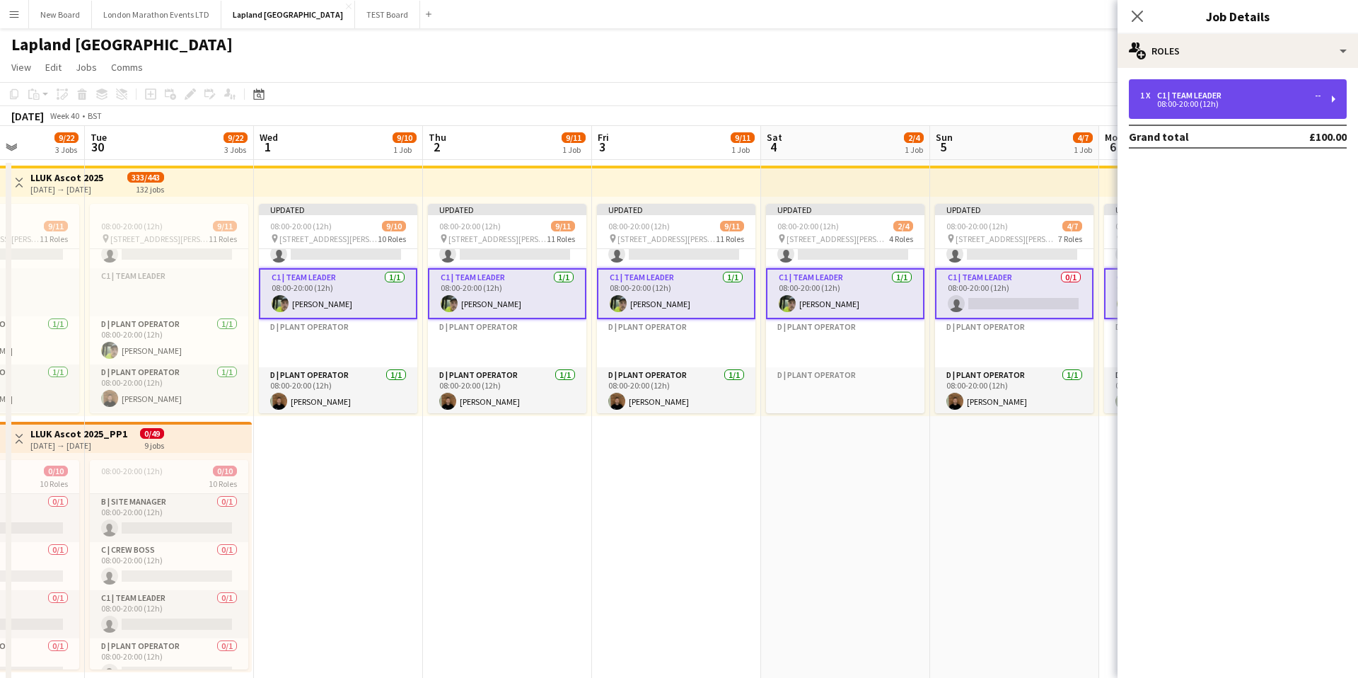
click at [1283, 100] on div "08:00-20:00 (12h)" at bounding box center [1230, 103] width 180 height 7
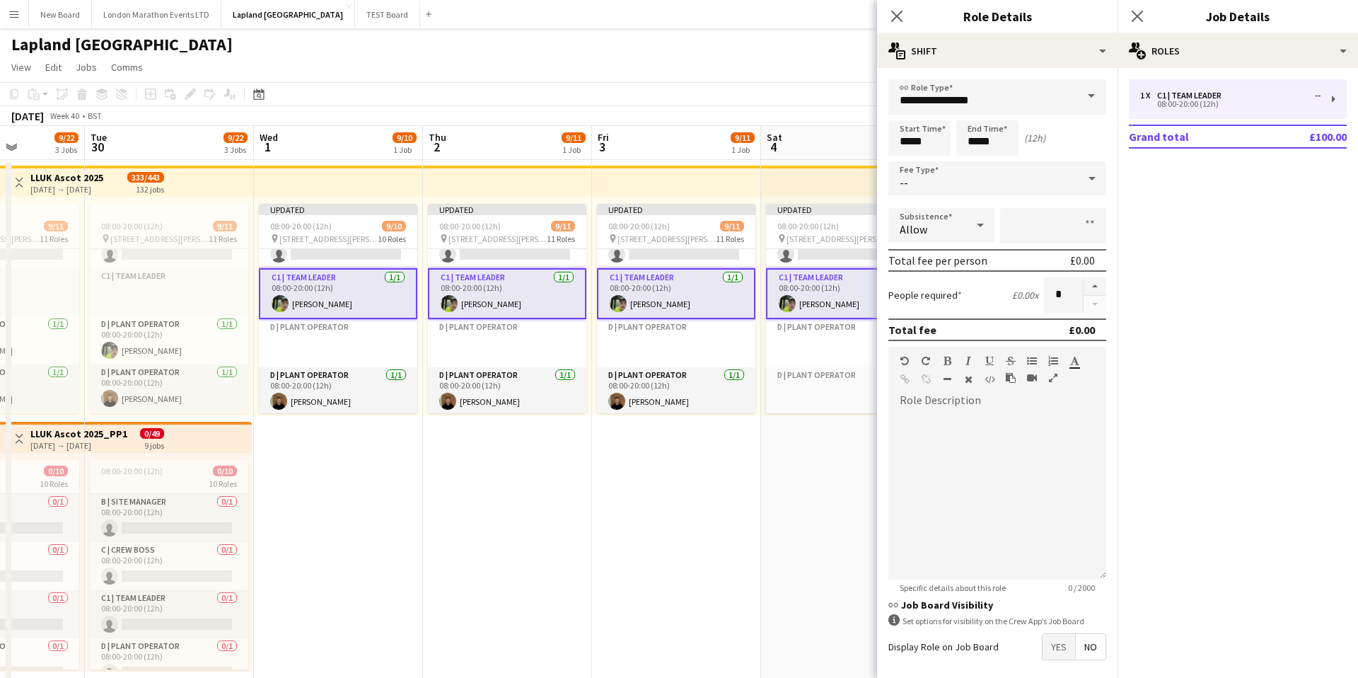
click at [1050, 182] on div "--" at bounding box center [983, 178] width 190 height 34
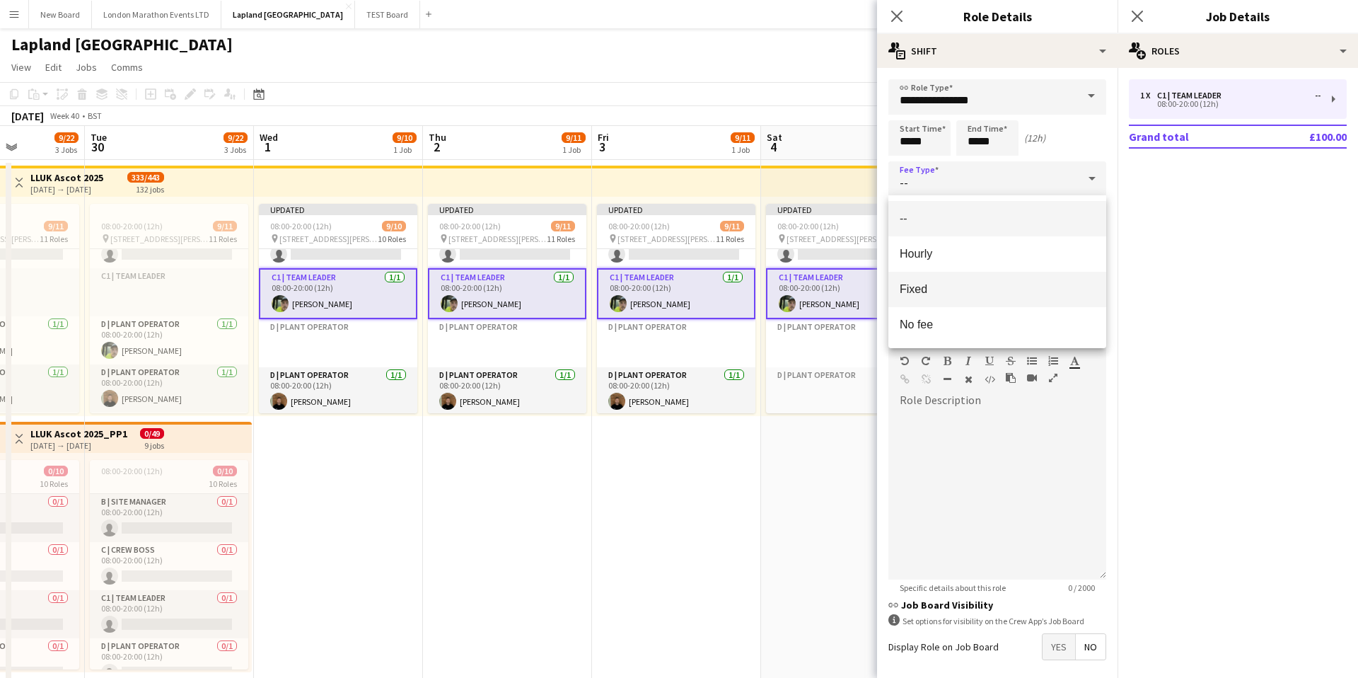
click at [972, 296] on mat-option "Fixed" at bounding box center [997, 289] width 218 height 35
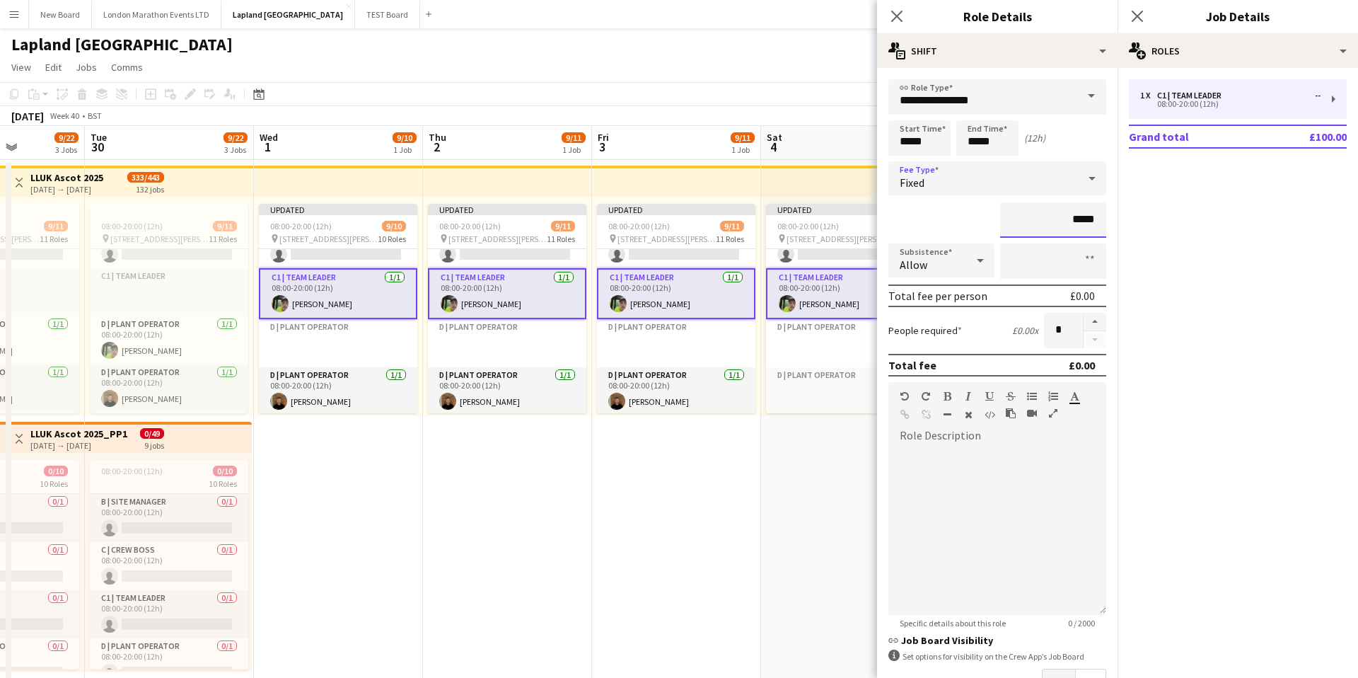
click at [1066, 221] on input "*****" at bounding box center [1053, 219] width 106 height 35
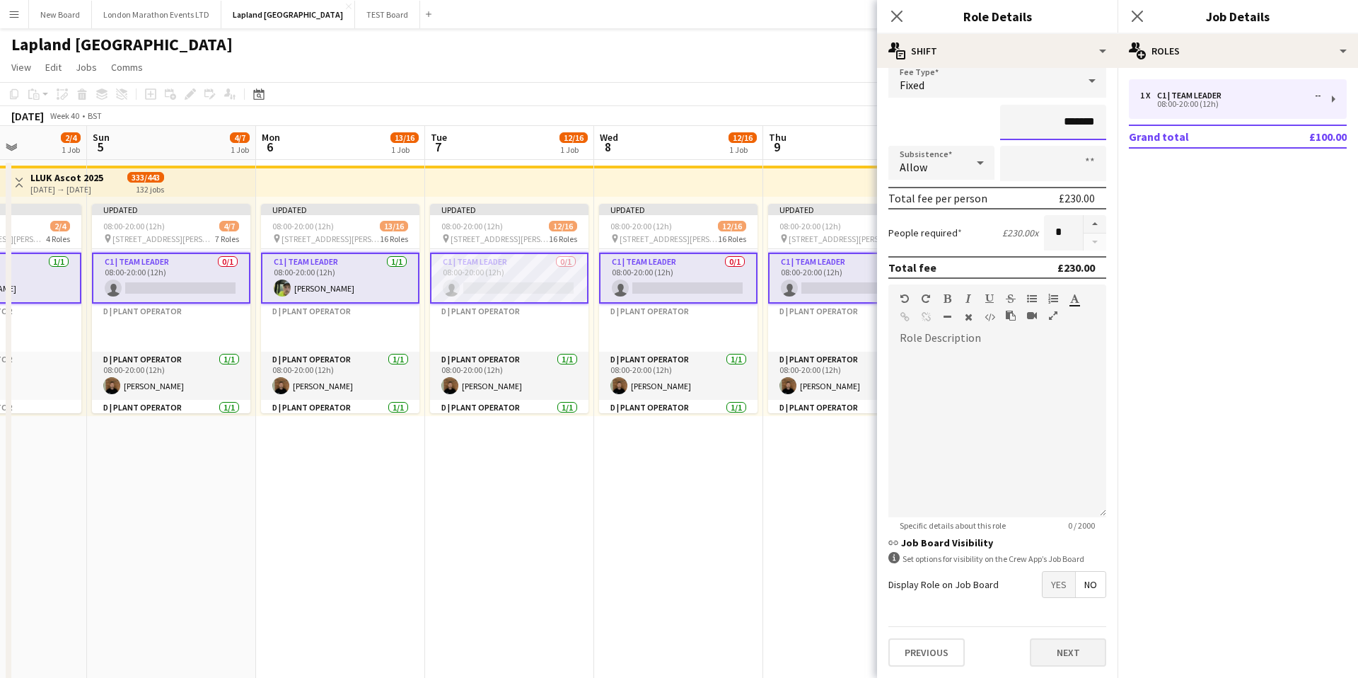
type input "*******"
click at [1054, 647] on button "Next" at bounding box center [1068, 652] width 76 height 28
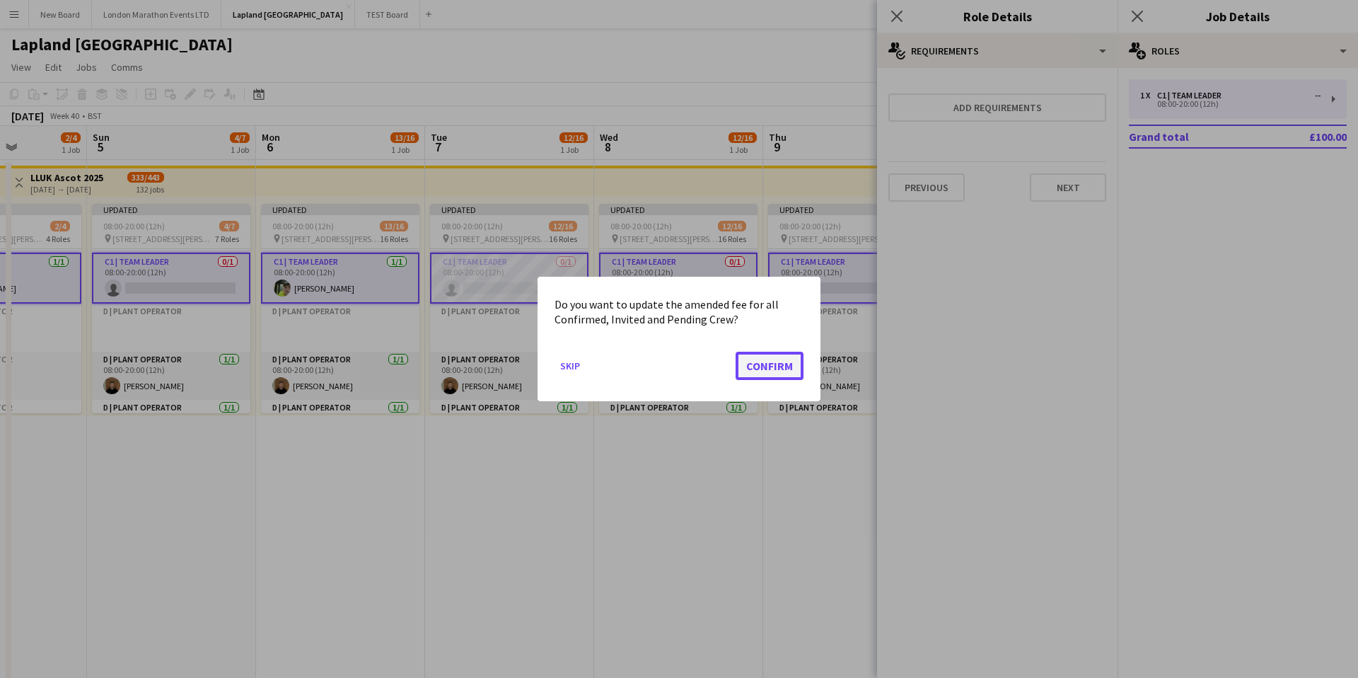
click at [770, 366] on button "Confirm" at bounding box center [770, 366] width 68 height 28
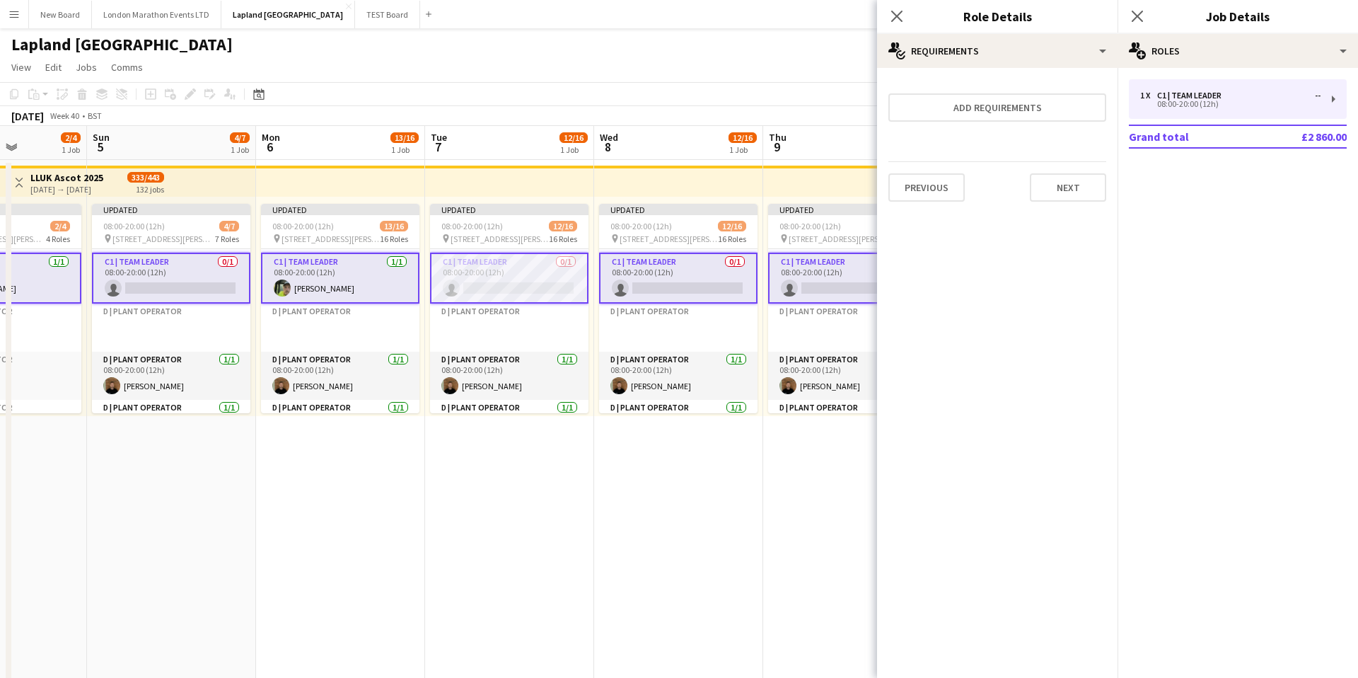
click at [699, 262] on app-card-role "C1 | Team Leader 0/1 08:00-20:00 (12h) single-neutral-actions" at bounding box center [678, 278] width 158 height 51
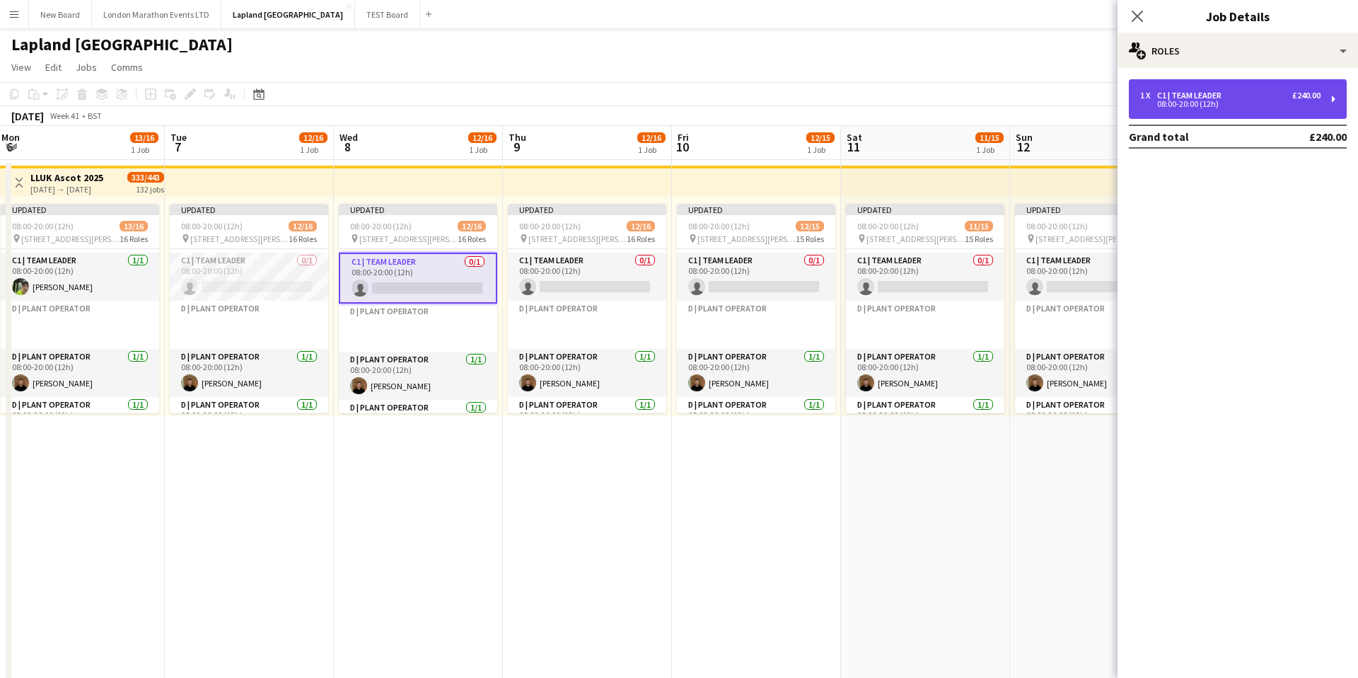
click at [1238, 94] on div "1 x C1 | Team Leader £240.00" at bounding box center [1230, 96] width 180 height 10
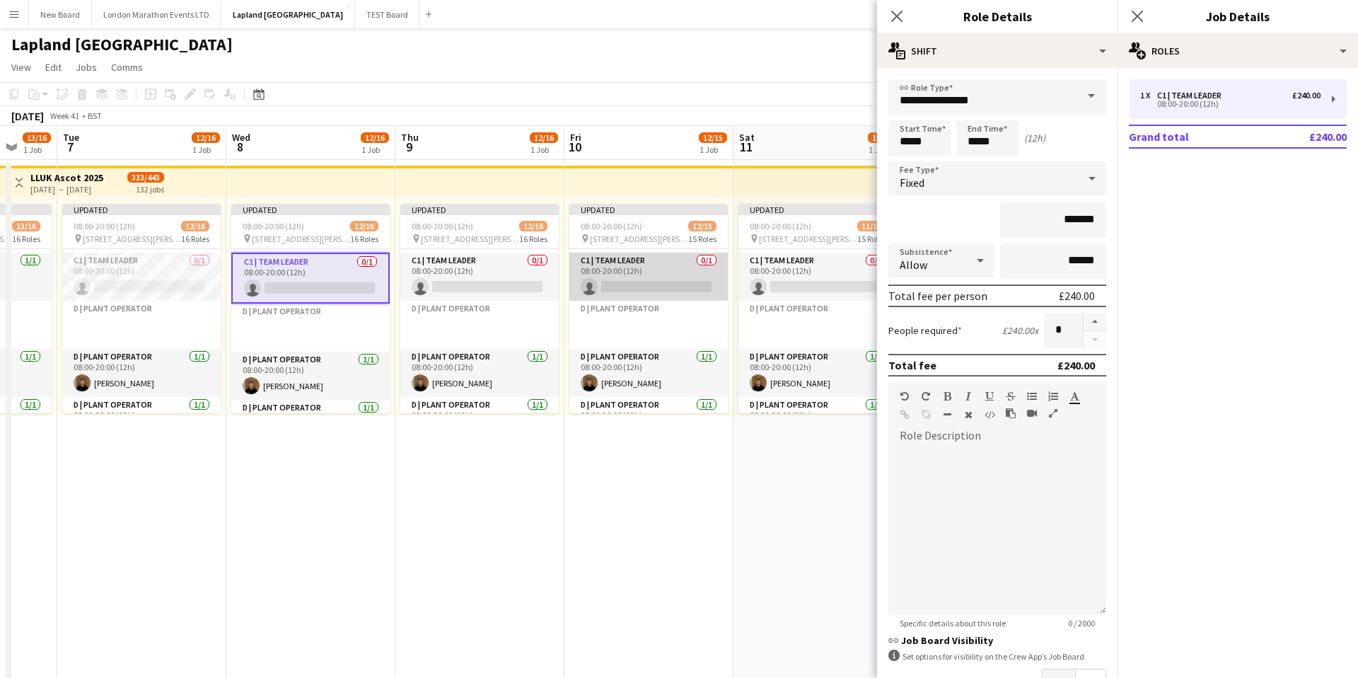
click at [664, 267] on app-card-role "C1 | Team Leader 0/1 08:00-20:00 (12h) single-neutral-actions" at bounding box center [648, 277] width 158 height 48
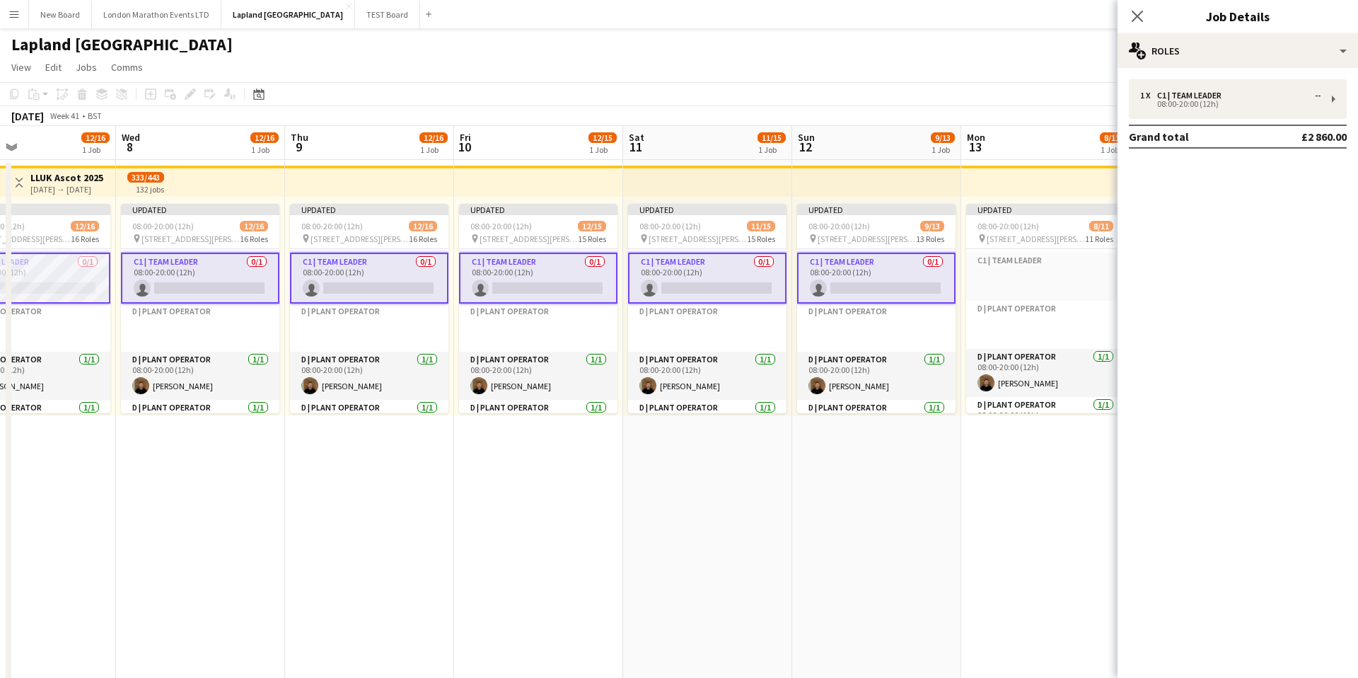
click at [888, 264] on app-card-role "C1 | Team Leader 0/1 08:00-20:00 (12h) single-neutral-actions" at bounding box center [876, 278] width 158 height 51
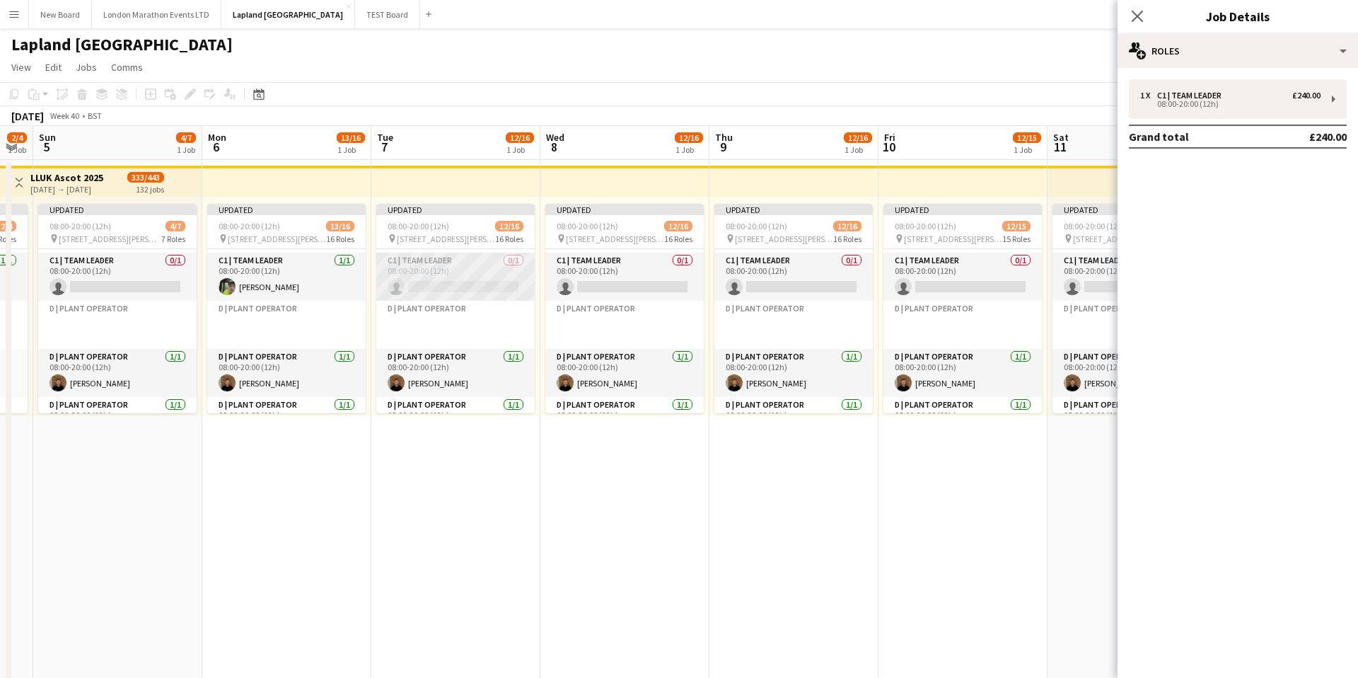
click at [494, 265] on app-card-role "C1 | Team Leader 0/1 08:00-20:00 (12h) single-neutral-actions" at bounding box center [455, 277] width 158 height 48
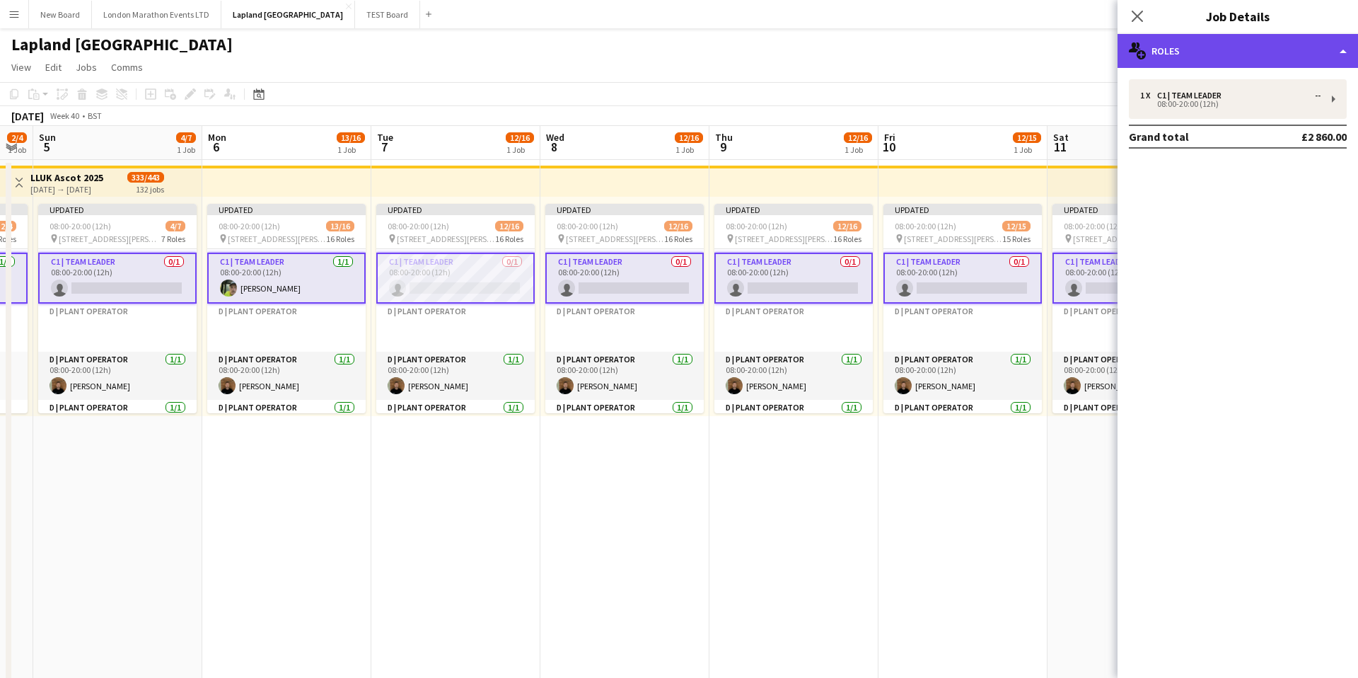
click at [1229, 58] on div "multiple-users-add Roles" at bounding box center [1238, 51] width 240 height 34
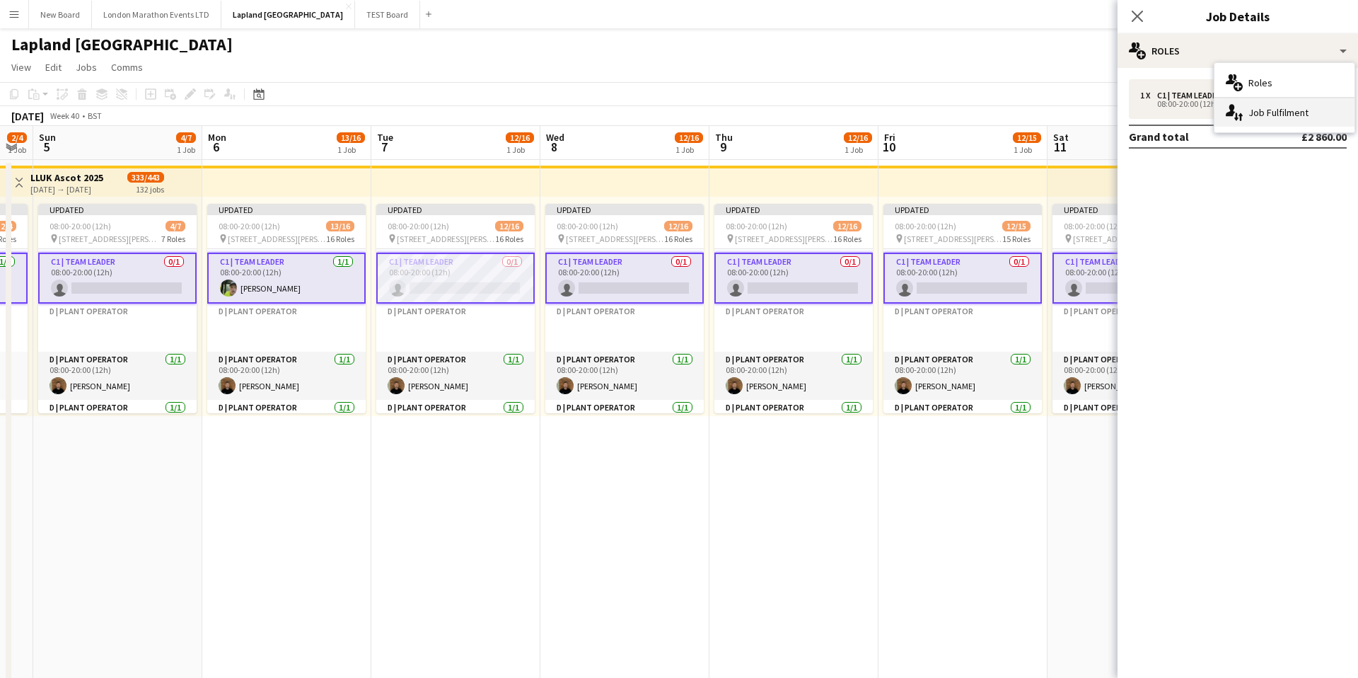
click at [1267, 120] on div "single-neutral-actions-up-down Job Fulfilment" at bounding box center [1285, 112] width 140 height 28
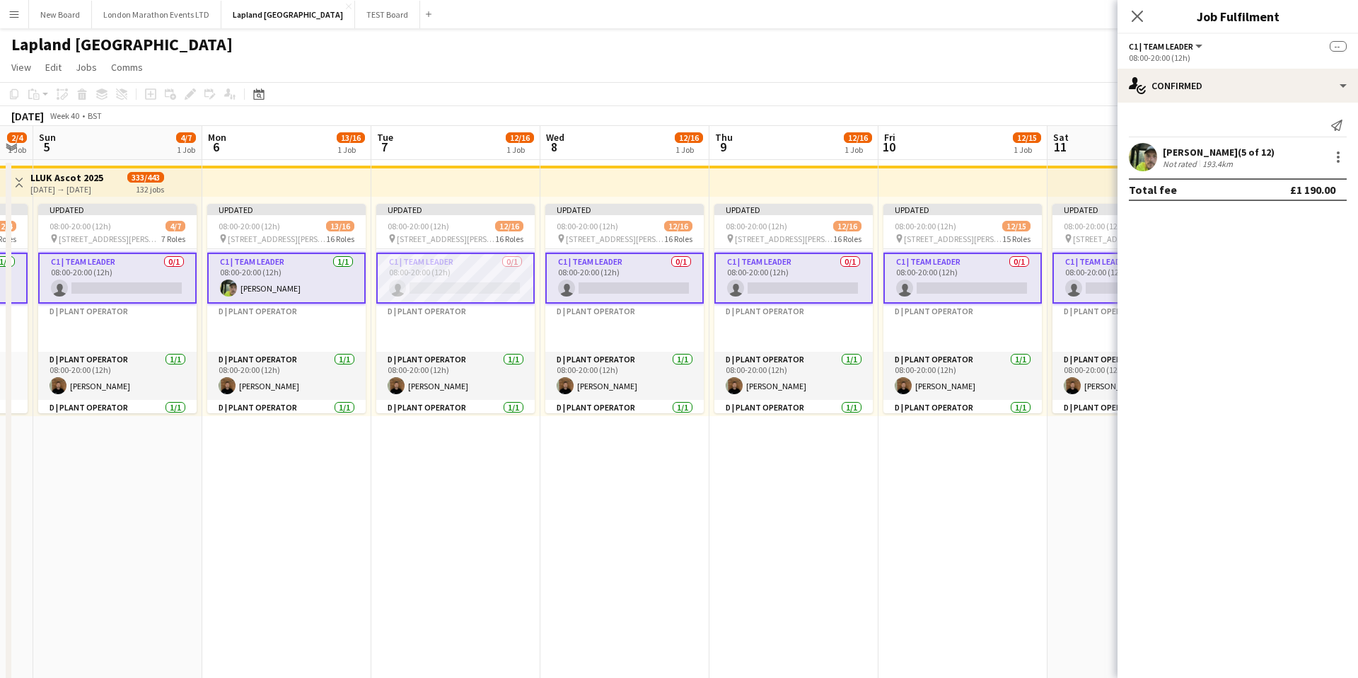
click at [1231, 158] on div "193.4km" at bounding box center [1218, 163] width 36 height 11
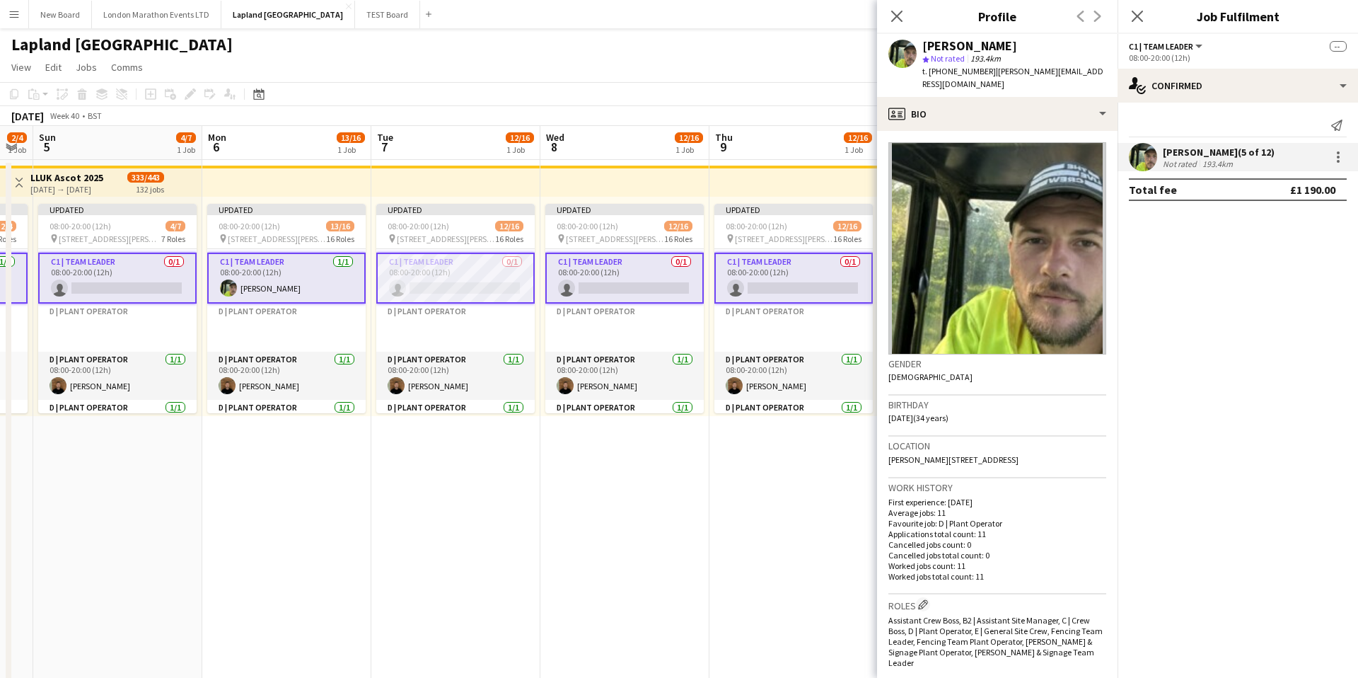
click at [1231, 158] on div "193.4km" at bounding box center [1218, 163] width 36 height 11
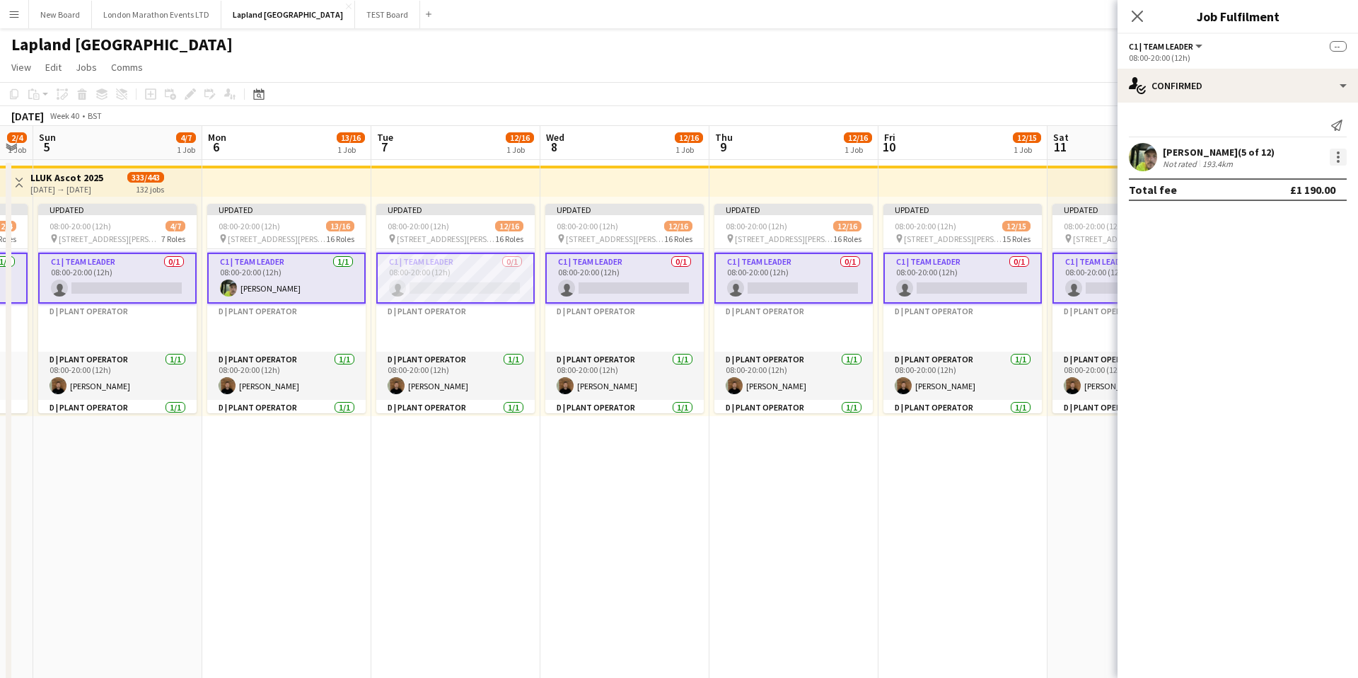
click at [1338, 160] on div at bounding box center [1338, 161] width 3 height 3
click at [1188, 251] on div at bounding box center [679, 339] width 1358 height 678
click at [490, 278] on app-card-role "C1 | Team Leader 0/1 08:00-20:00 (12h) single-neutral-actions" at bounding box center [455, 278] width 158 height 51
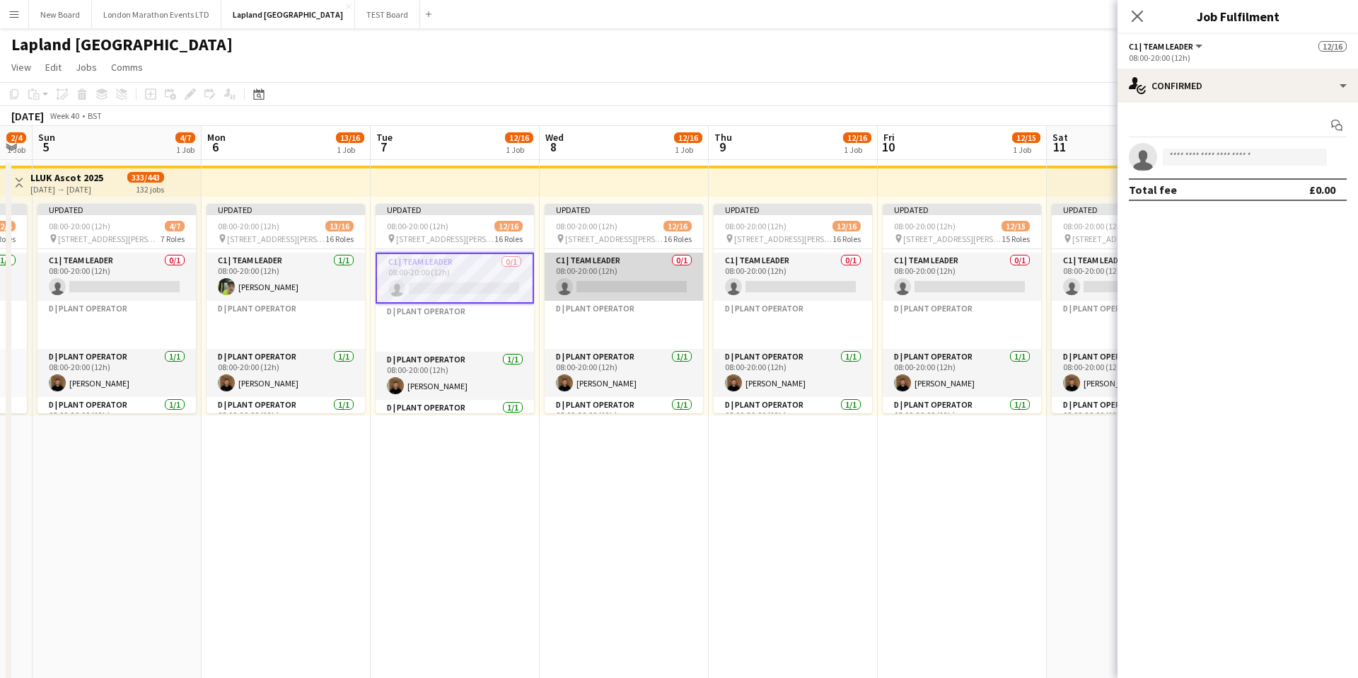
click at [618, 275] on app-card-role "C1 | Team Leader 0/1 08:00-20:00 (12h) single-neutral-actions" at bounding box center [624, 277] width 158 height 48
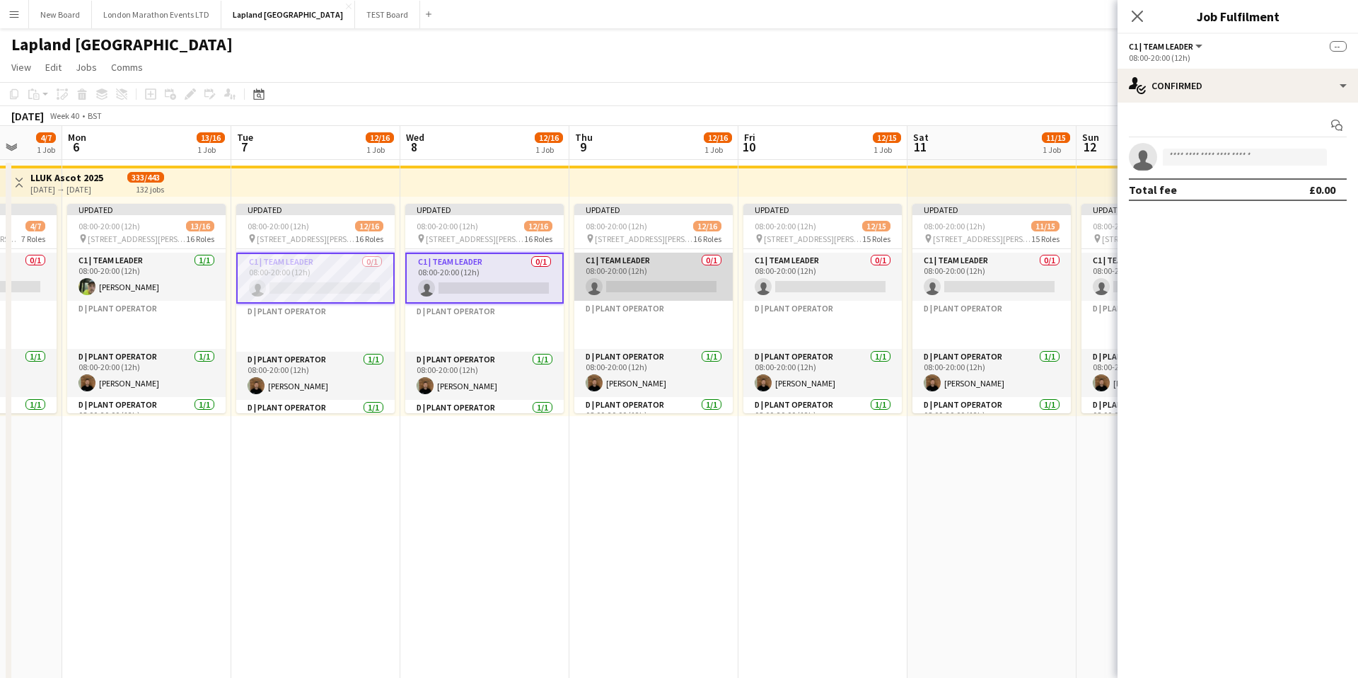
click at [664, 269] on app-card-role "C1 | Team Leader 0/1 08:00-20:00 (12h) single-neutral-actions" at bounding box center [653, 277] width 158 height 48
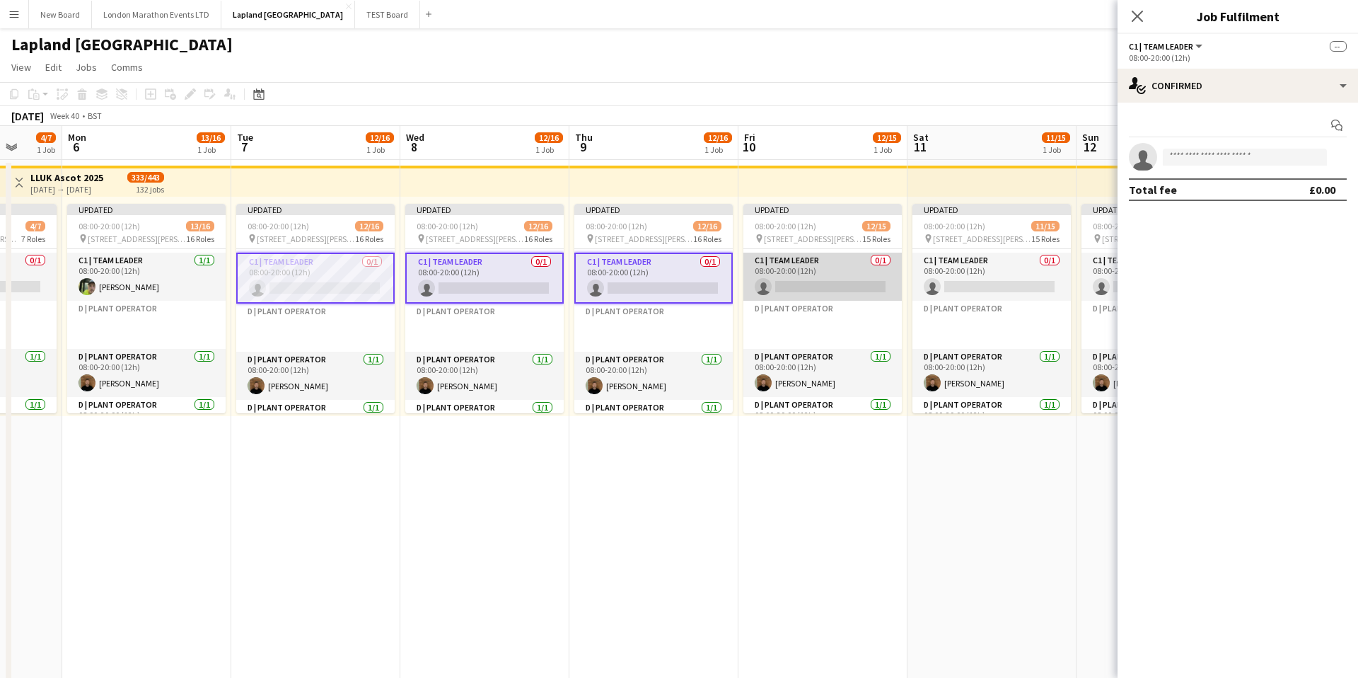
drag, startPoint x: 799, startPoint y: 267, endPoint x: 812, endPoint y: 262, distance: 13.4
click at [799, 267] on app-card-role "C1 | Team Leader 0/1 08:00-20:00 (12h) single-neutral-actions" at bounding box center [822, 277] width 158 height 48
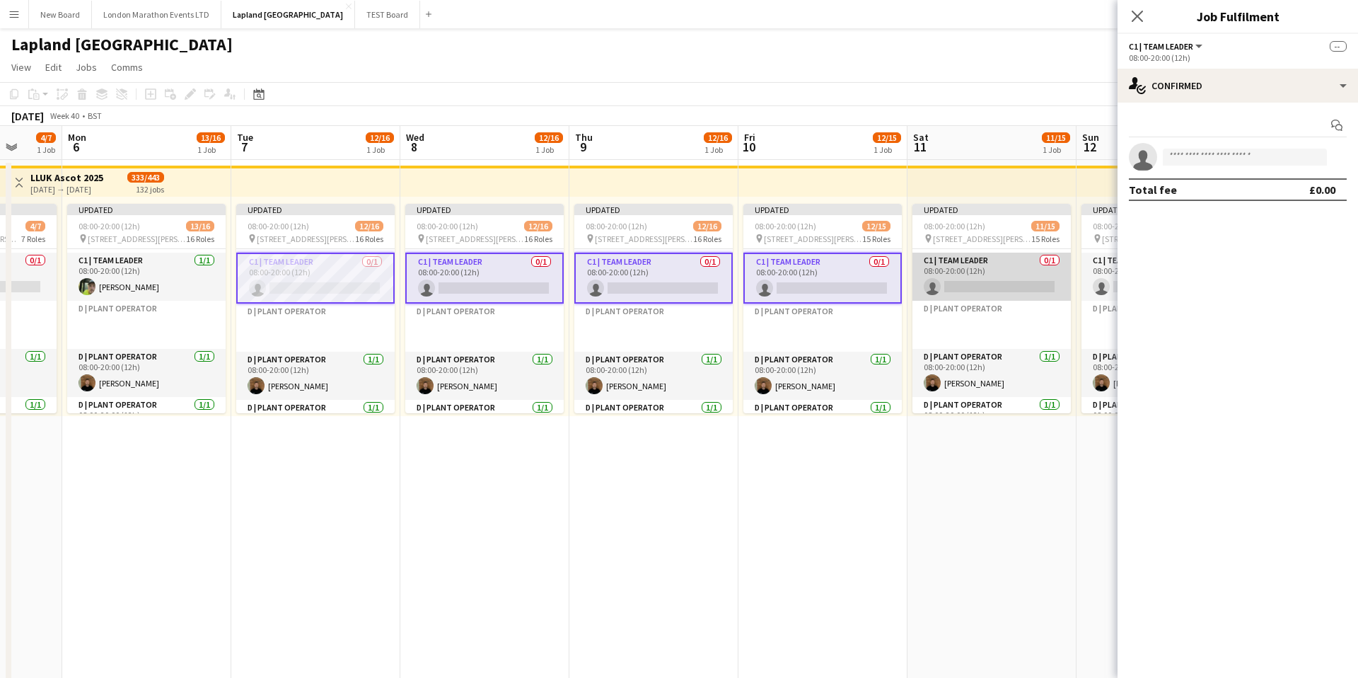
click at [987, 273] on app-card-role "C1 | Team Leader 0/1 08:00-20:00 (12h) single-neutral-actions" at bounding box center [991, 277] width 158 height 48
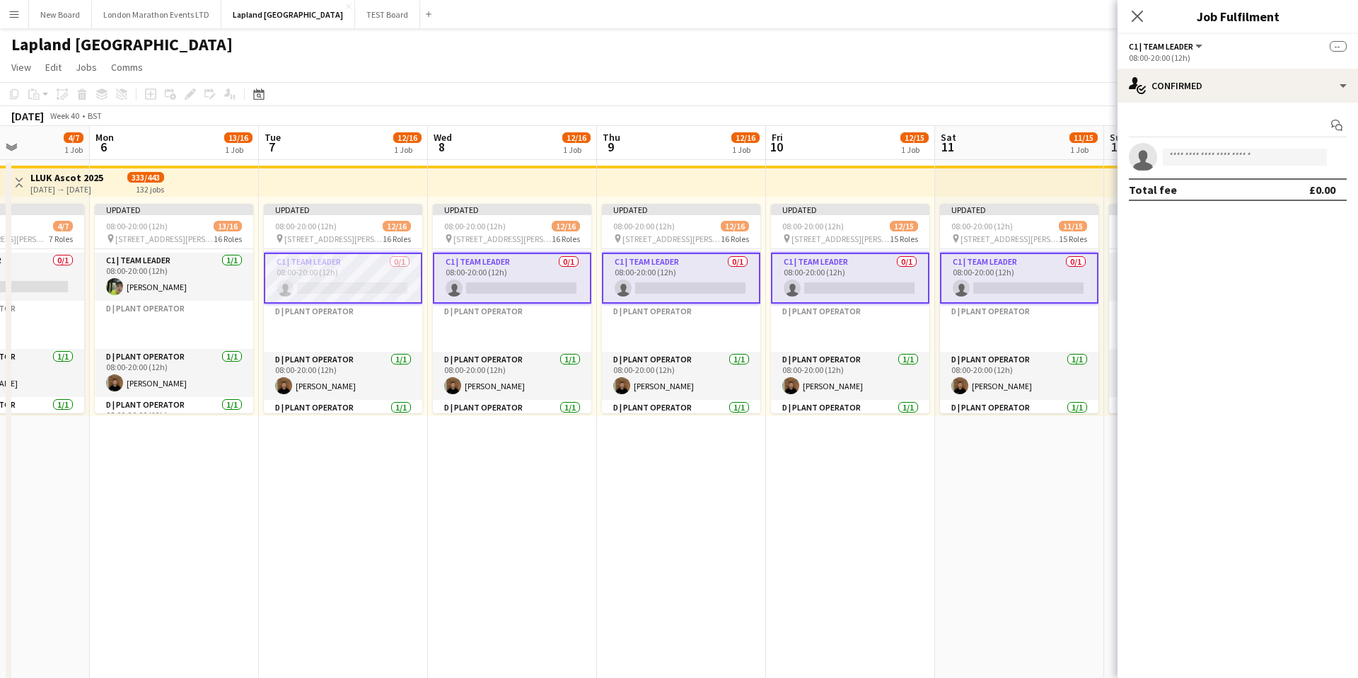
click at [348, 272] on app-card-role "C1 | Team Leader 0/1 08:00-20:00 (12h) single-neutral-actions" at bounding box center [343, 278] width 158 height 51
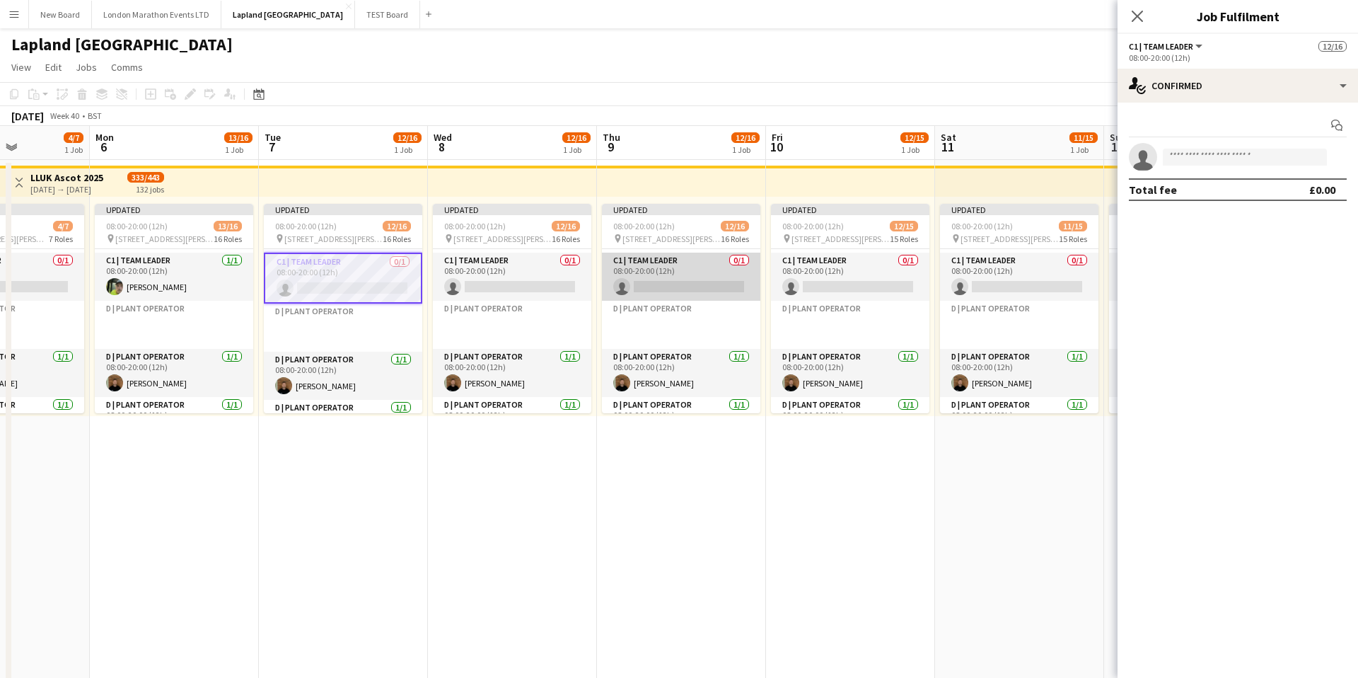
click at [699, 277] on app-card-role "C1 | Team Leader 0/1 08:00-20:00 (12h) single-neutral-actions" at bounding box center [681, 277] width 158 height 48
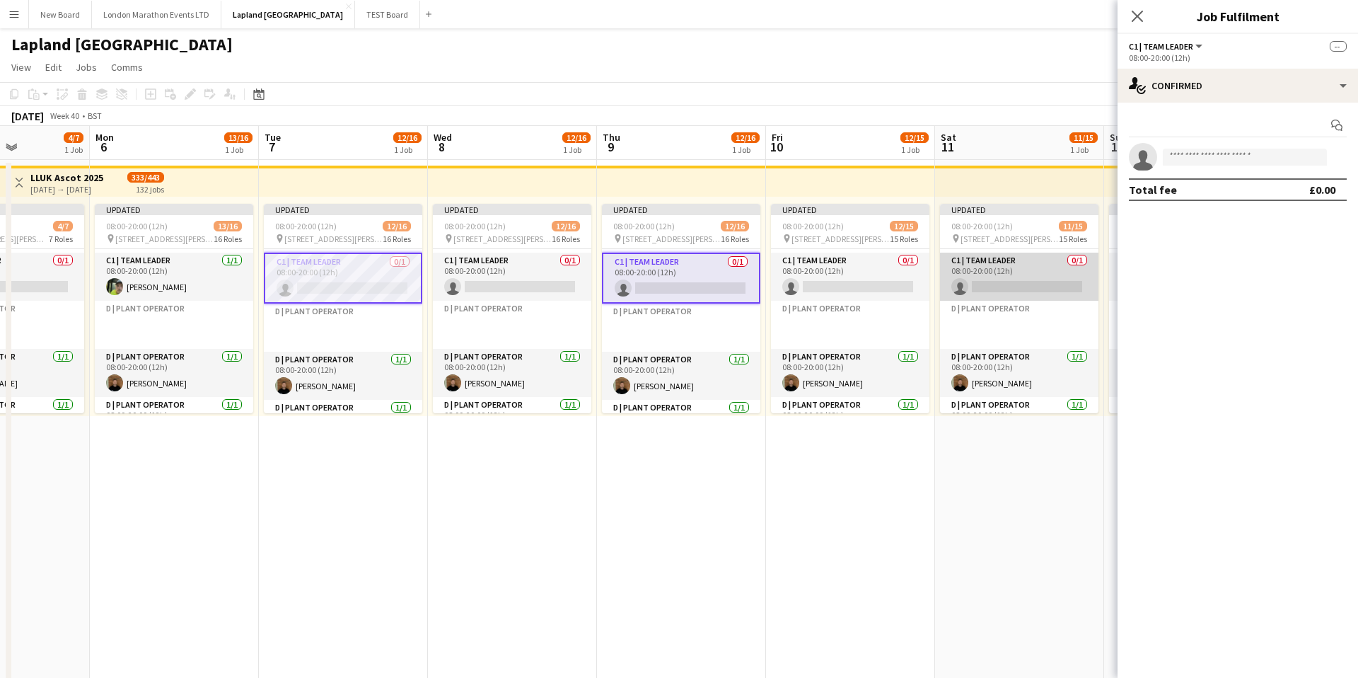
click at [1005, 273] on app-card-role "C1 | Team Leader 0/1 08:00-20:00 (12h) single-neutral-actions" at bounding box center [1019, 277] width 158 height 48
click at [368, 273] on app-card-role "C1 | Team Leader 0/1 08:00-20:00 (12h) single-neutral-actions" at bounding box center [343, 278] width 158 height 51
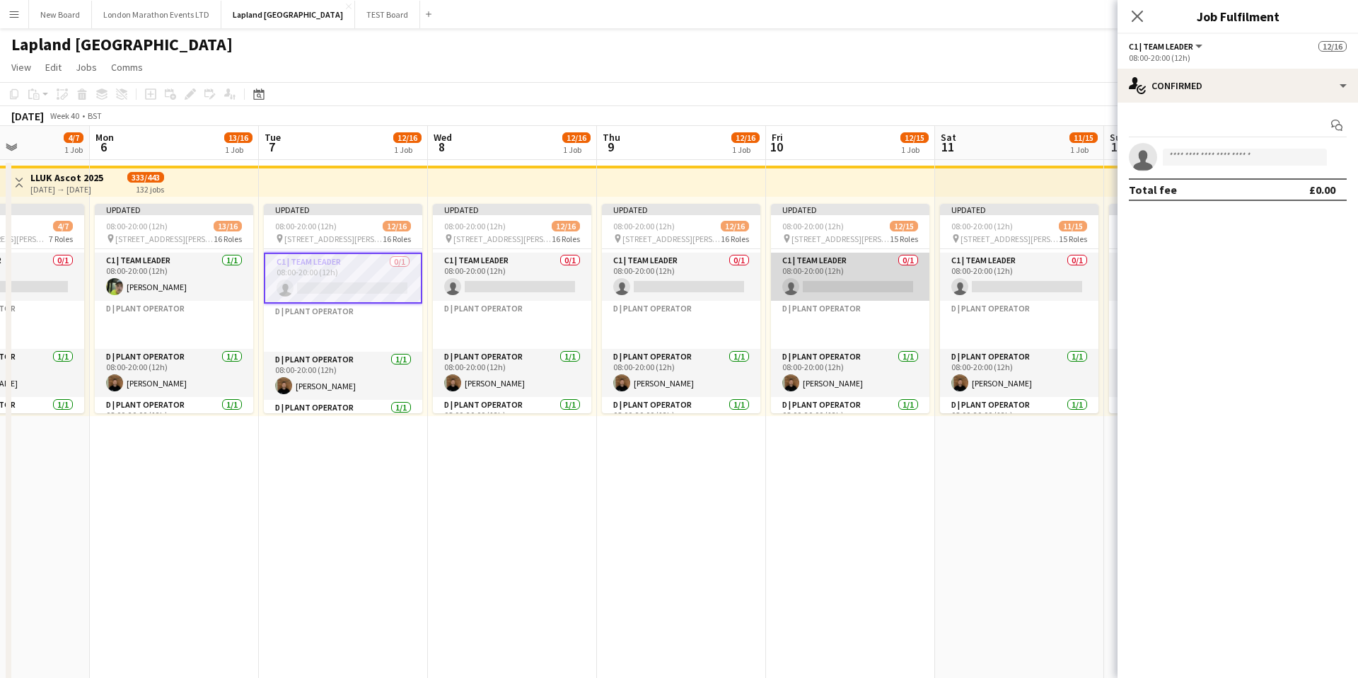
click at [889, 271] on app-card-role "C1 | Team Leader 0/1 08:00-20:00 (12h) single-neutral-actions" at bounding box center [850, 277] width 158 height 48
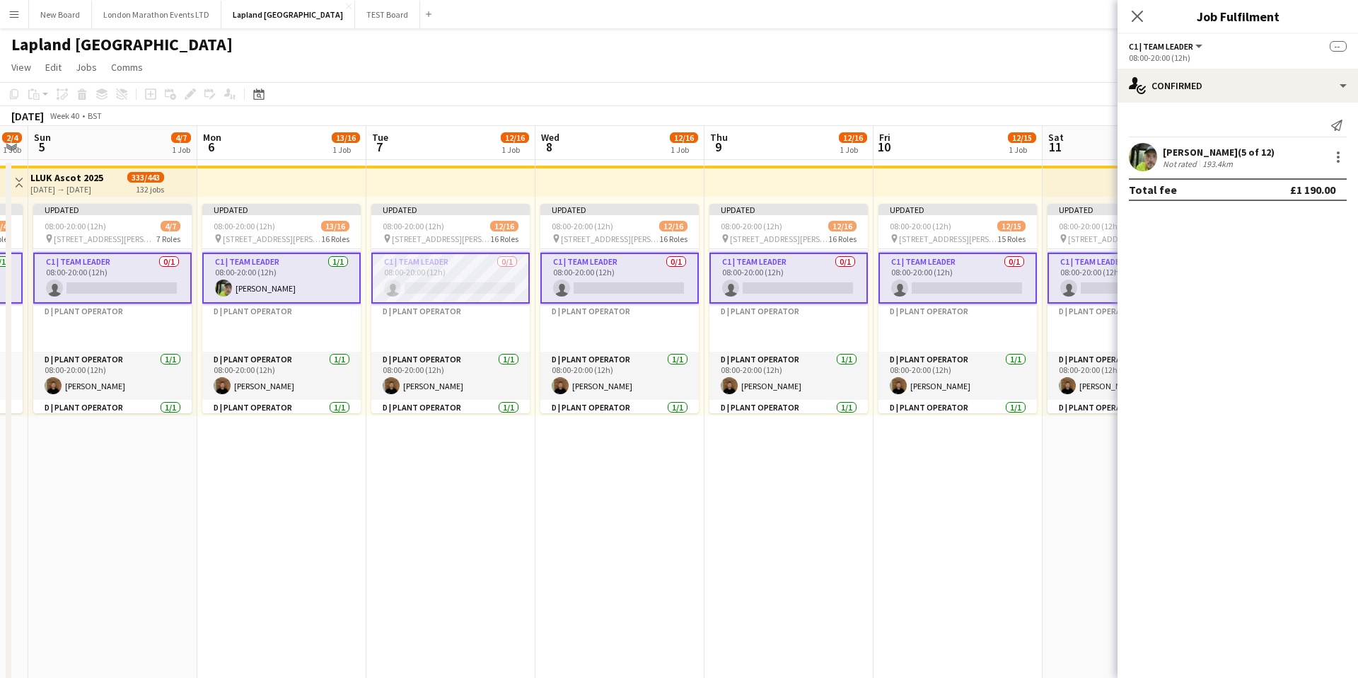
scroll to position [0, 308]
click at [470, 271] on app-card-role "C1 | Team Leader 0/1 08:00-20:00 (12h) single-neutral-actions" at bounding box center [452, 278] width 158 height 51
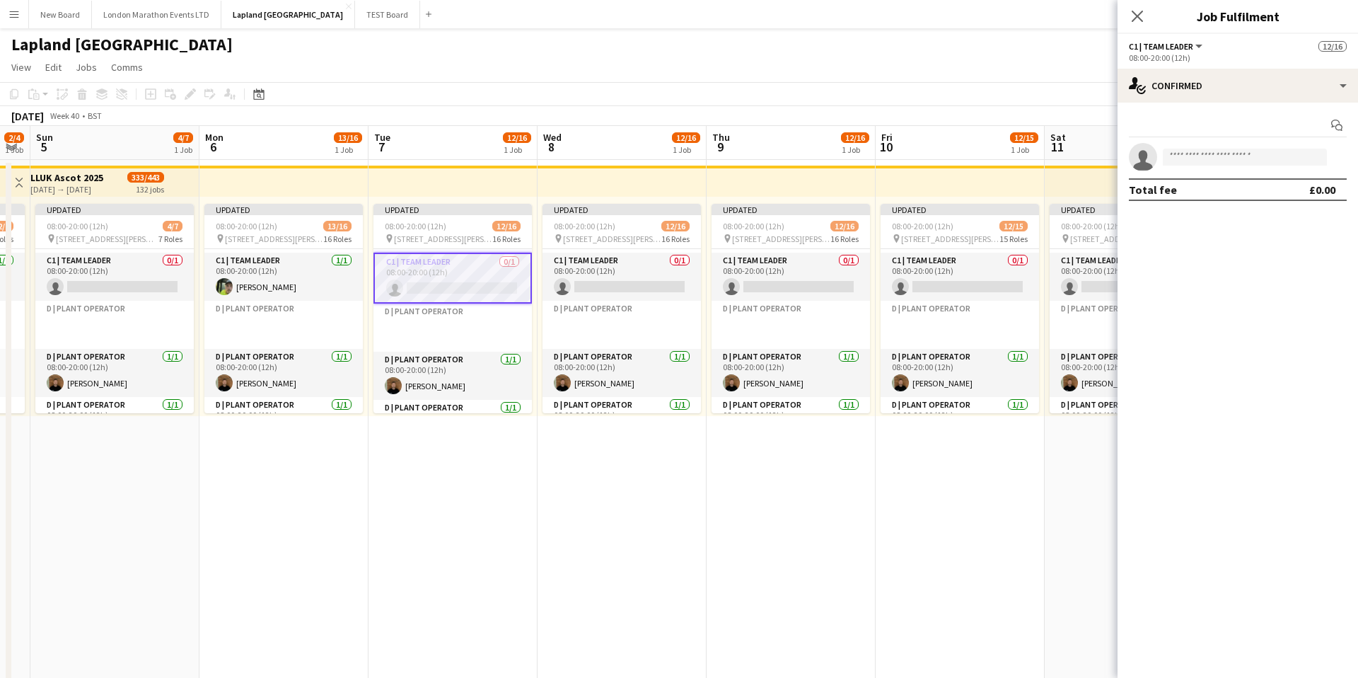
click at [467, 268] on app-card-role "C1 | Team Leader 0/1 08:00-20:00 (12h) single-neutral-actions" at bounding box center [452, 278] width 158 height 51
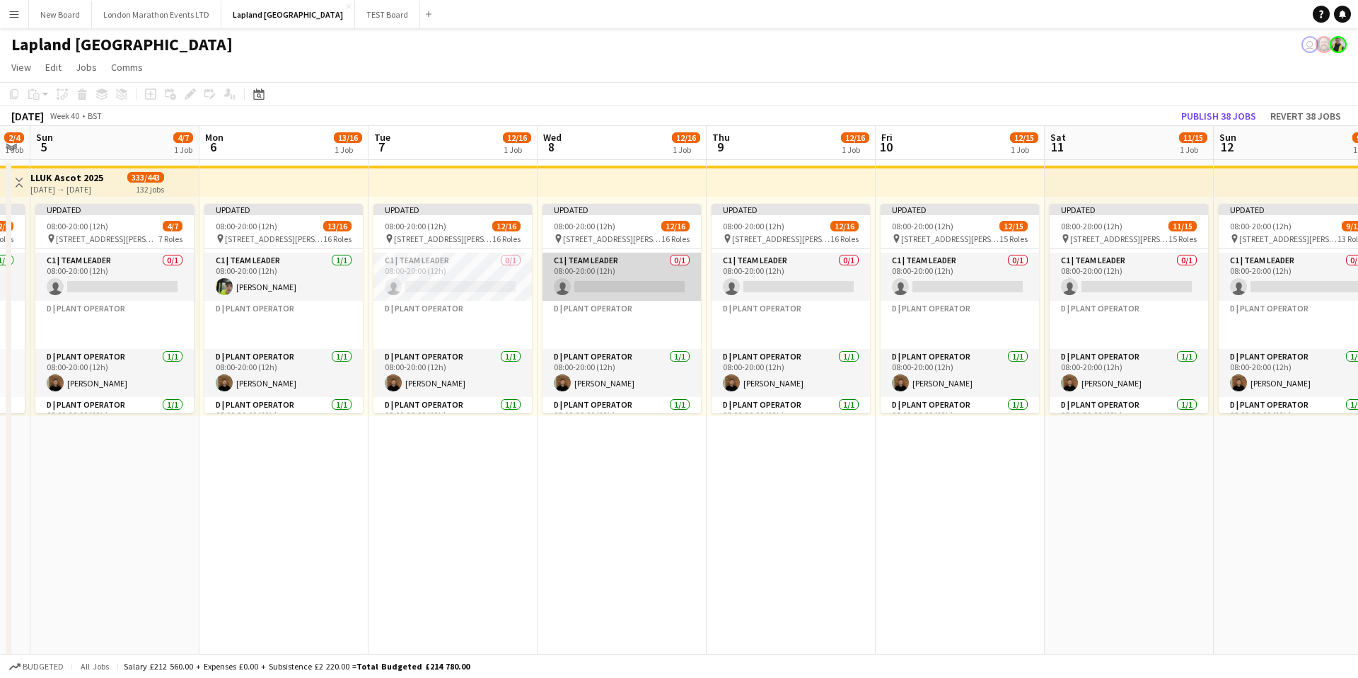
click at [644, 262] on app-card-role "C1 | Team Leader 0/1 08:00-20:00 (12h) single-neutral-actions" at bounding box center [622, 277] width 158 height 48
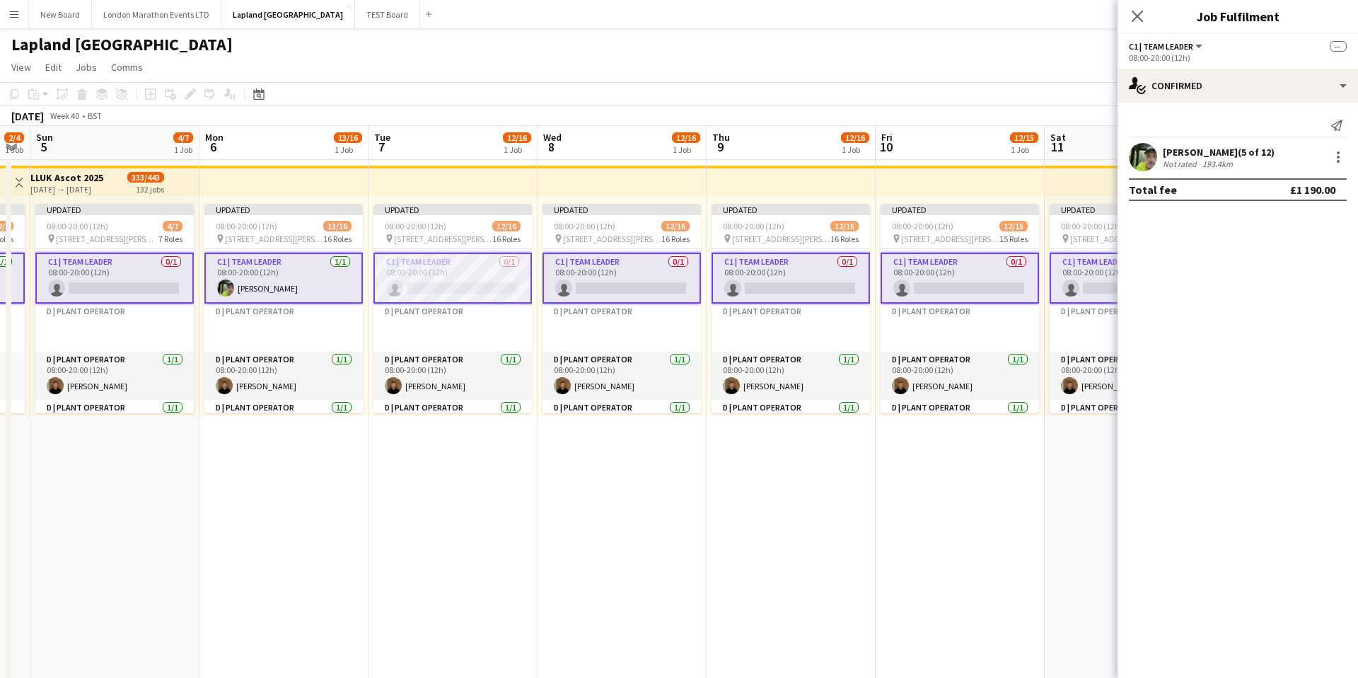
click at [456, 268] on app-card-role "C1 | Team Leader 0/1 08:00-20:00 (12h) single-neutral-actions" at bounding box center [452, 278] width 158 height 51
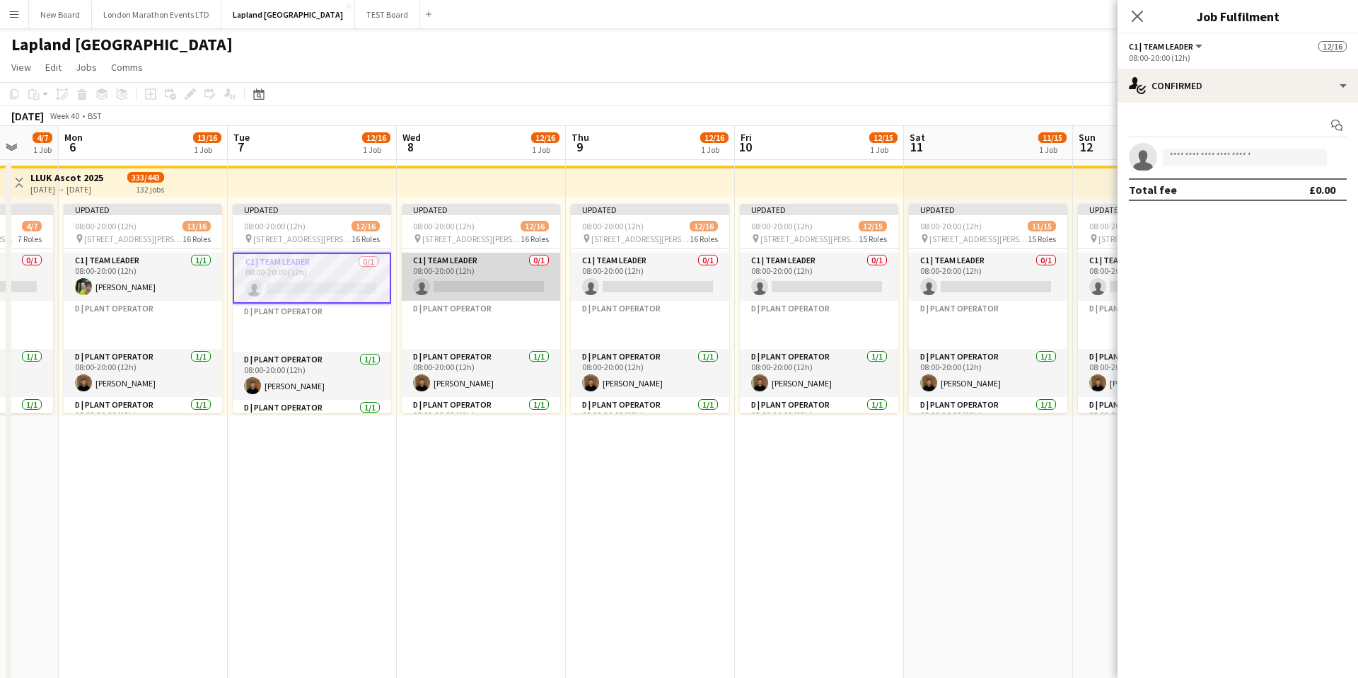
scroll to position [0, 456]
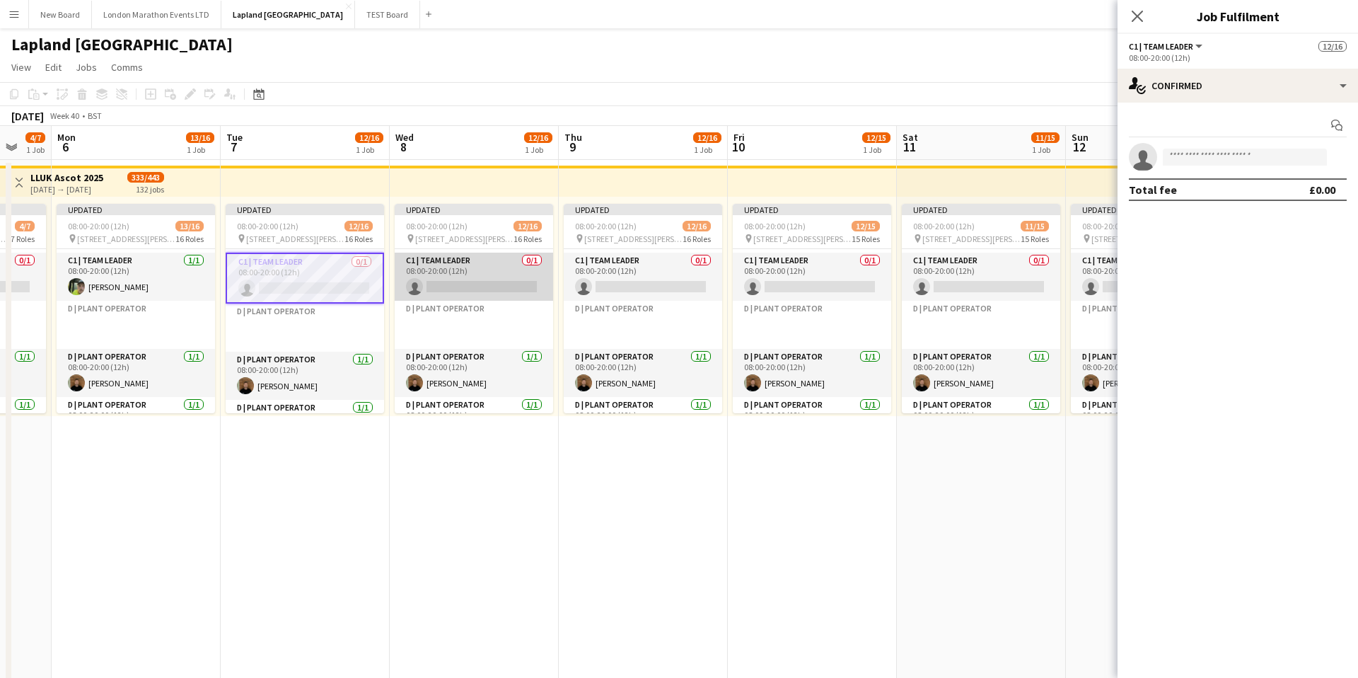
click at [487, 266] on app-card-role "C1 | Team Leader 0/1 08:00-20:00 (12h) single-neutral-actions" at bounding box center [474, 277] width 158 height 48
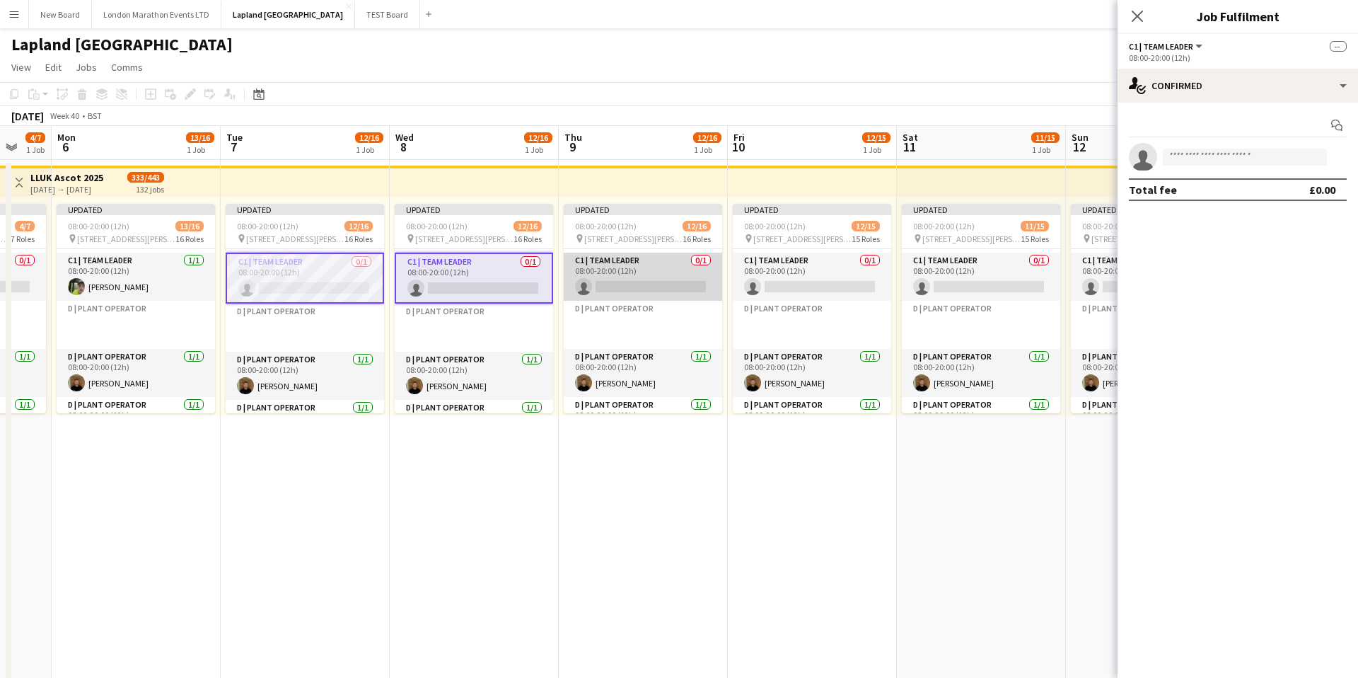
click at [670, 268] on app-card-role "C1 | Team Leader 0/1 08:00-20:00 (12h) single-neutral-actions" at bounding box center [643, 277] width 158 height 48
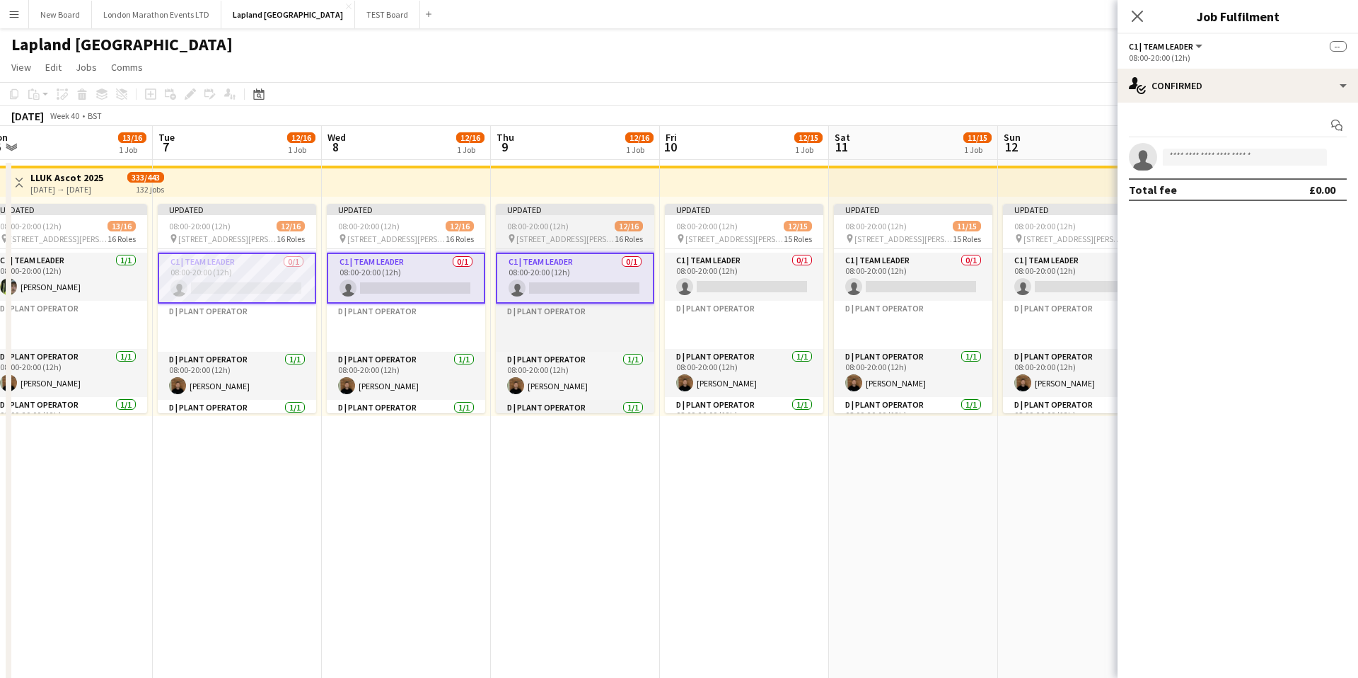
scroll to position [0, 569]
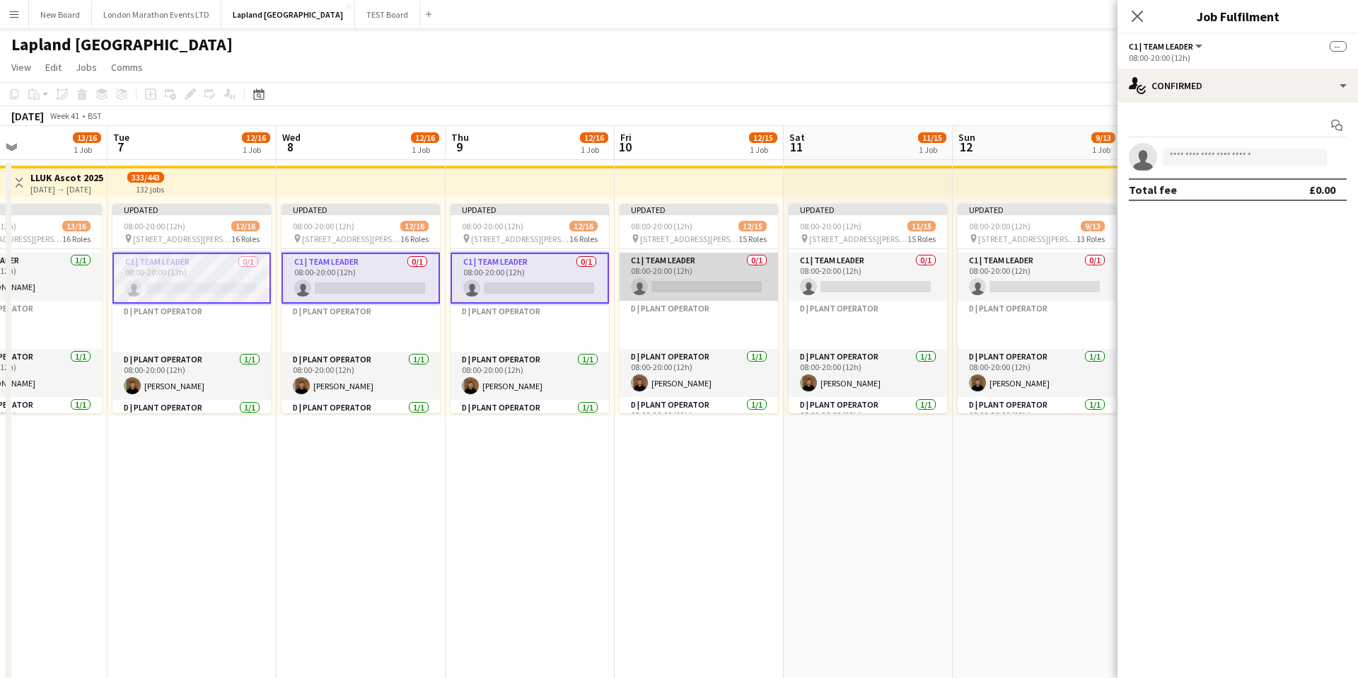
click at [723, 264] on app-card-role "C1 | Team Leader 0/1 08:00-20:00 (12h) single-neutral-actions" at bounding box center [699, 277] width 158 height 48
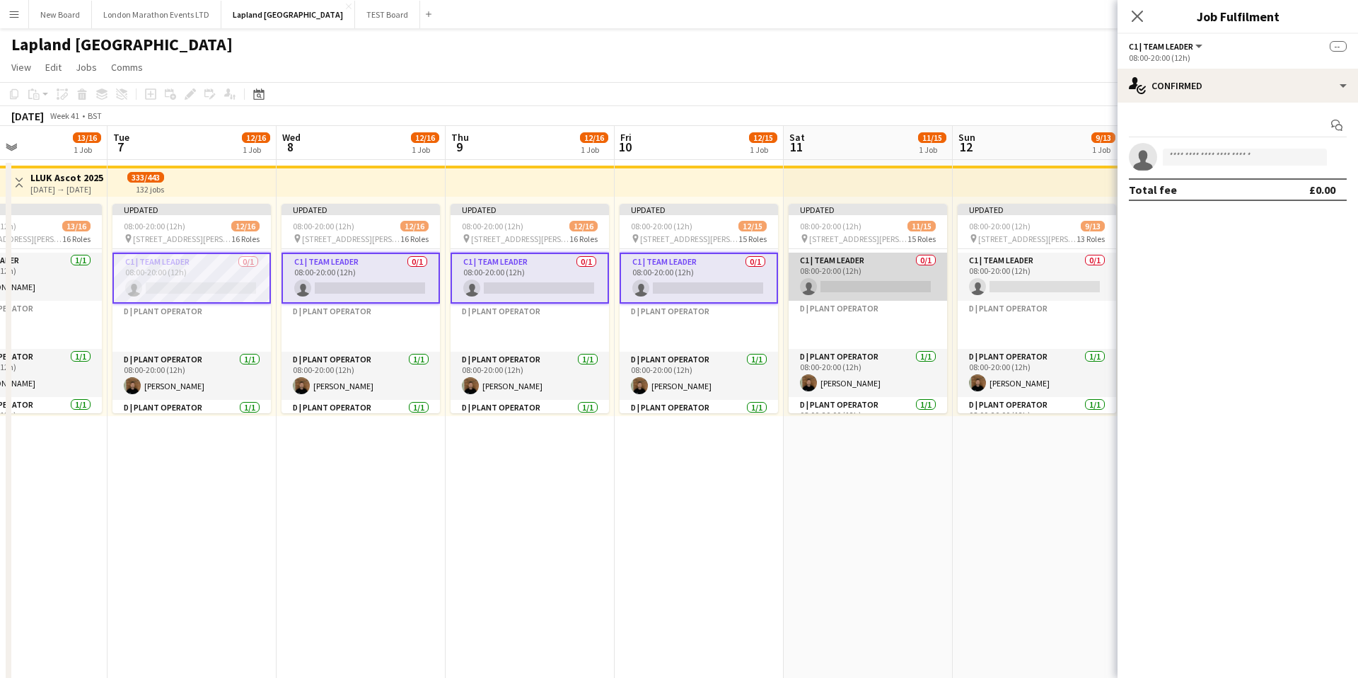
click at [910, 268] on app-card-role "C1 | Team Leader 0/1 08:00-20:00 (12h) single-neutral-actions" at bounding box center [868, 277] width 158 height 48
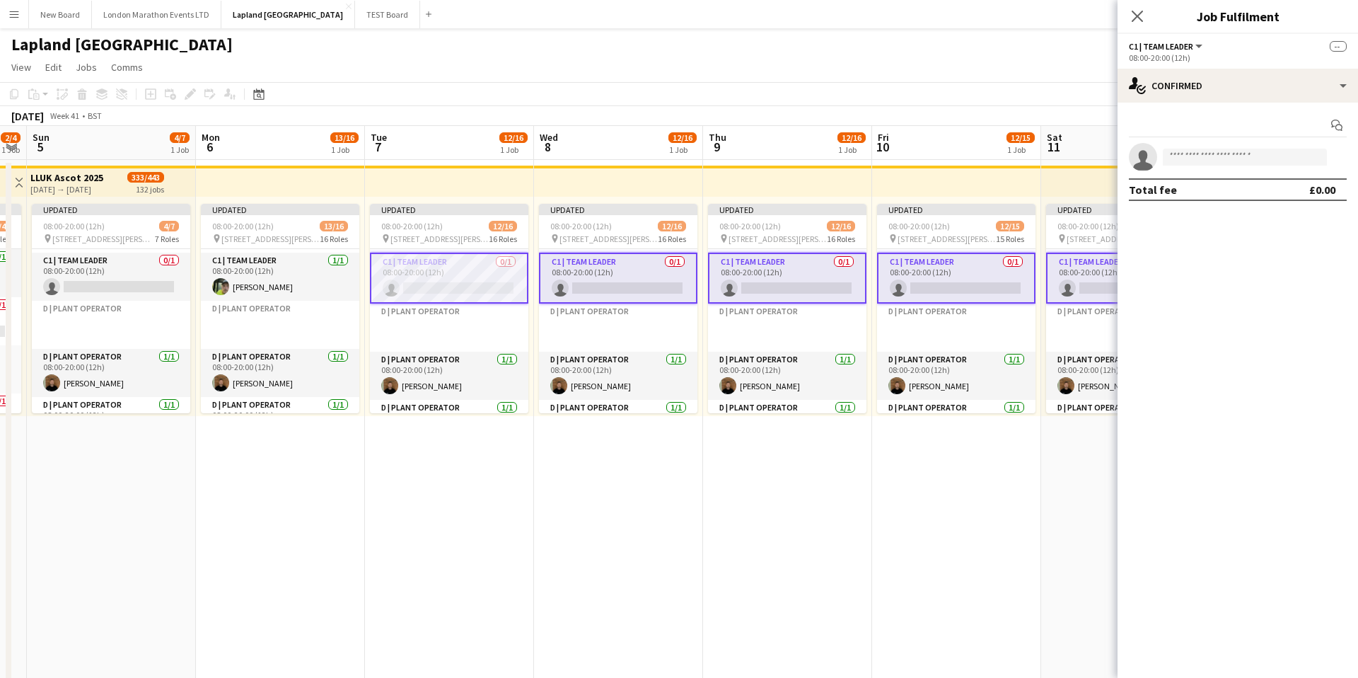
scroll to position [189, 0]
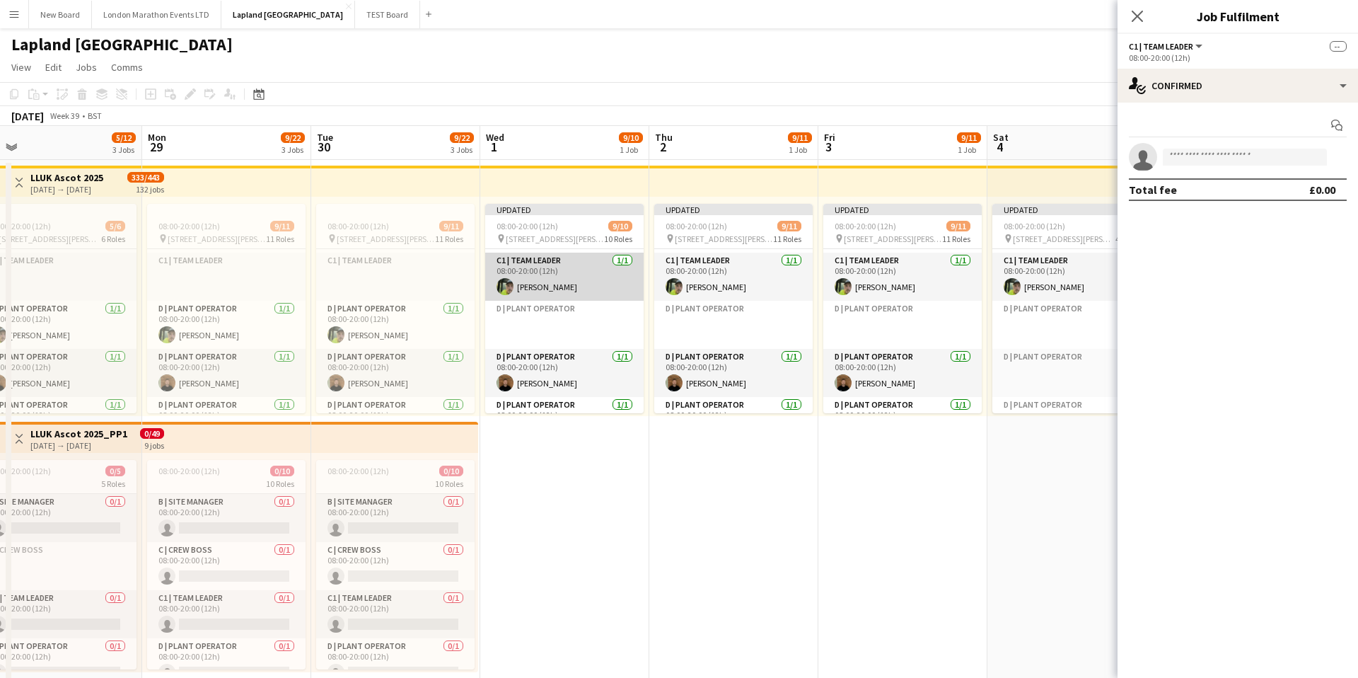
click at [580, 274] on app-card-role "C1 | Team Leader [DATE] 08:00-20:00 (12h) [PERSON_NAME]" at bounding box center [564, 277] width 158 height 48
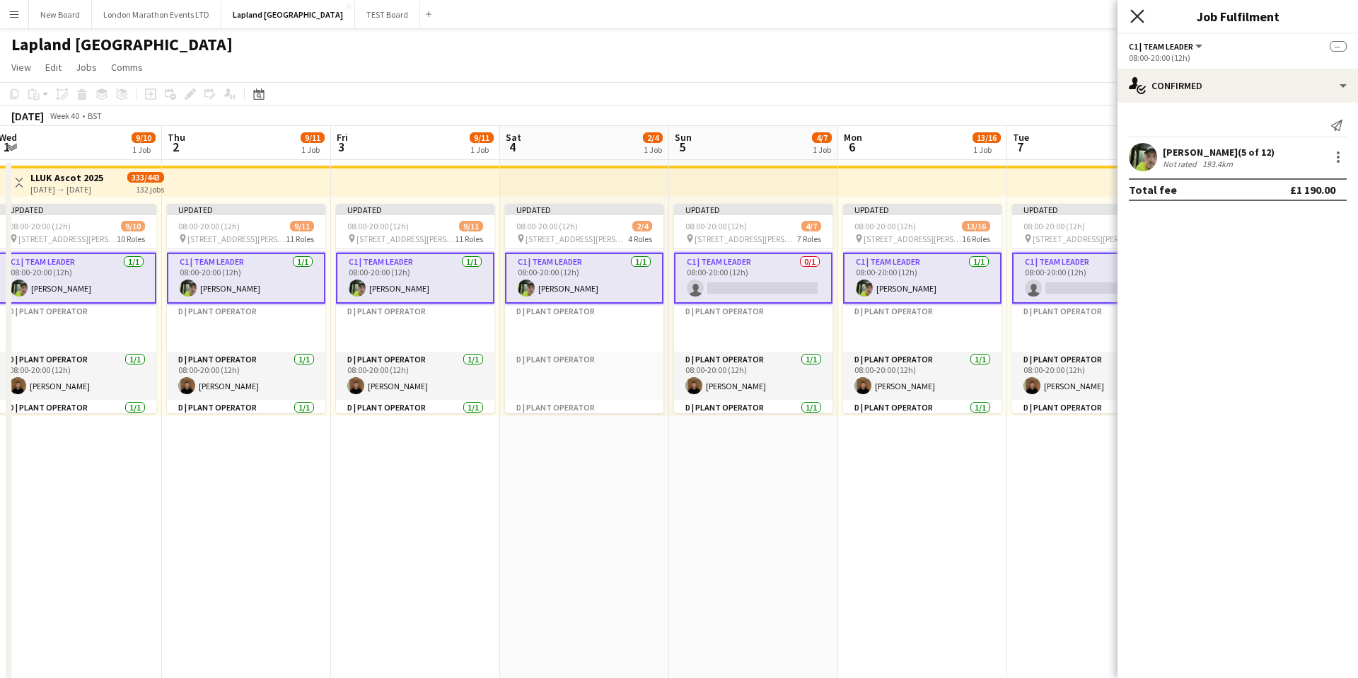
click at [1143, 18] on icon "Close pop-in" at bounding box center [1136, 15] width 13 height 13
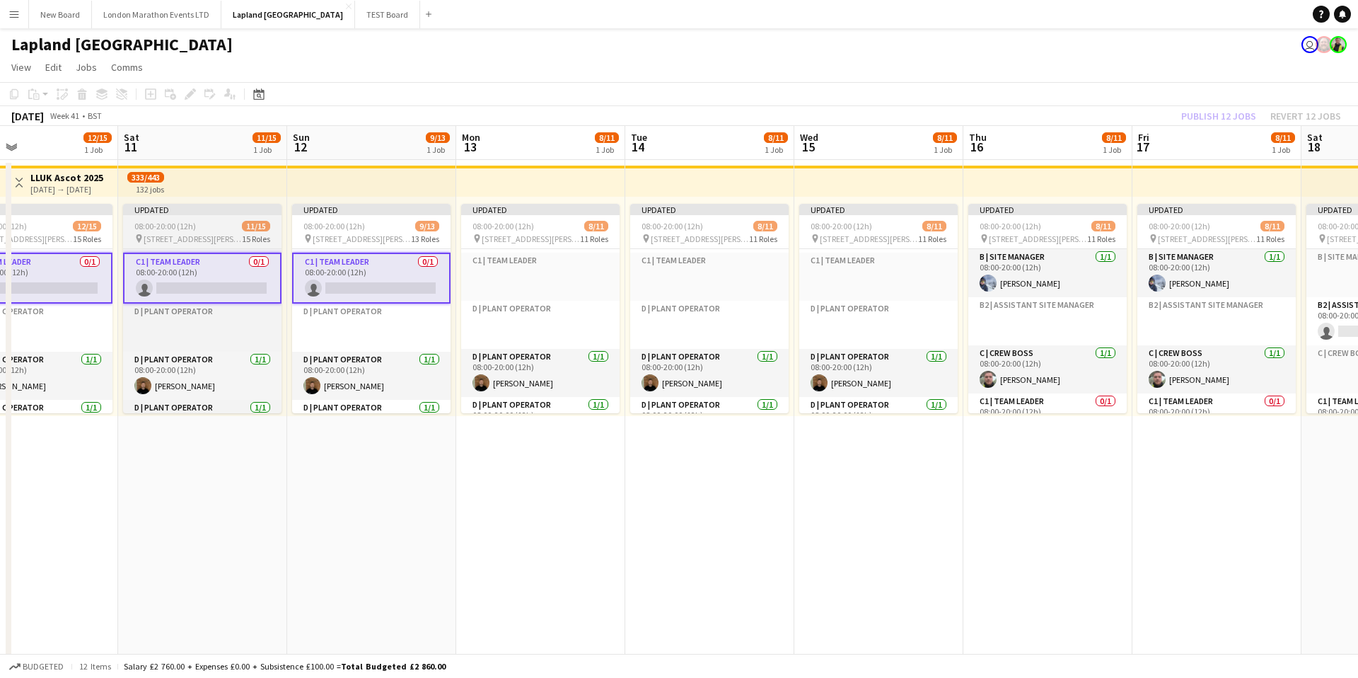
scroll to position [0, 421]
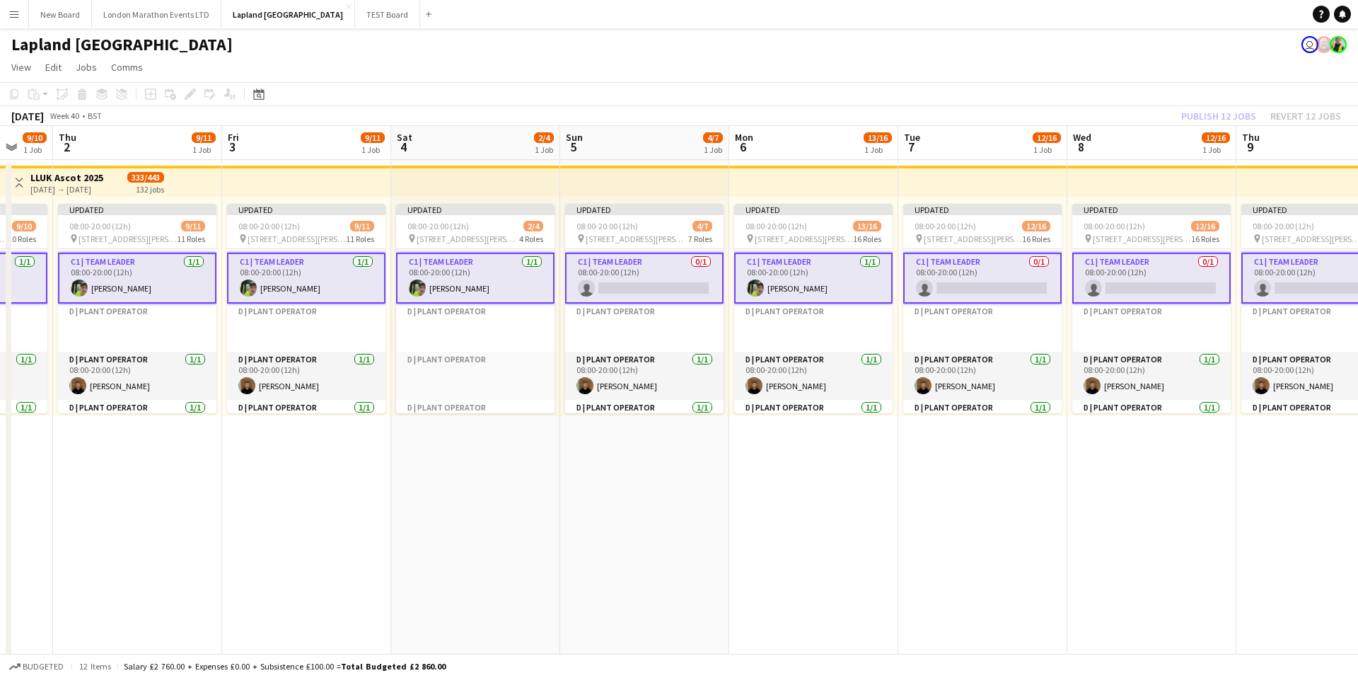
click at [507, 274] on app-card-role "C1 | Team Leader [DATE] 08:00-20:00 (12h) [PERSON_NAME]" at bounding box center [475, 278] width 158 height 51
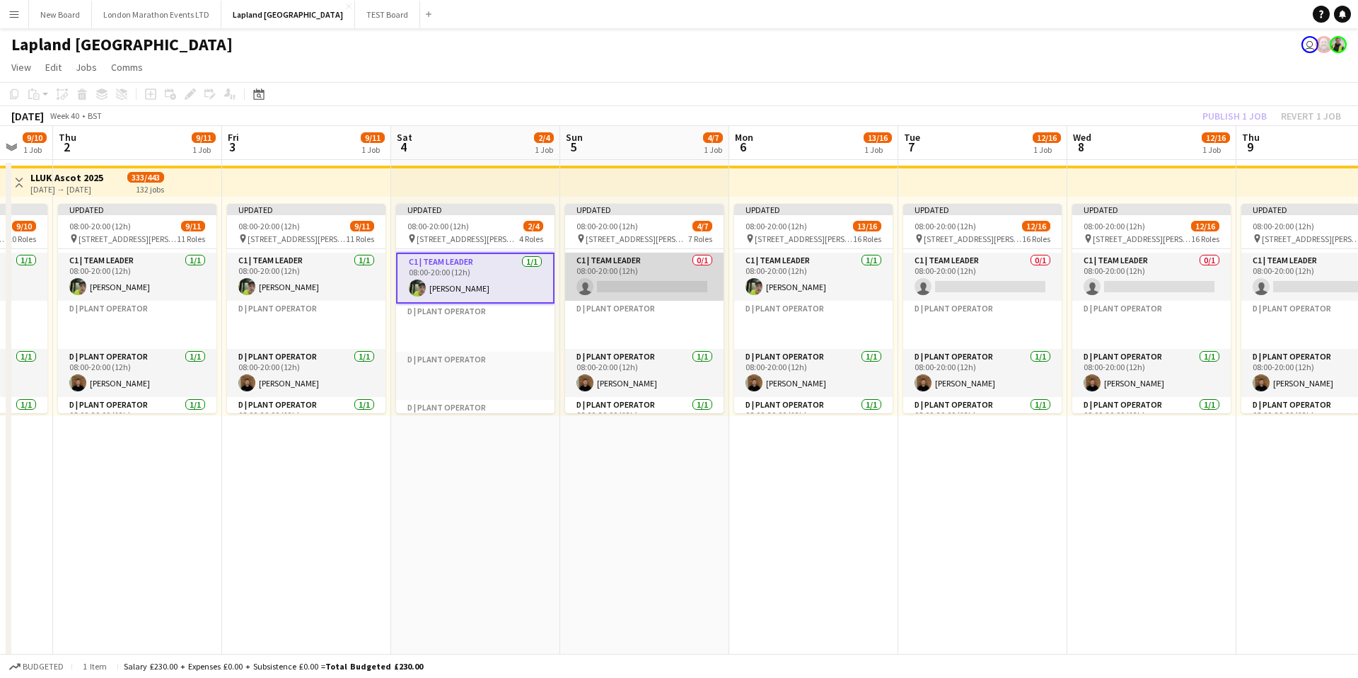
click at [651, 275] on app-card-role "C1 | Team Leader 0/1 08:00-20:00 (12h) single-neutral-actions" at bounding box center [644, 277] width 158 height 48
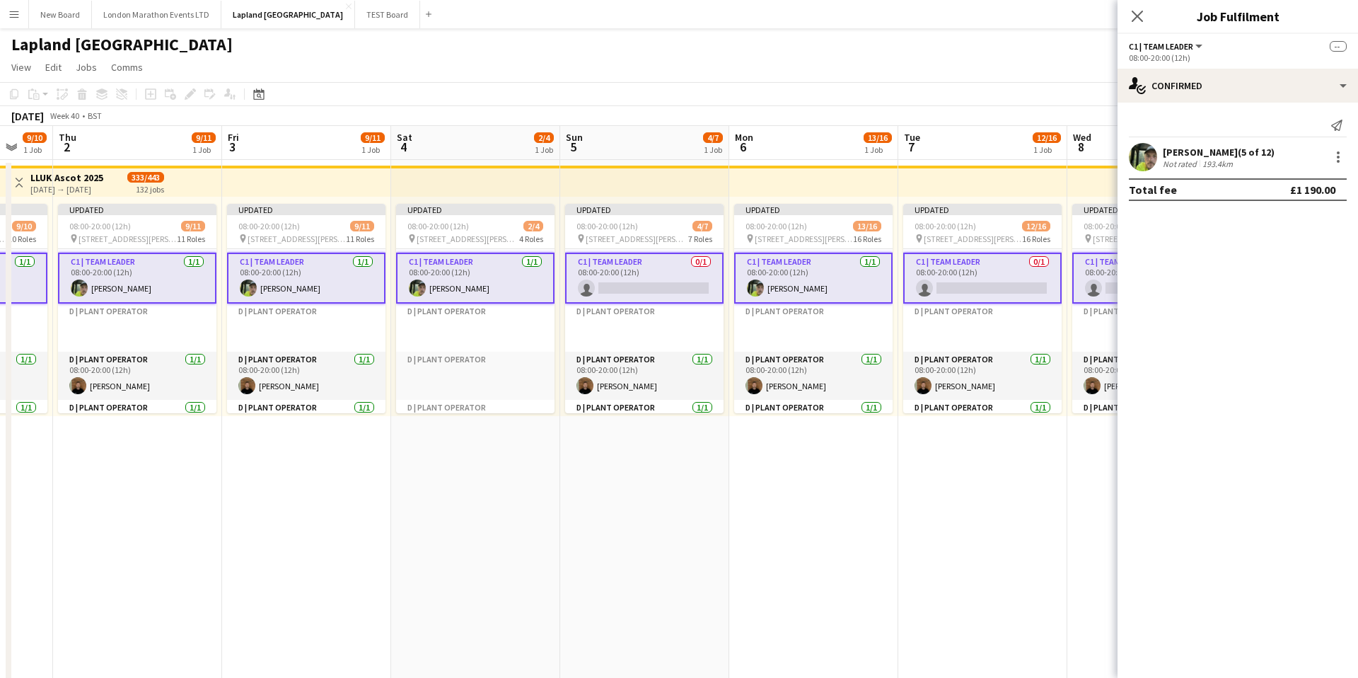
click at [651, 275] on app-card-role "C1 | Team Leader 0/1 08:00-20:00 (12h) single-neutral-actions" at bounding box center [644, 278] width 158 height 51
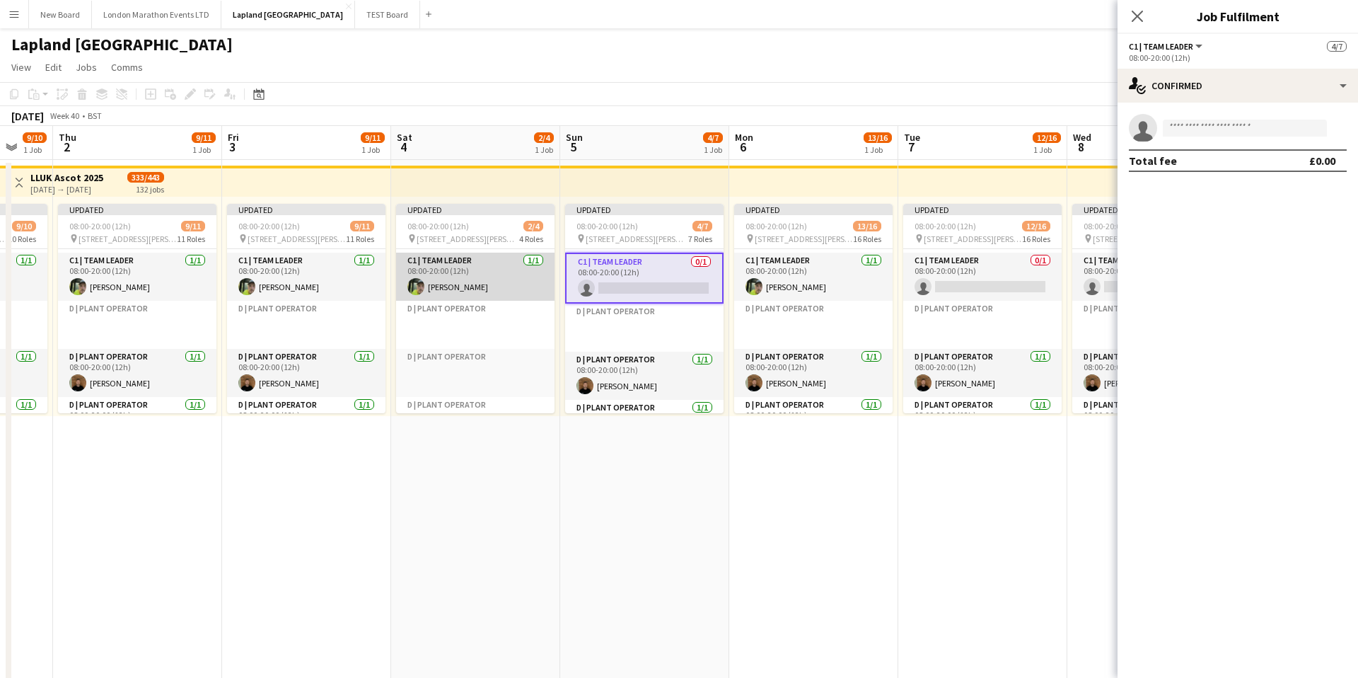
click at [504, 275] on app-card-role "C1 | Team Leader [DATE] 08:00-20:00 (12h) [PERSON_NAME]" at bounding box center [475, 277] width 158 height 48
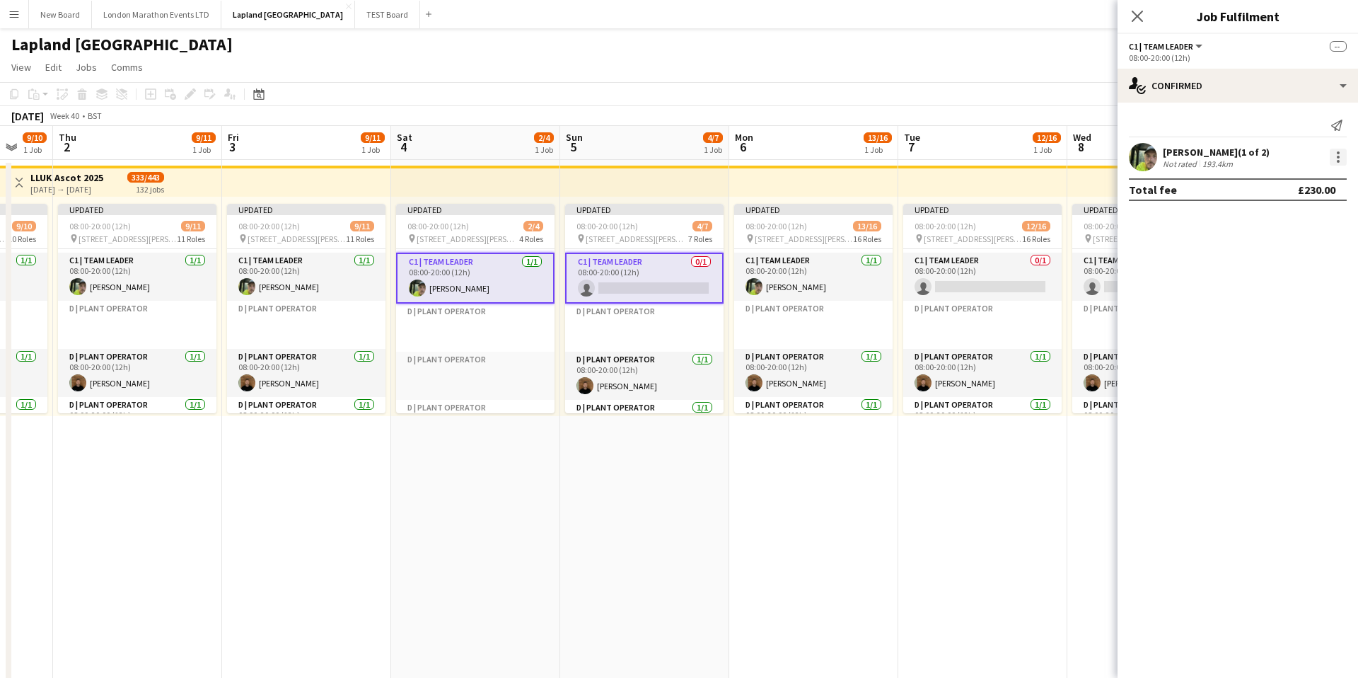
click at [1340, 156] on div at bounding box center [1338, 157] width 17 height 17
click at [1251, 117] on div at bounding box center [679, 339] width 1358 height 678
click at [815, 279] on app-card-role "C1 | Team Leader [DATE] 08:00-20:00 (12h) [PERSON_NAME]" at bounding box center [813, 277] width 158 height 48
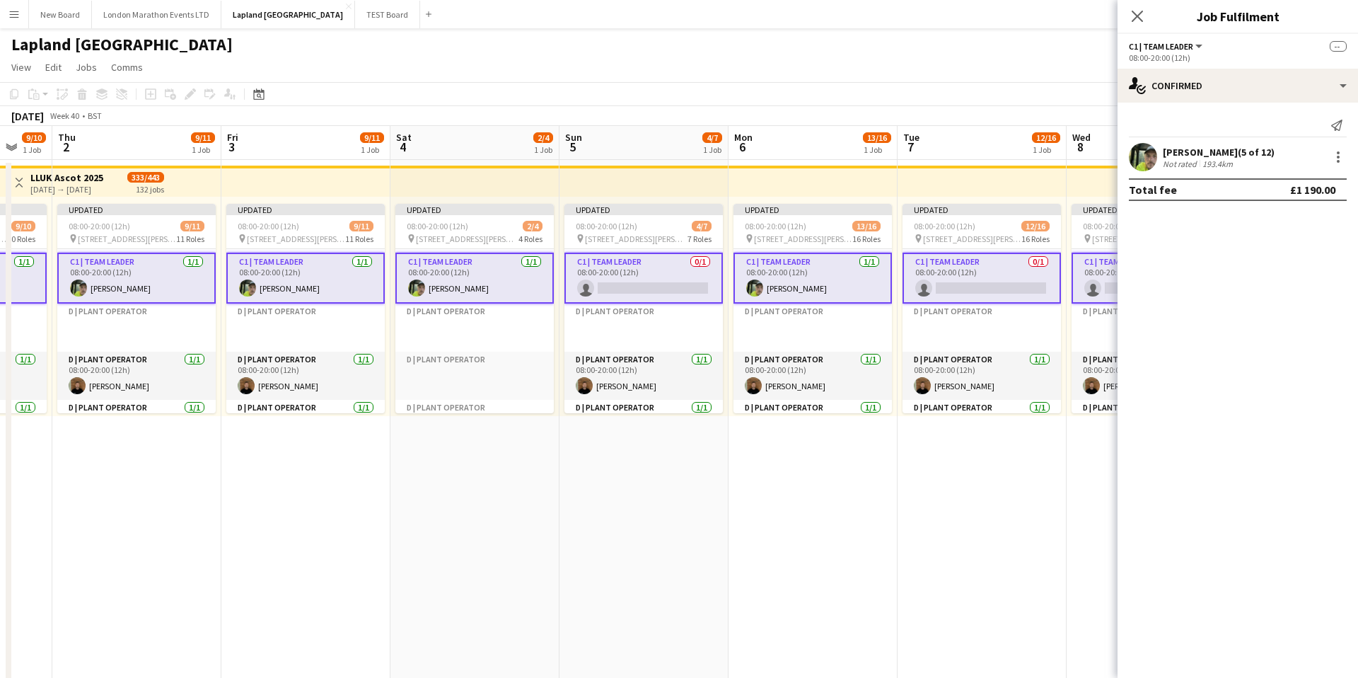
click at [1328, 152] on div at bounding box center [1337, 157] width 20 height 17
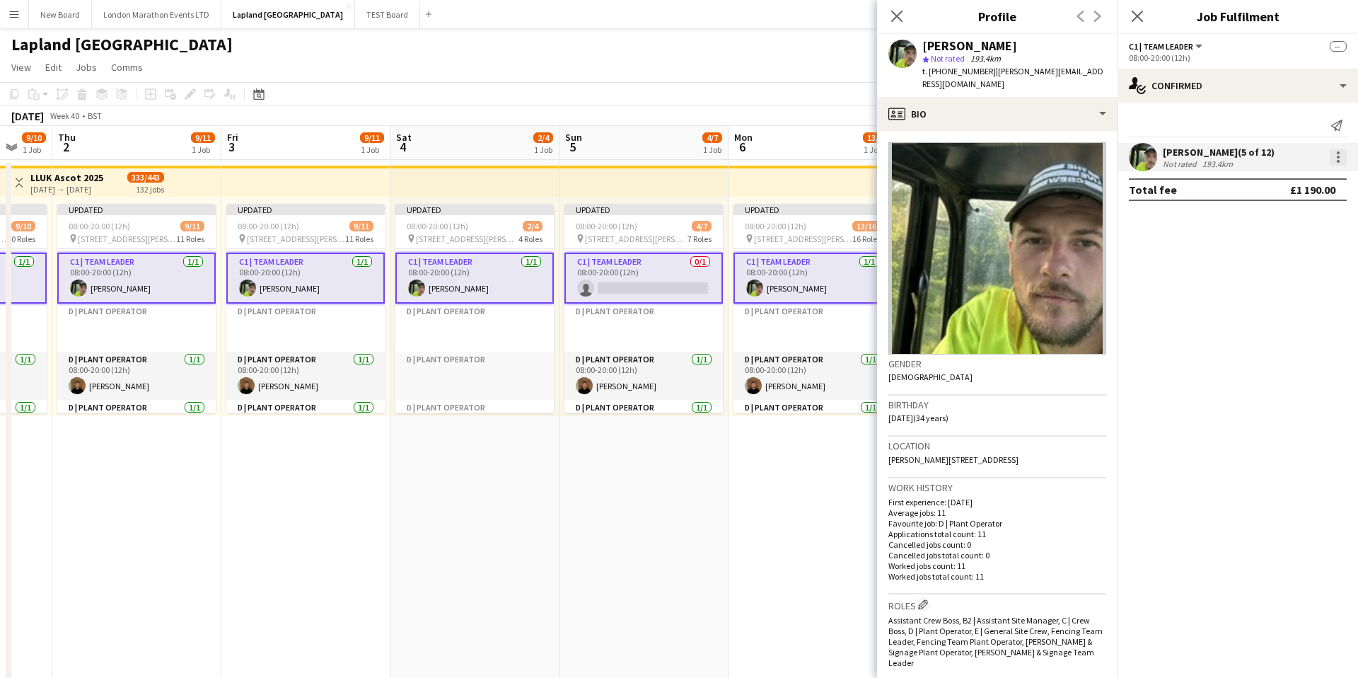
click at [1335, 153] on div at bounding box center [1338, 157] width 17 height 17
click at [1288, 281] on span "Remove" at bounding box center [1269, 285] width 42 height 12
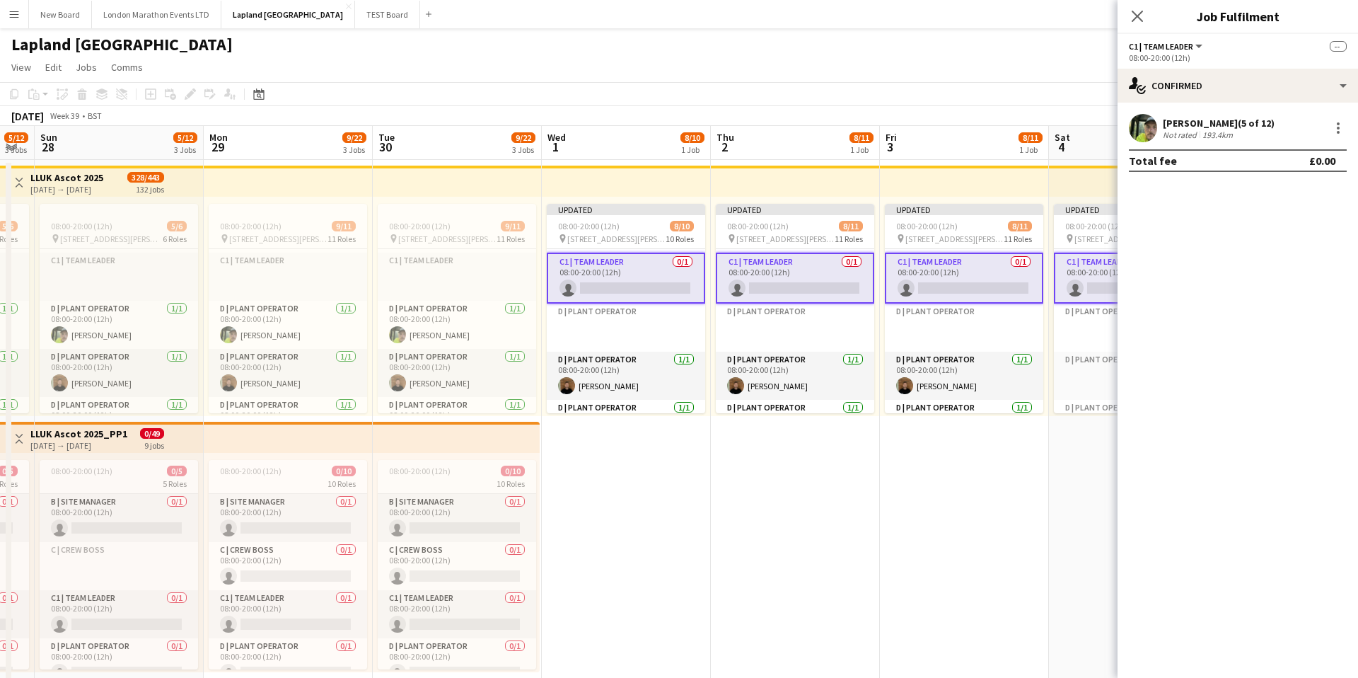
click at [651, 267] on app-card-role "C1 | Team Leader 0/1 08:00-20:00 (12h) single-neutral-actions" at bounding box center [626, 278] width 158 height 51
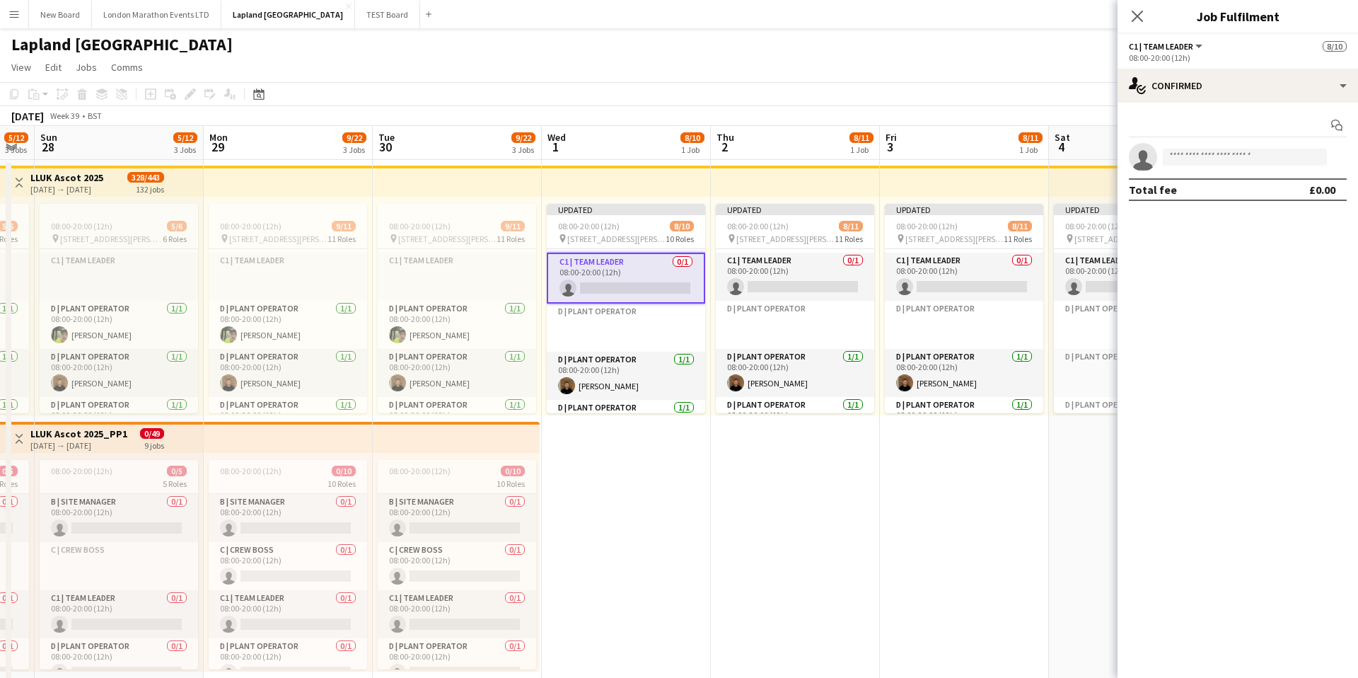
click at [638, 110] on div "[DATE] Week 39 • BST Publish 1 job Revert 1 job" at bounding box center [679, 116] width 1358 height 20
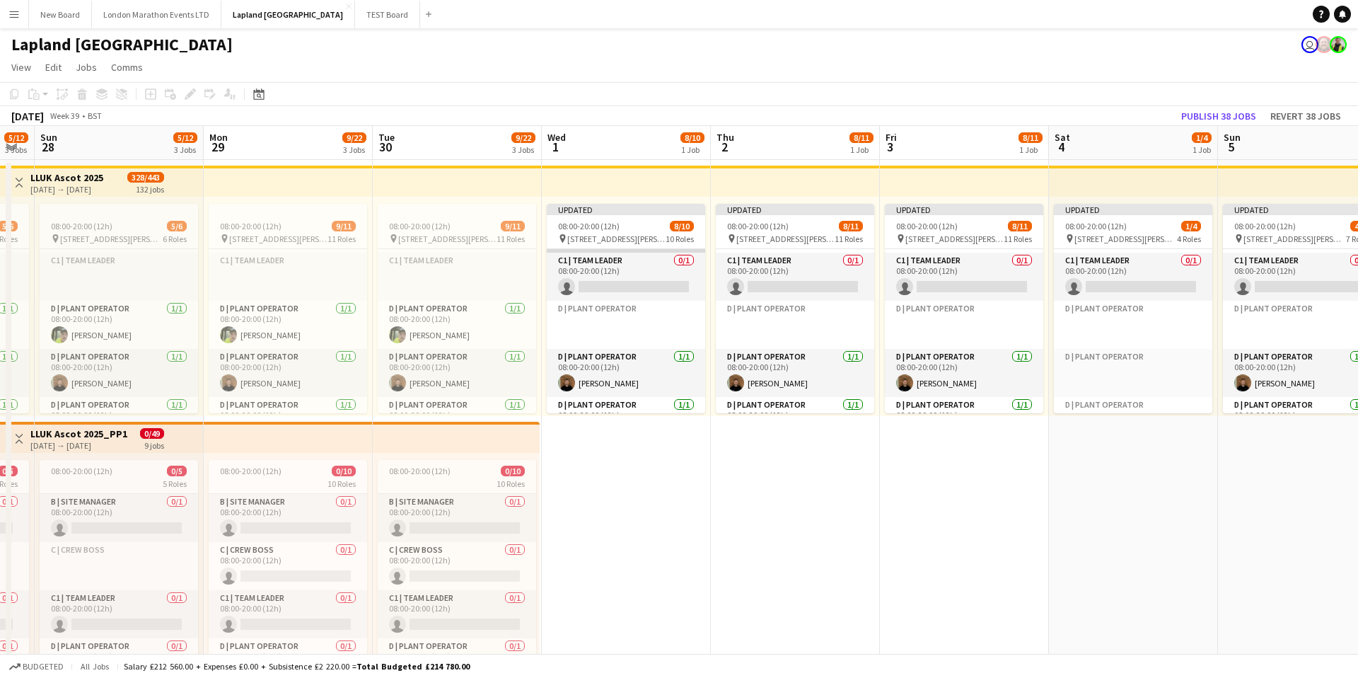
click at [633, 251] on app-card-role "C1 | Team Leader 0/1 08:00-20:00 (12h) single-neutral-actions" at bounding box center [626, 228] width 158 height 48
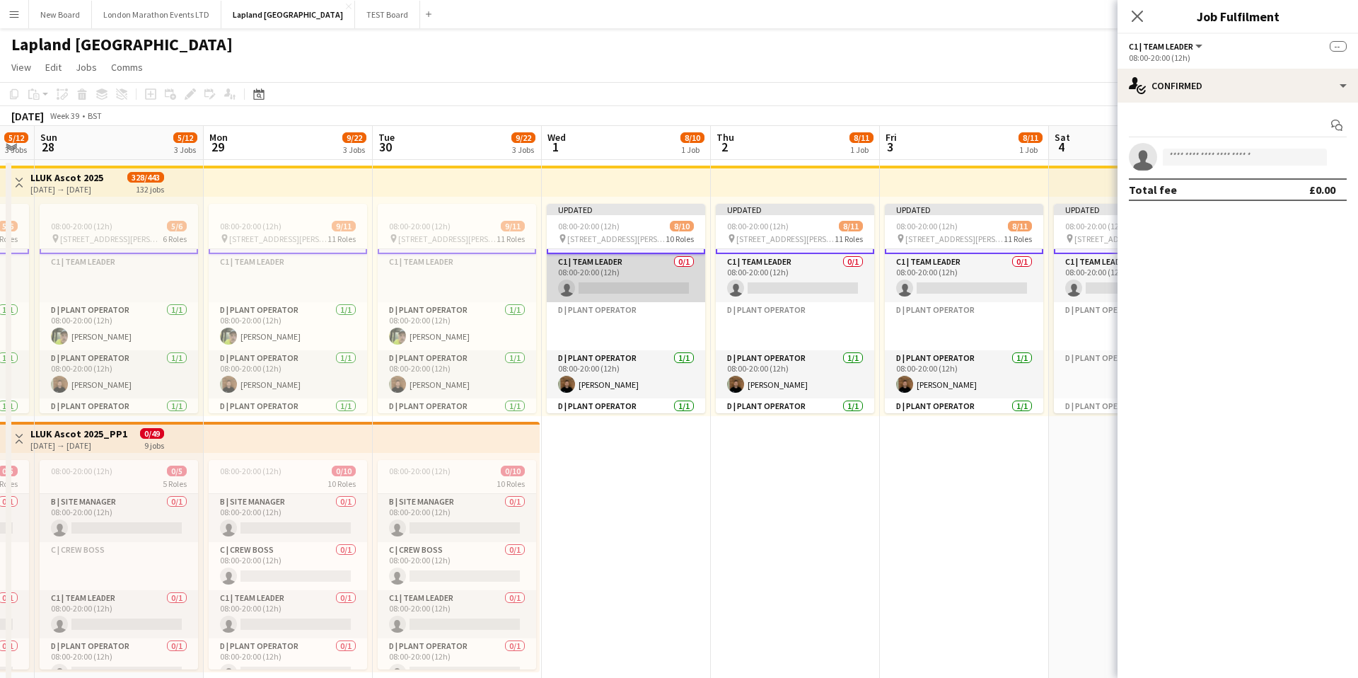
click at [632, 264] on app-card-role "C1 | Team Leader 0/1 08:00-20:00 (12h) single-neutral-actions" at bounding box center [626, 278] width 158 height 48
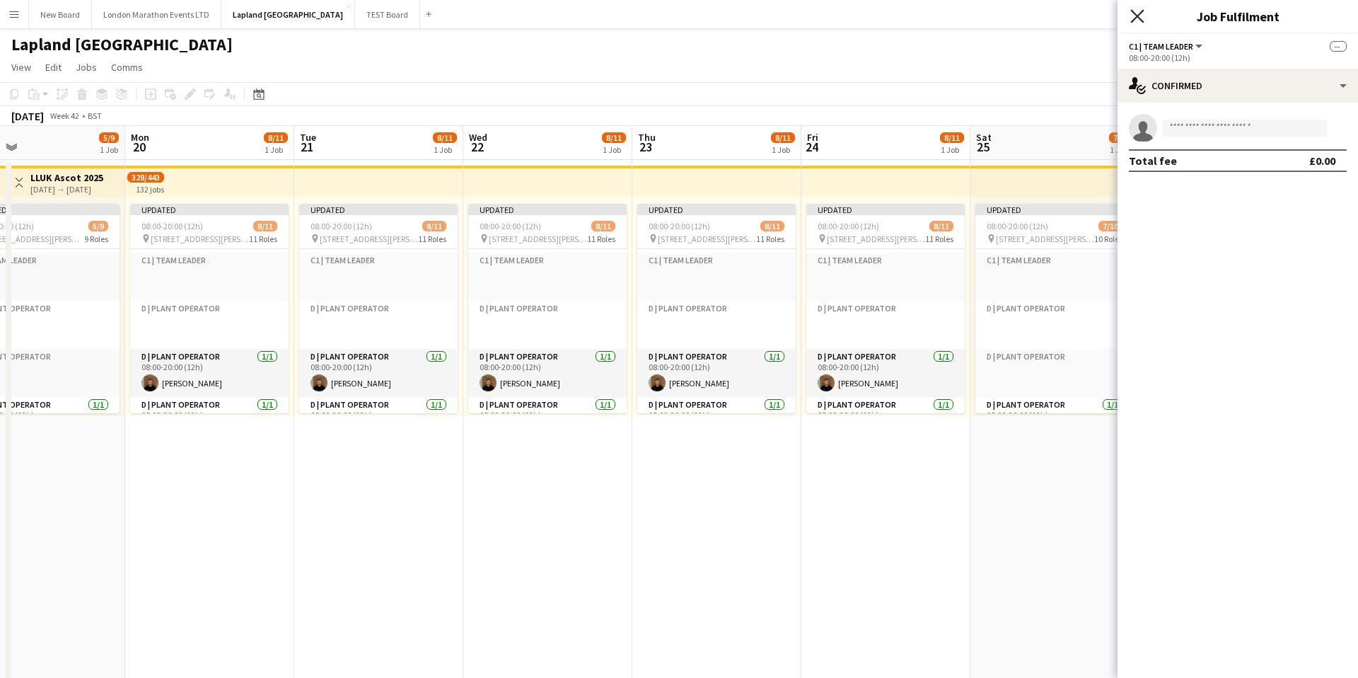
click at [1139, 20] on icon "Close pop-in" at bounding box center [1136, 15] width 13 height 13
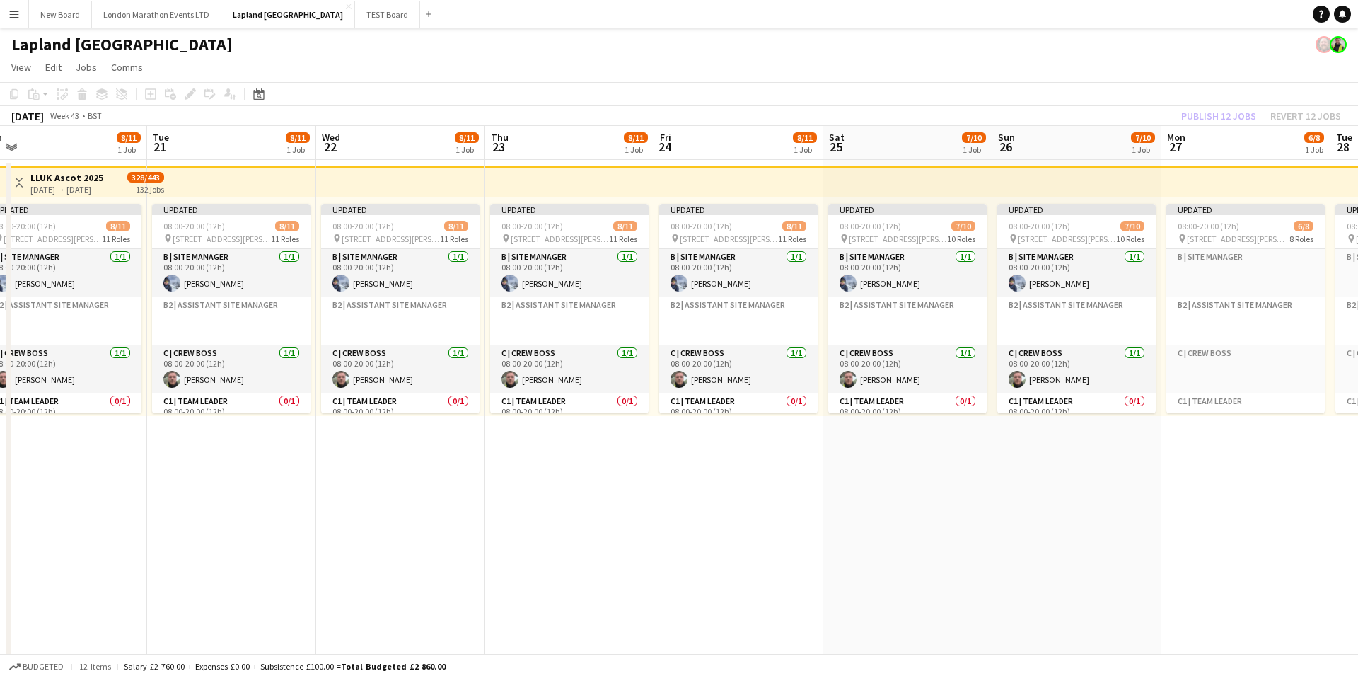
scroll to position [0, 360]
click at [7, 19] on button "Menu" at bounding box center [14, 14] width 28 height 28
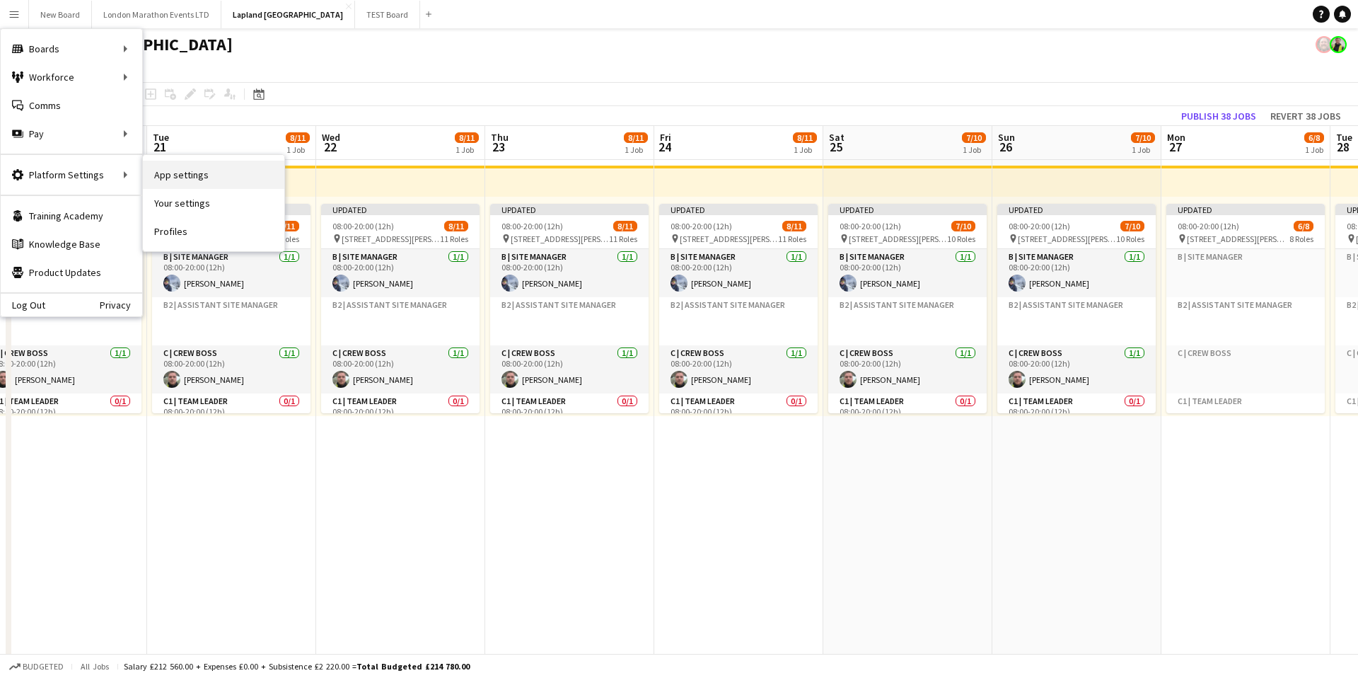
click at [187, 175] on link "App settings" at bounding box center [213, 175] width 141 height 28
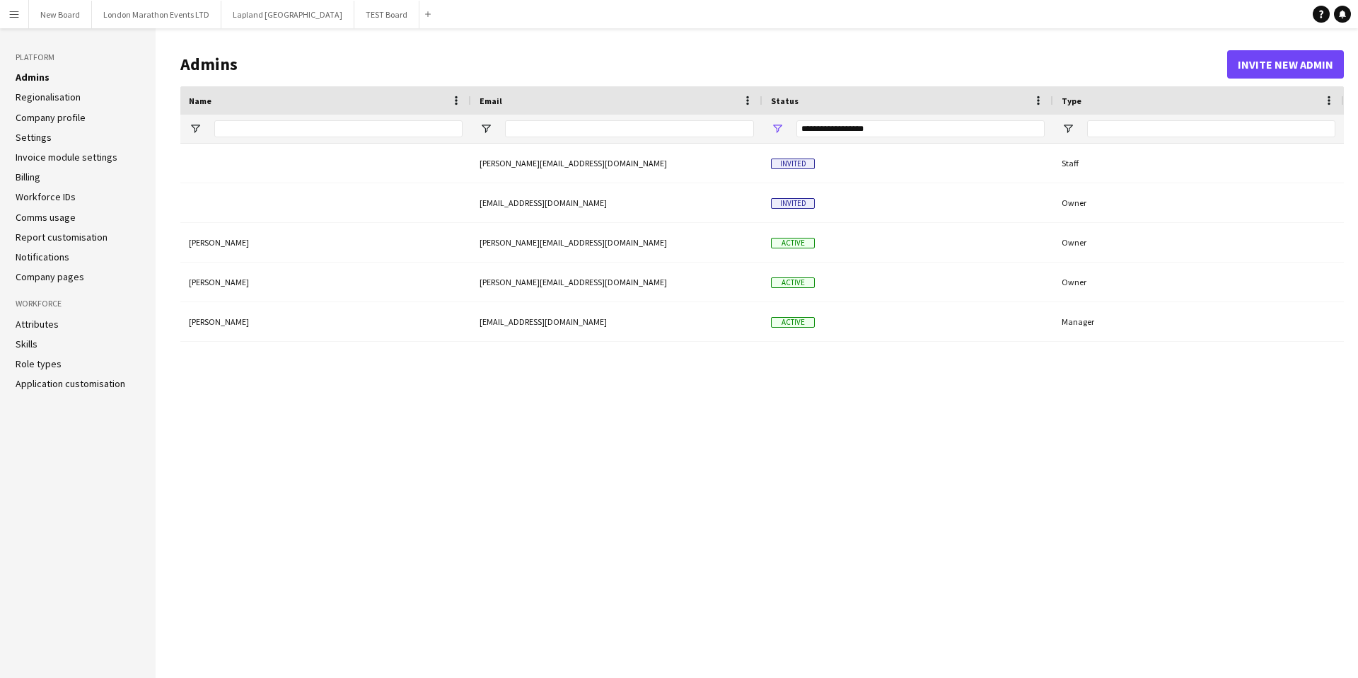
click at [54, 118] on link "Company profile" at bounding box center [51, 117] width 70 height 13
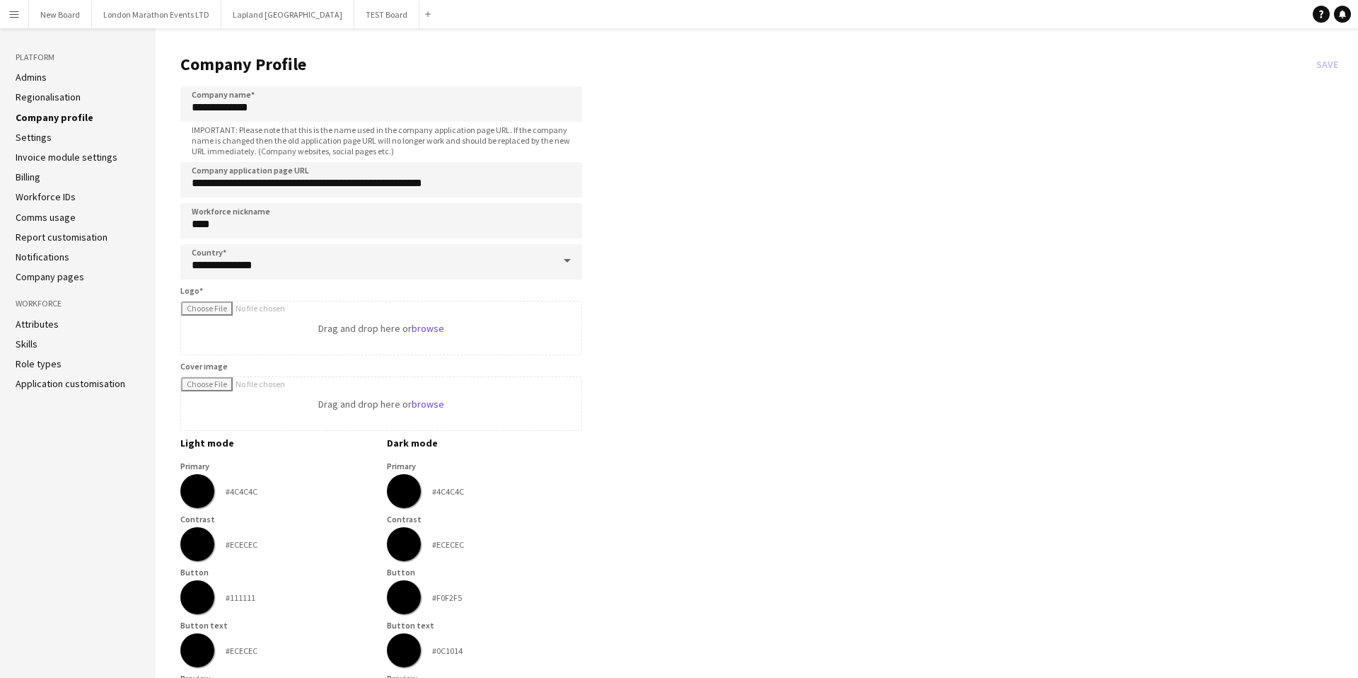
click at [23, 71] on link "Admins" at bounding box center [31, 77] width 31 height 13
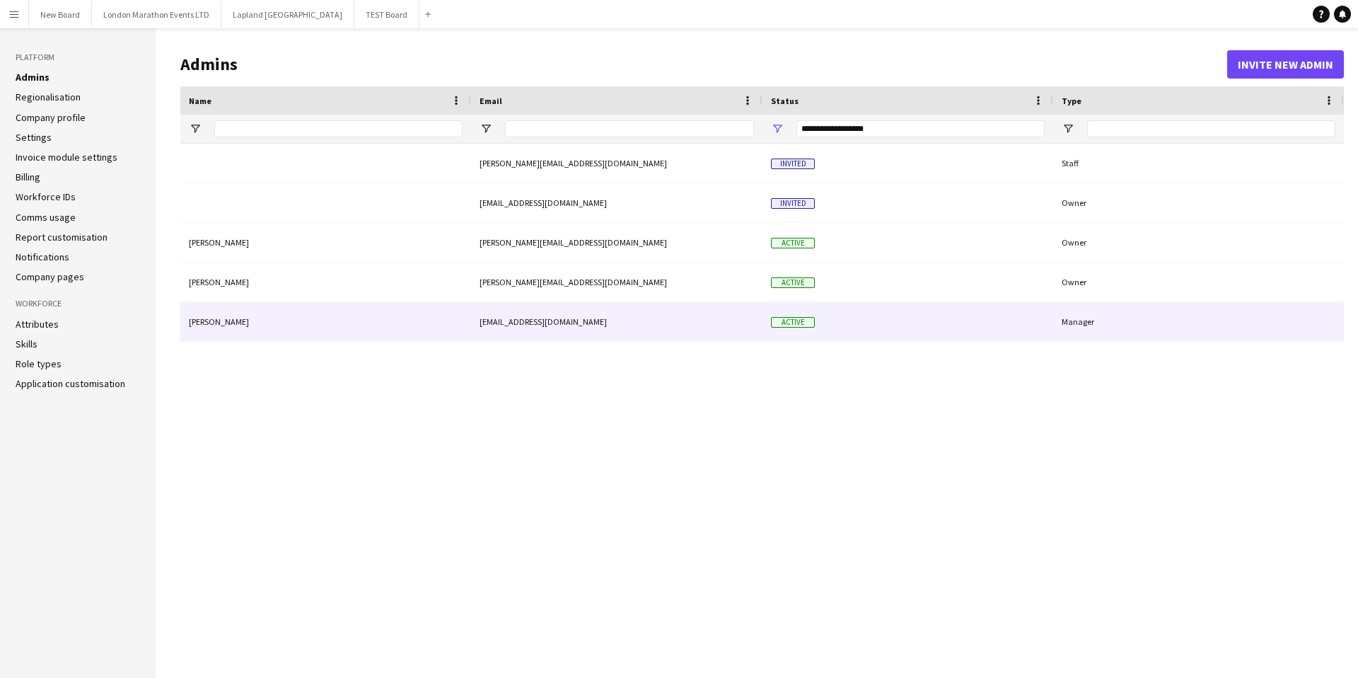
click at [603, 308] on div "[EMAIL_ADDRESS][DOMAIN_NAME]" at bounding box center [616, 321] width 291 height 39
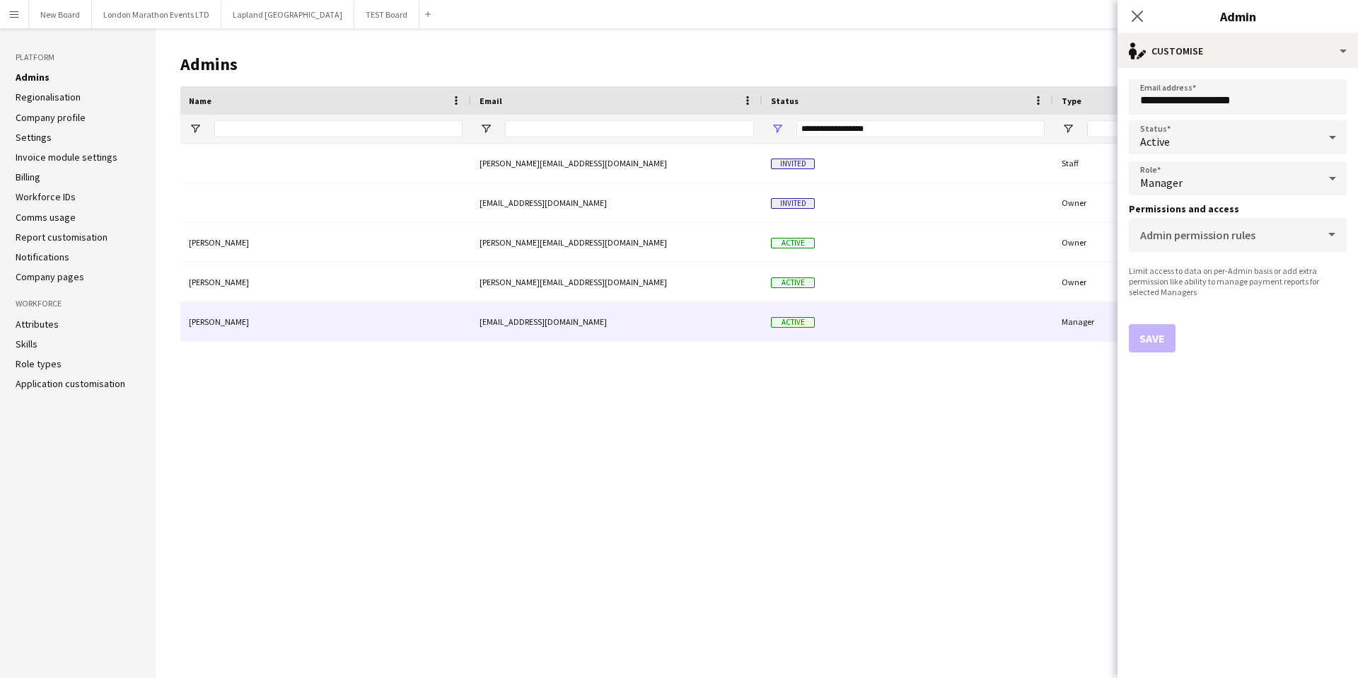
click at [1246, 181] on div "Manager" at bounding box center [1224, 178] width 190 height 34
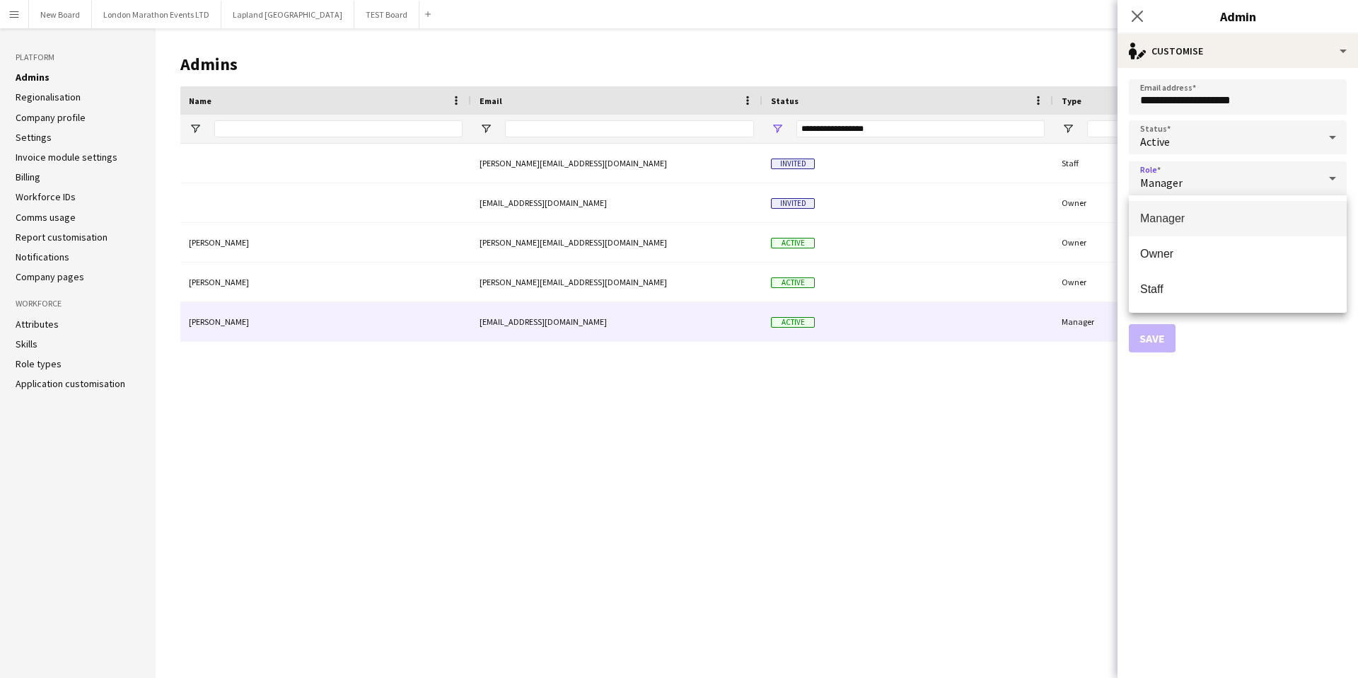
click at [1246, 181] on div at bounding box center [679, 339] width 1358 height 678
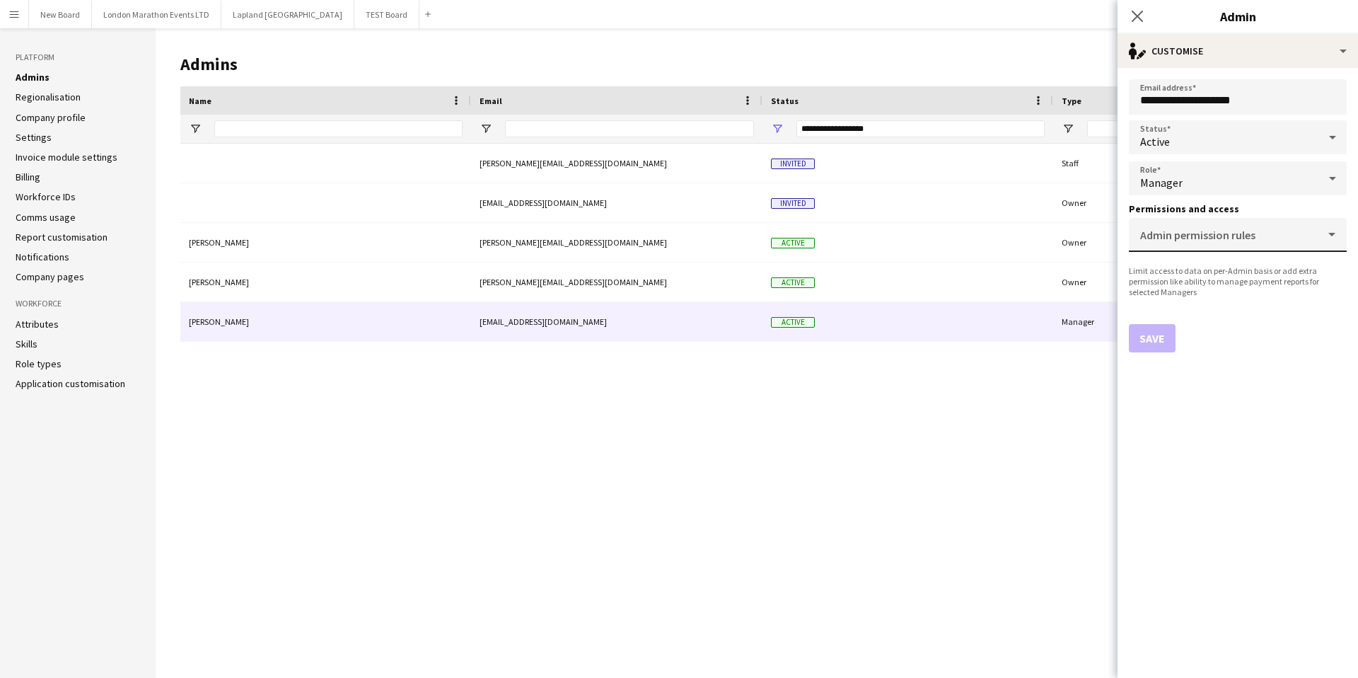
click at [1240, 234] on mat-label "Admin permission rules" at bounding box center [1197, 235] width 115 height 14
click at [1240, 235] on input "Admin permission rules" at bounding box center [1235, 240] width 190 height 11
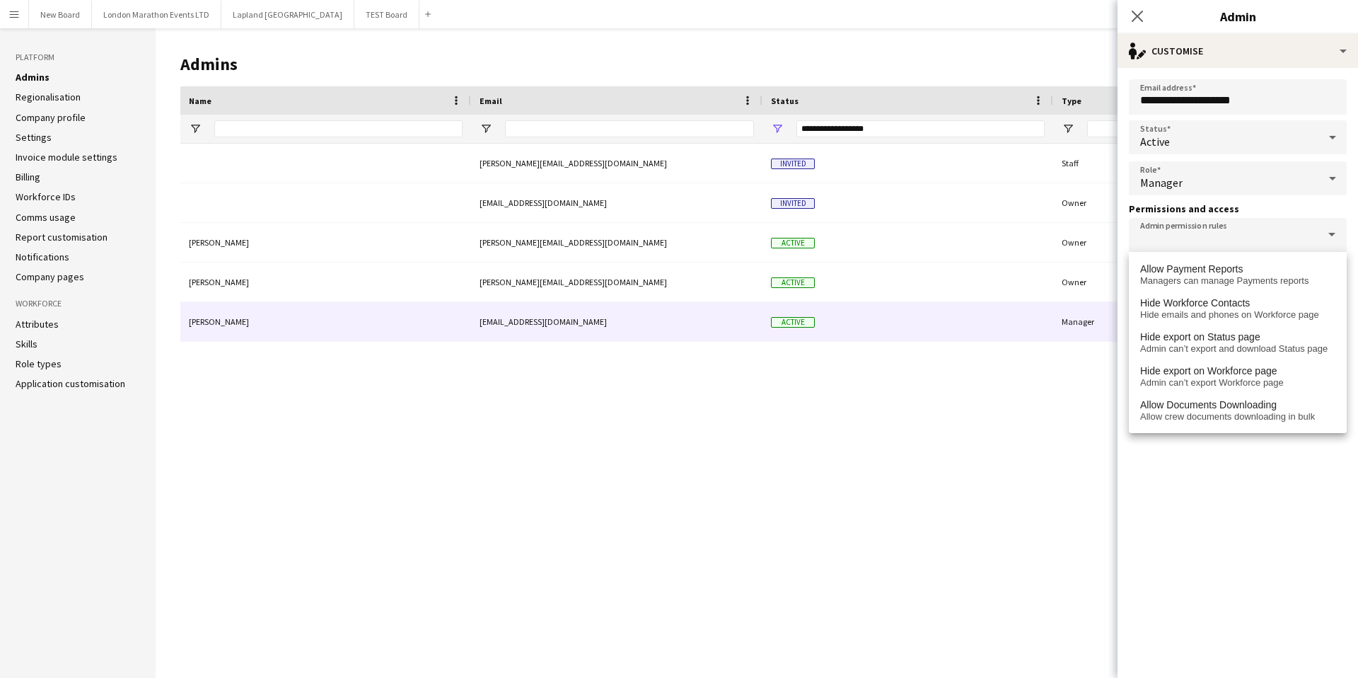
click at [1233, 469] on form "**********" at bounding box center [1238, 373] width 240 height 610
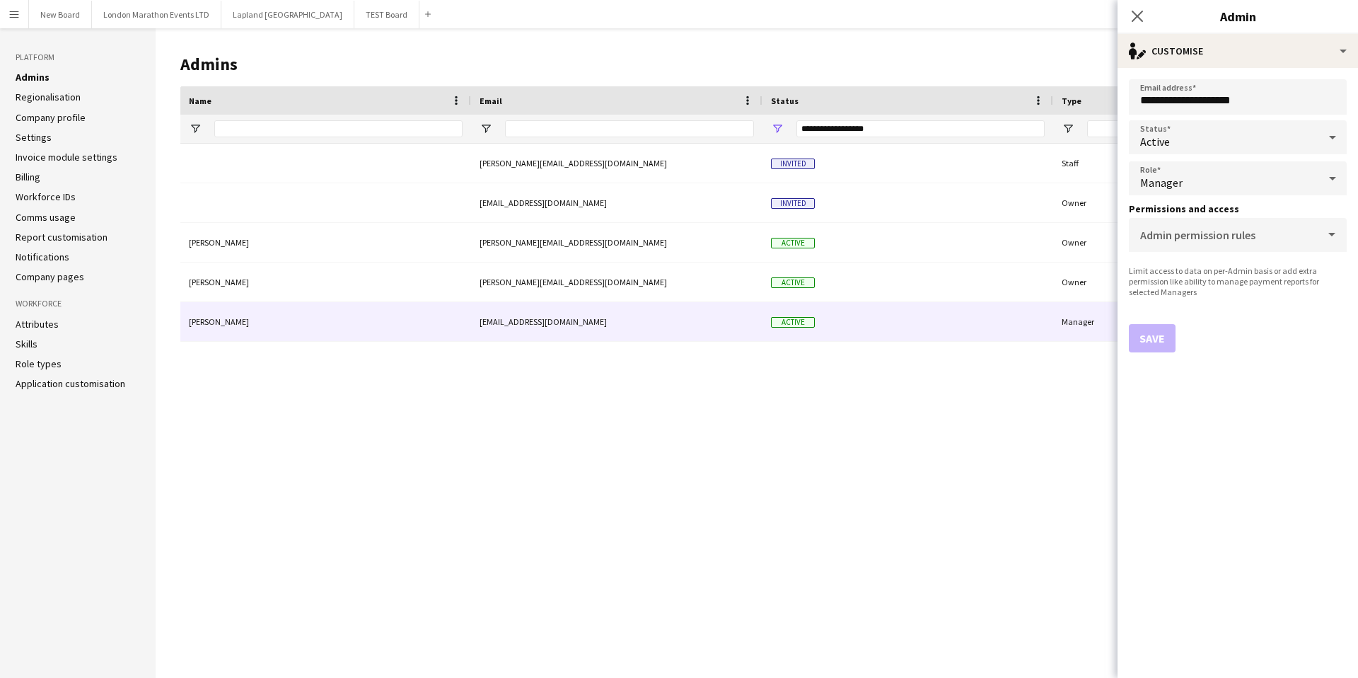
click at [1199, 180] on div "Manager" at bounding box center [1224, 178] width 190 height 34
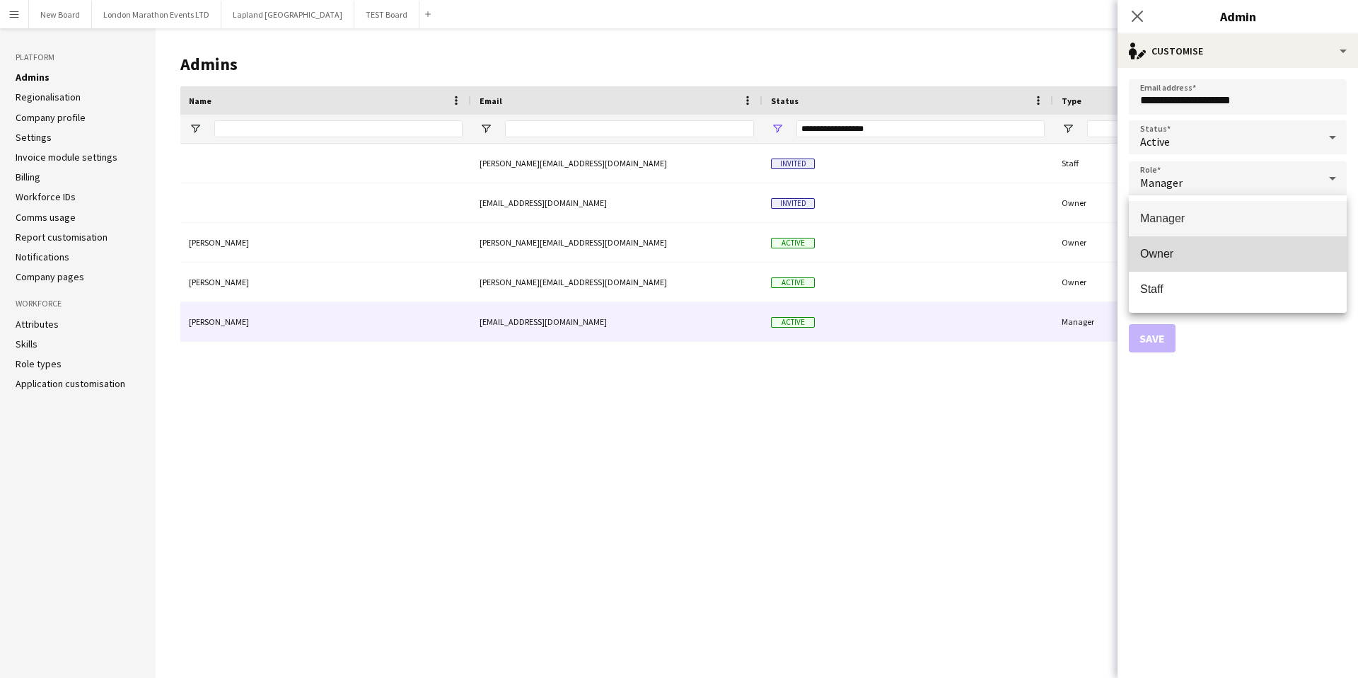
click at [1183, 255] on span "Owner" at bounding box center [1237, 253] width 195 height 13
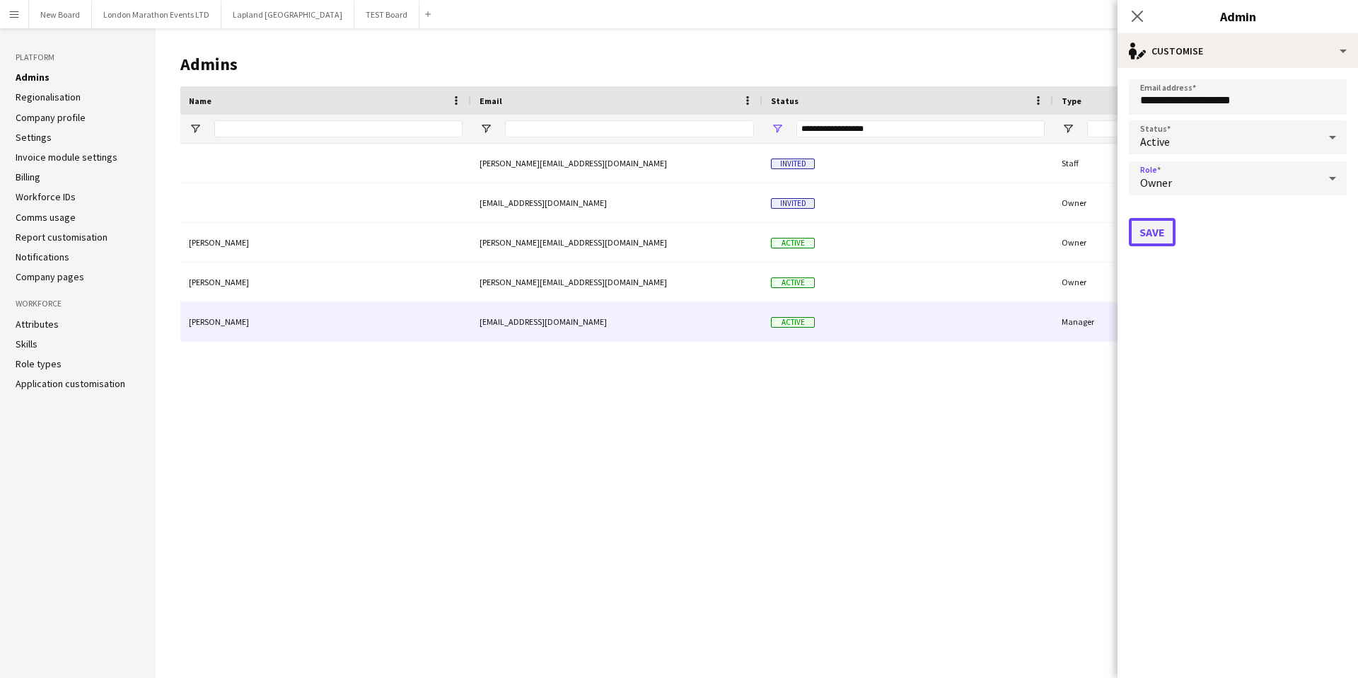
click at [1157, 226] on button "Save" at bounding box center [1152, 232] width 47 height 28
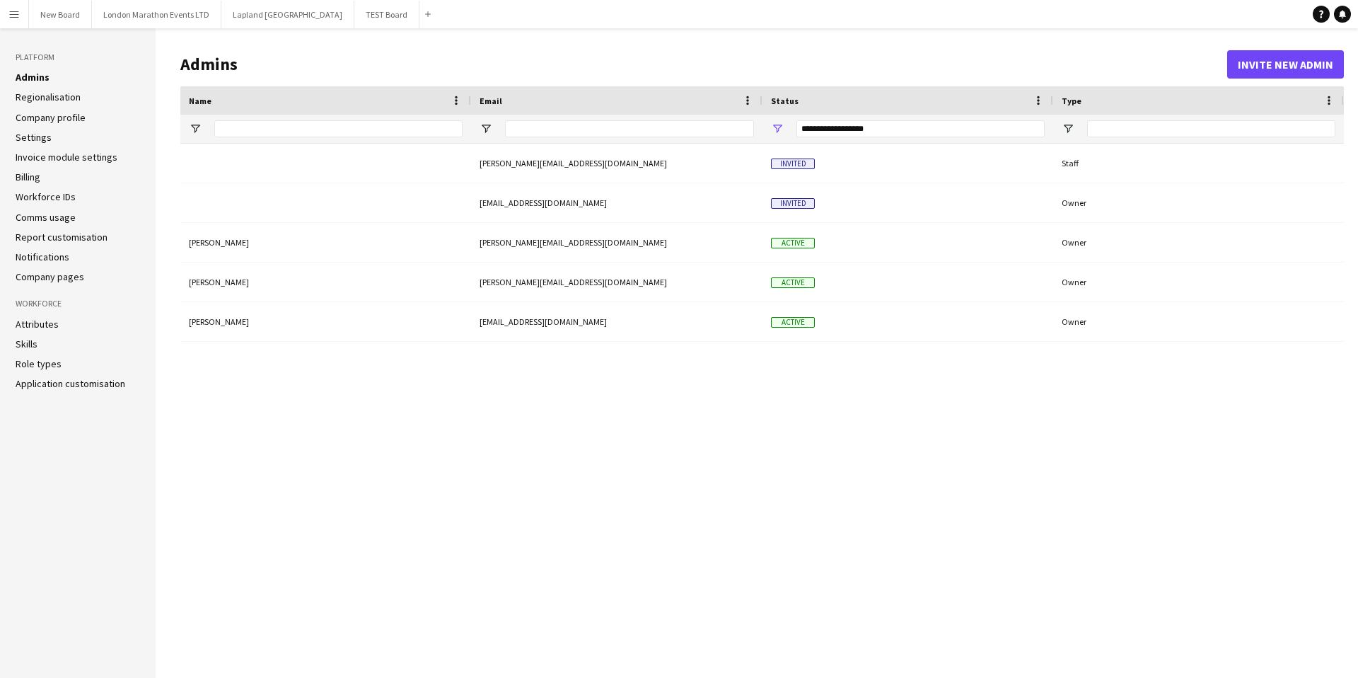
click at [55, 365] on link "Role types" at bounding box center [39, 363] width 46 height 13
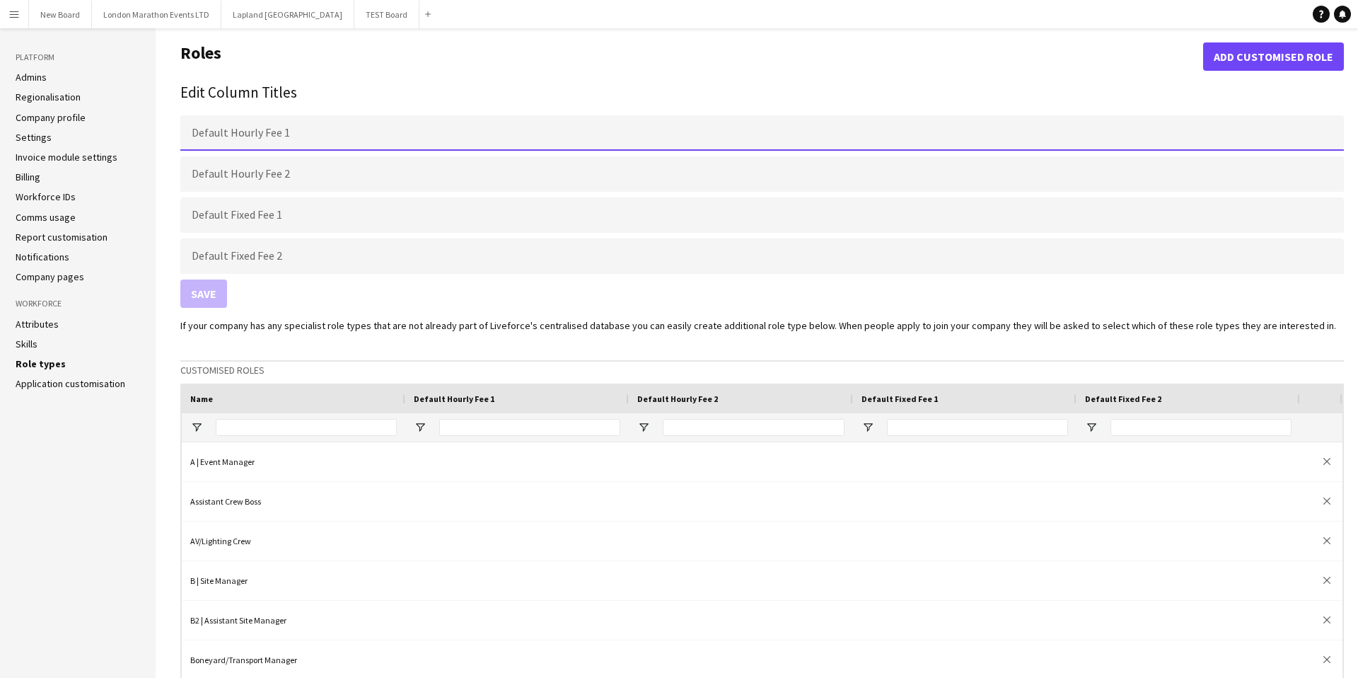
click at [368, 132] on input "Default Hourly Fee 1" at bounding box center [762, 132] width 1164 height 35
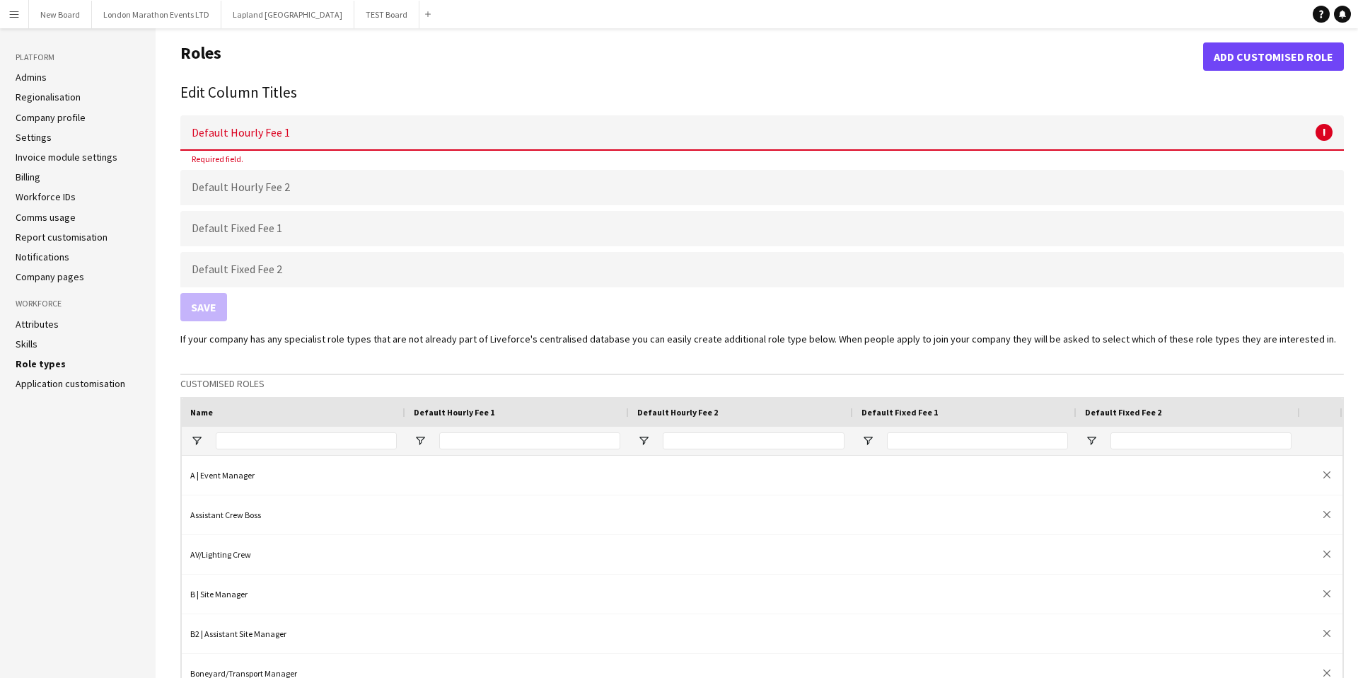
click at [402, 81] on h2 "Edit Column Titles" at bounding box center [762, 92] width 1164 height 23
click at [11, 13] on app-icon "Menu" at bounding box center [13, 13] width 11 height 11
